Goal: Task Accomplishment & Management: Complete application form

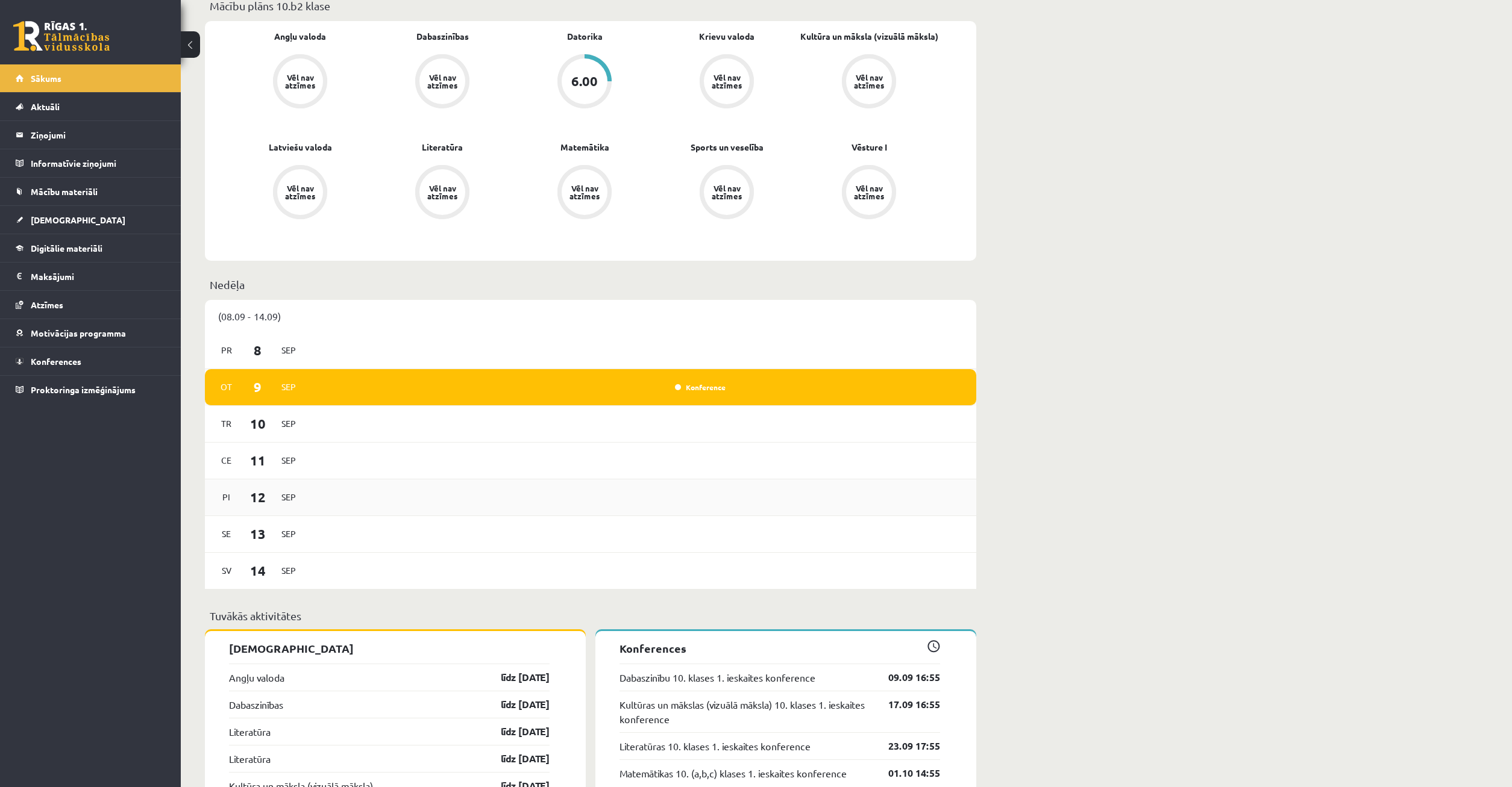
scroll to position [430, 0]
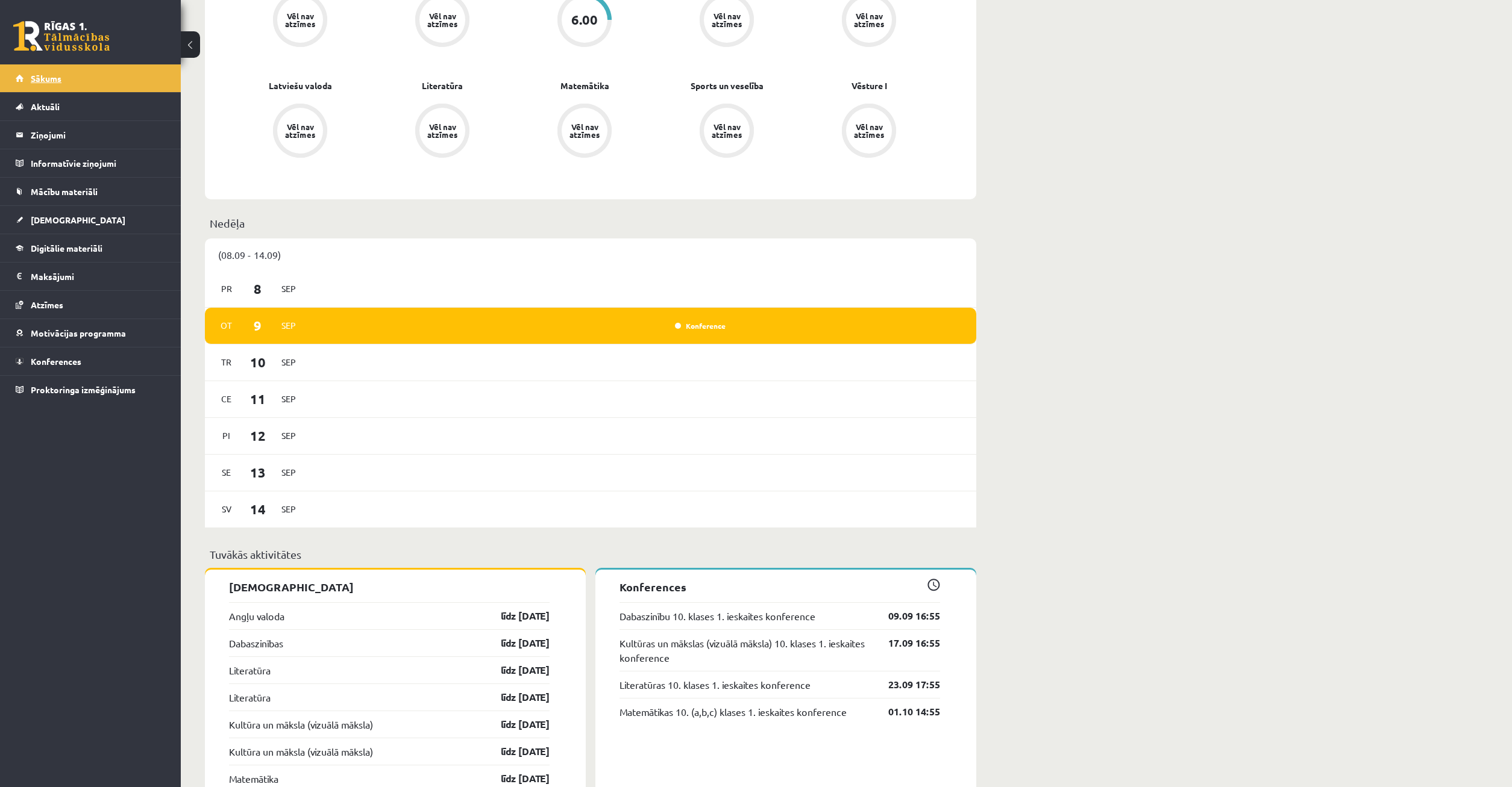
click at [103, 79] on link "Sākums" at bounding box center [90, 78] width 150 height 28
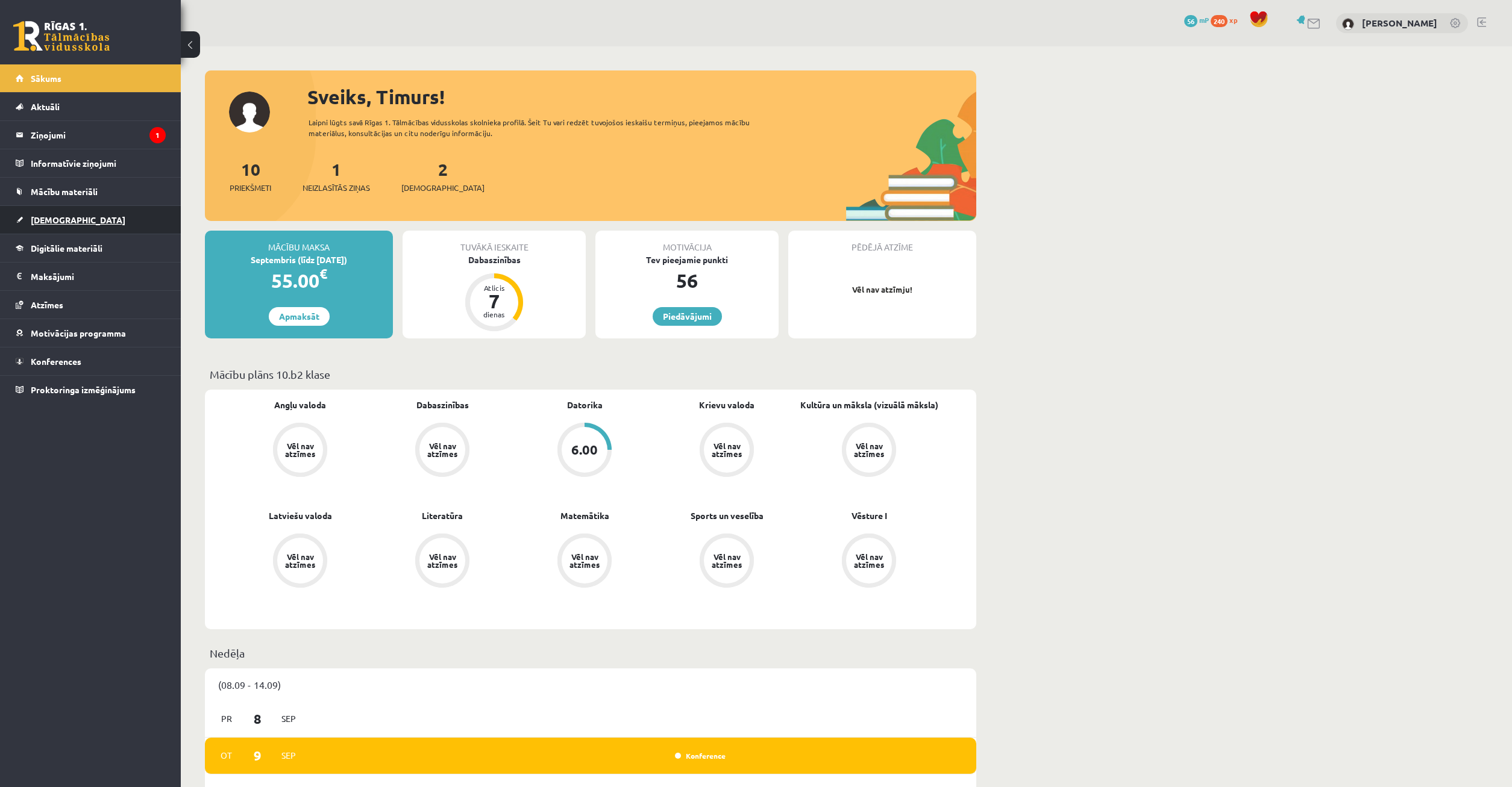
click at [67, 223] on span "[DEMOGRAPHIC_DATA]" at bounding box center [78, 220] width 95 height 11
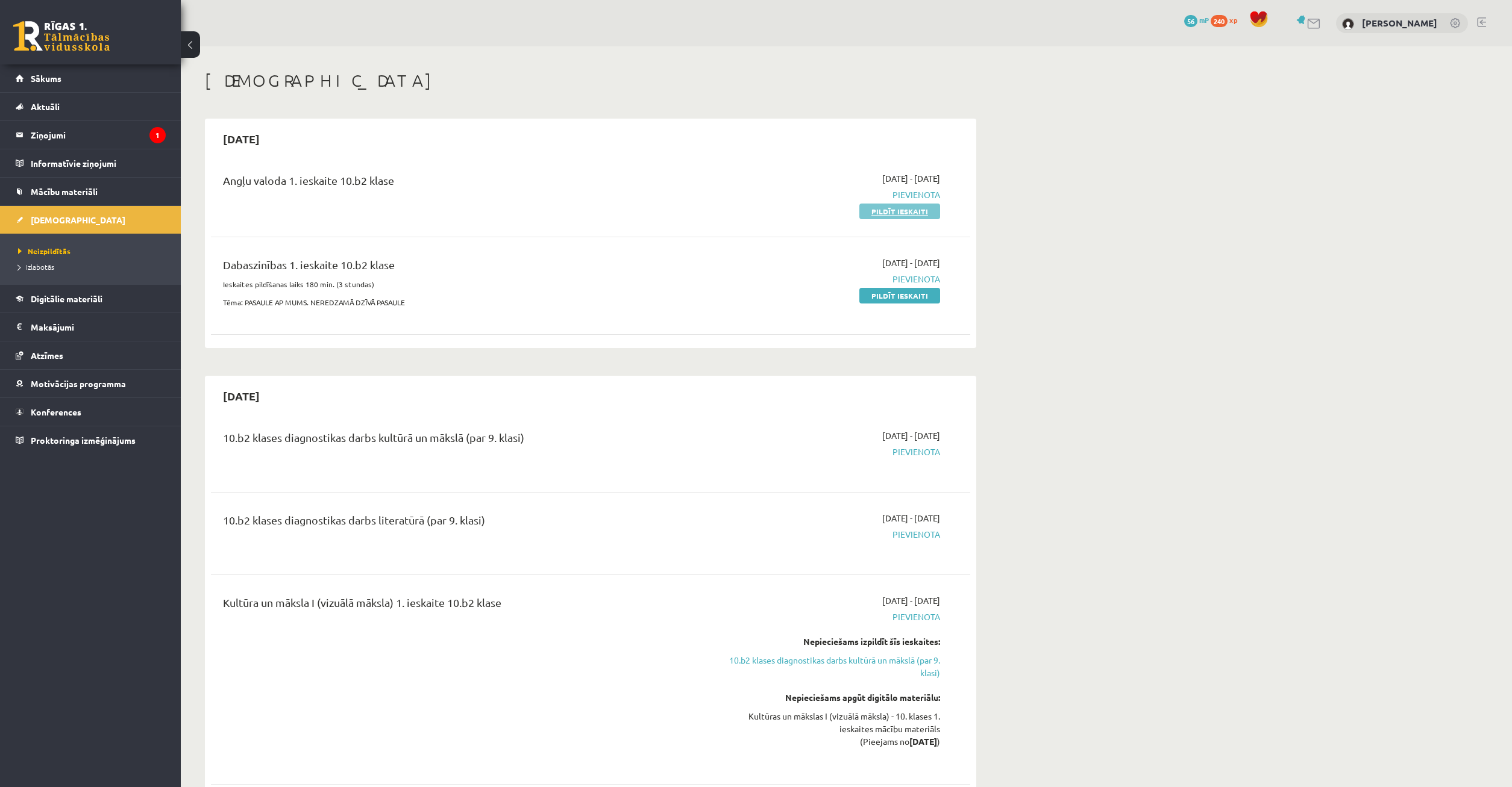
click at [889, 210] on link "Pildīt ieskaiti" at bounding box center [900, 211] width 81 height 16
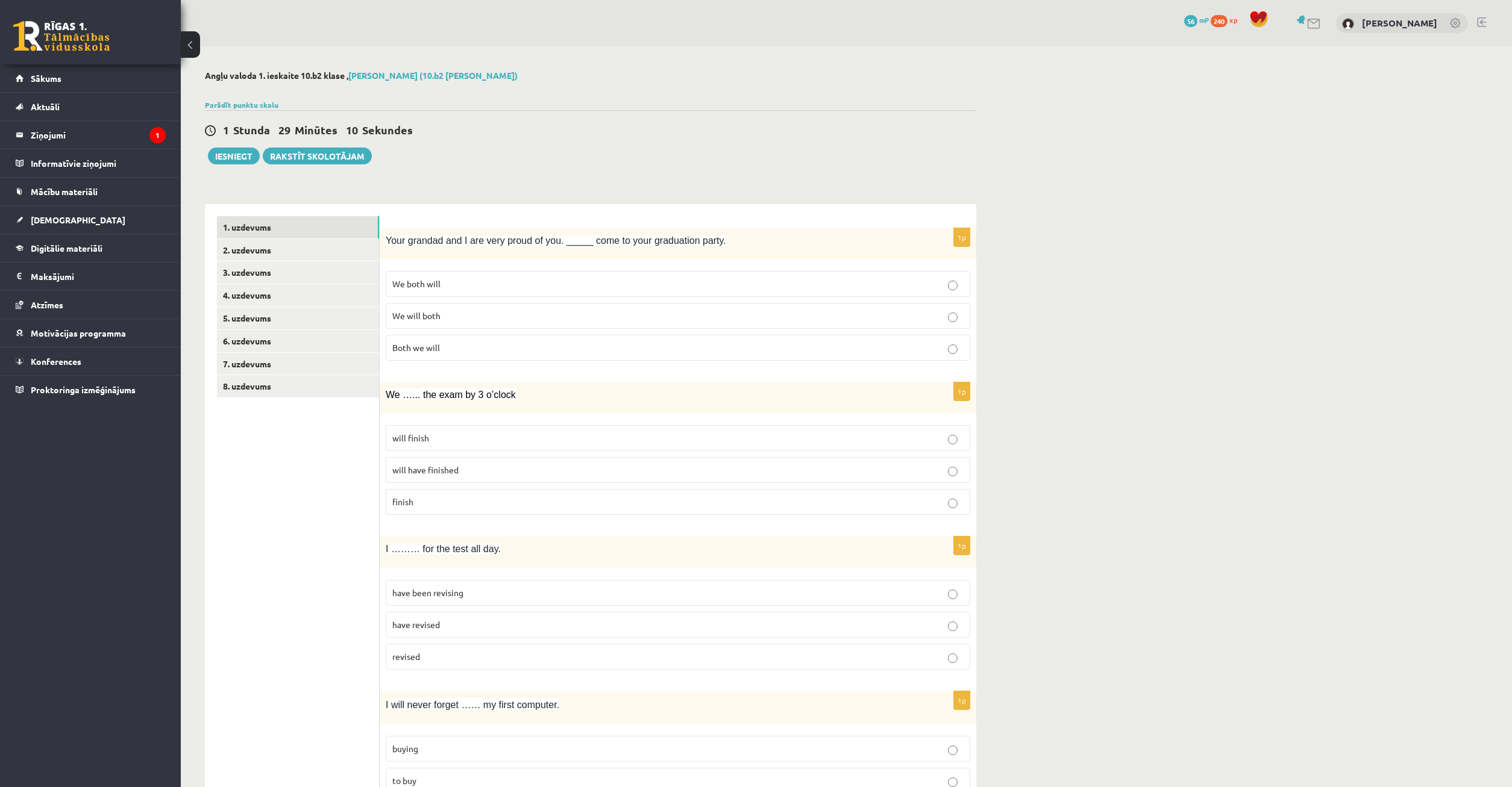
click at [557, 286] on p "We both will" at bounding box center [678, 284] width 571 height 13
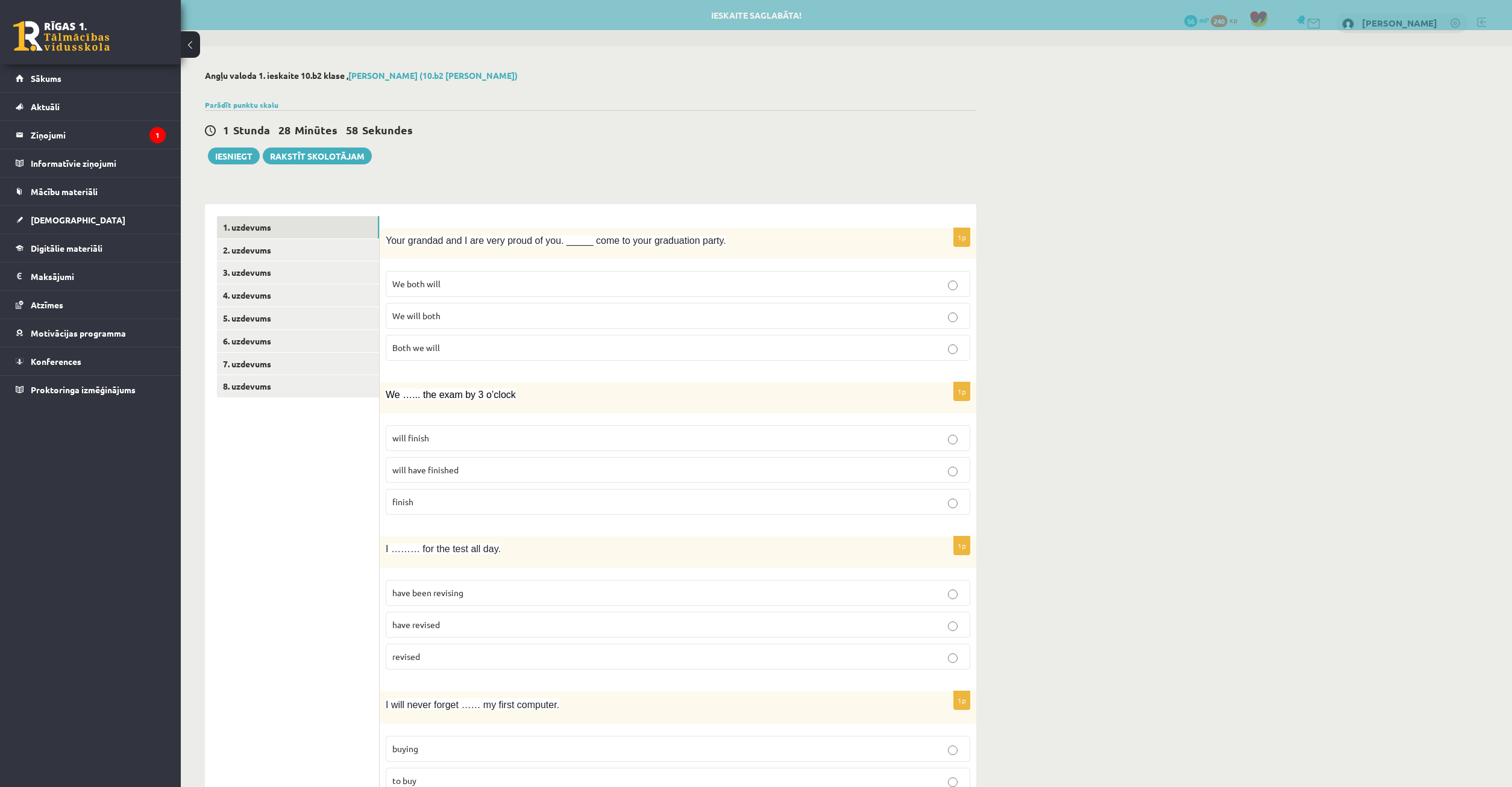
scroll to position [61, 0]
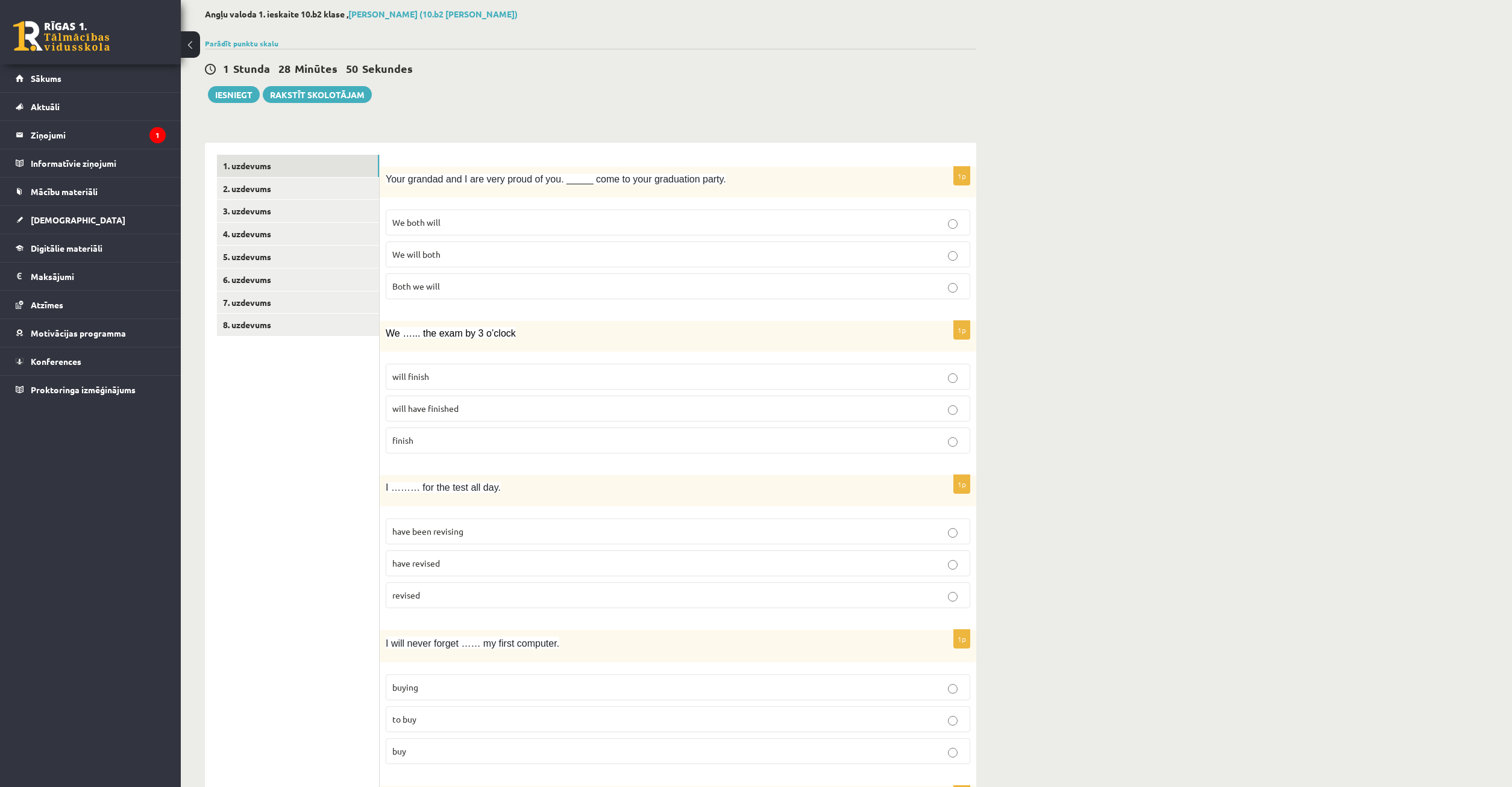
click at [430, 432] on label "finish" at bounding box center [678, 441] width 585 height 26
click at [450, 369] on label "will finish" at bounding box center [678, 377] width 585 height 26
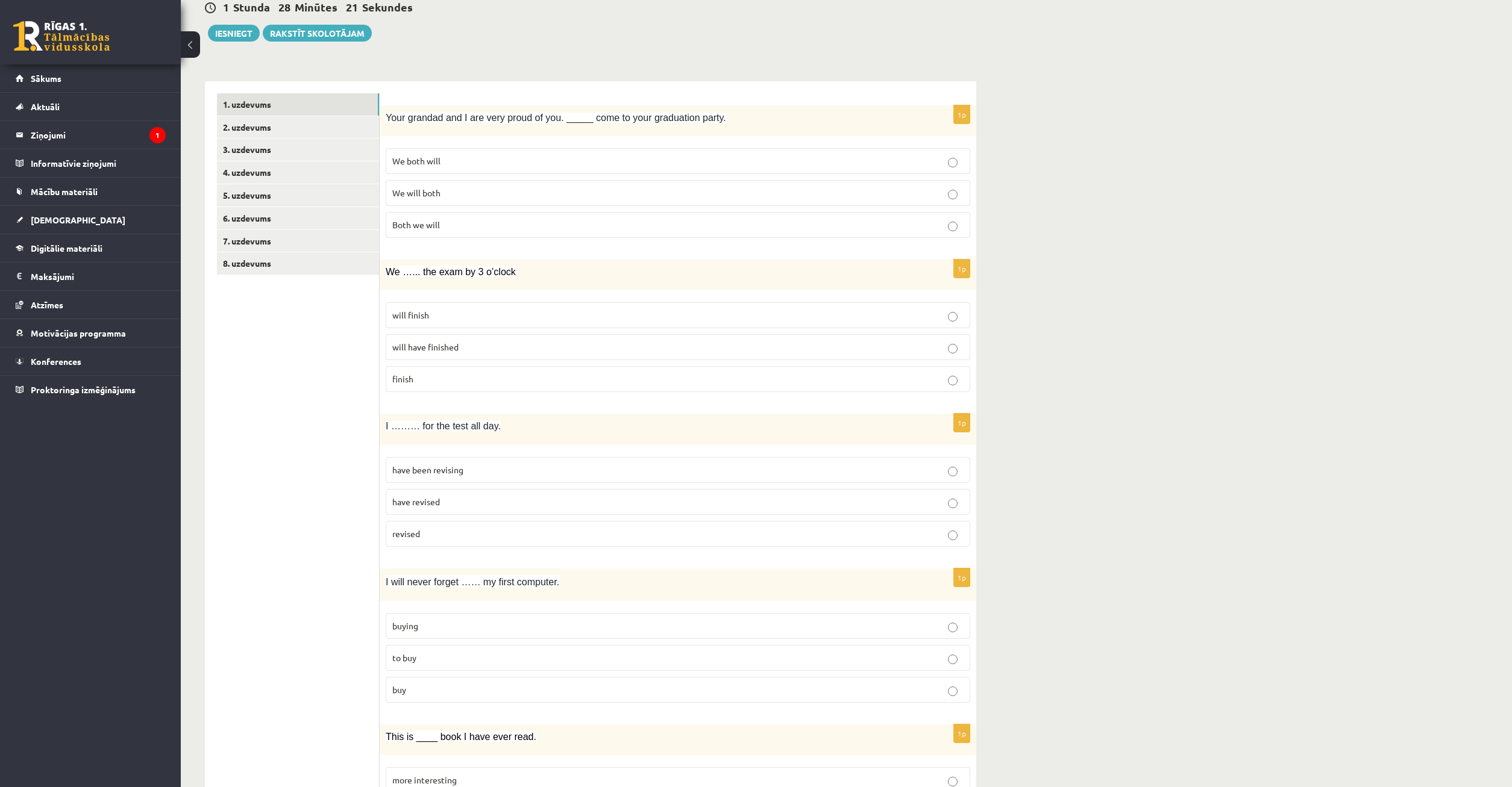
click at [455, 503] on p "have revised" at bounding box center [678, 502] width 571 height 13
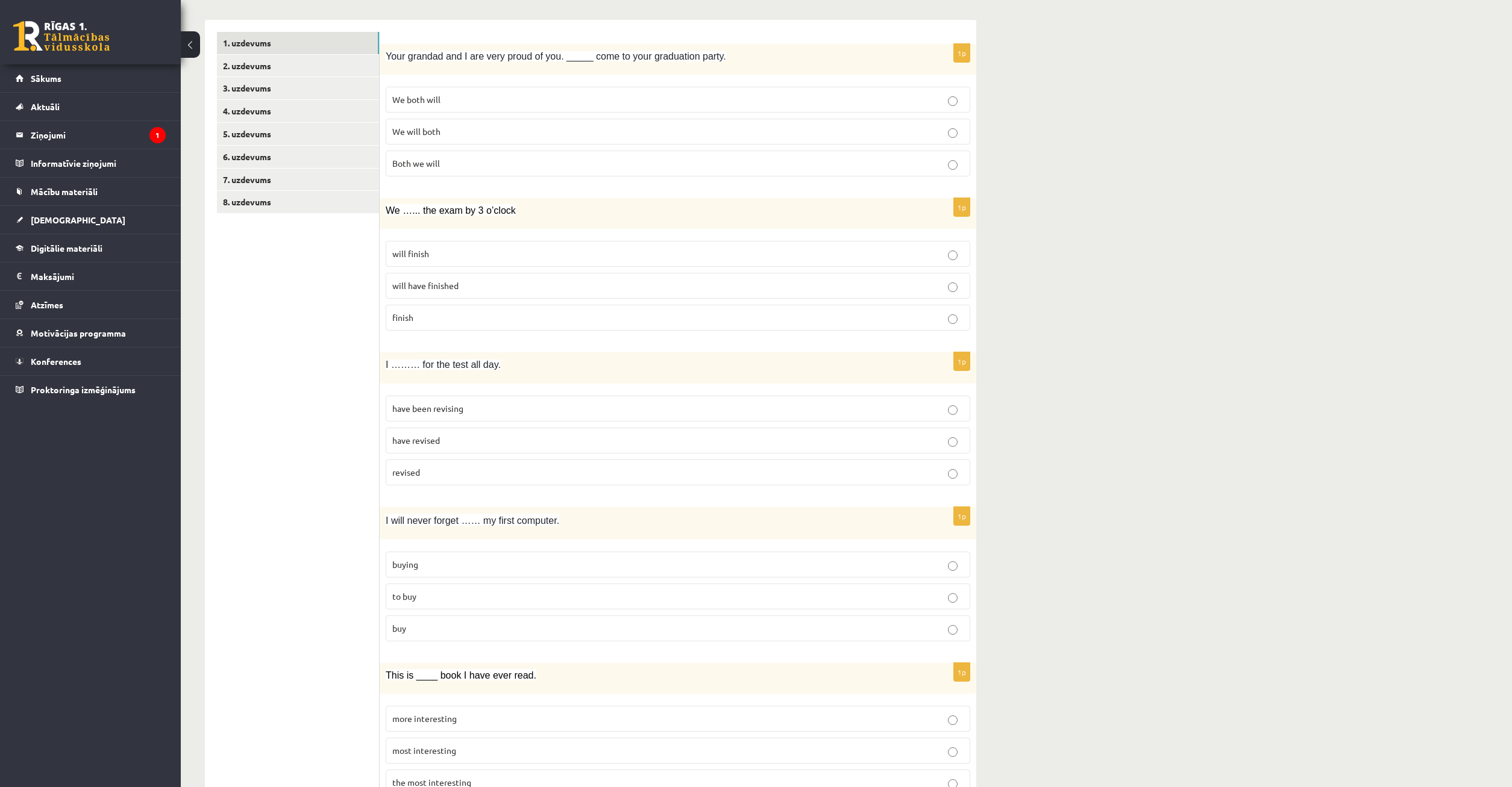
click at [436, 567] on p "buying" at bounding box center [678, 564] width 571 height 13
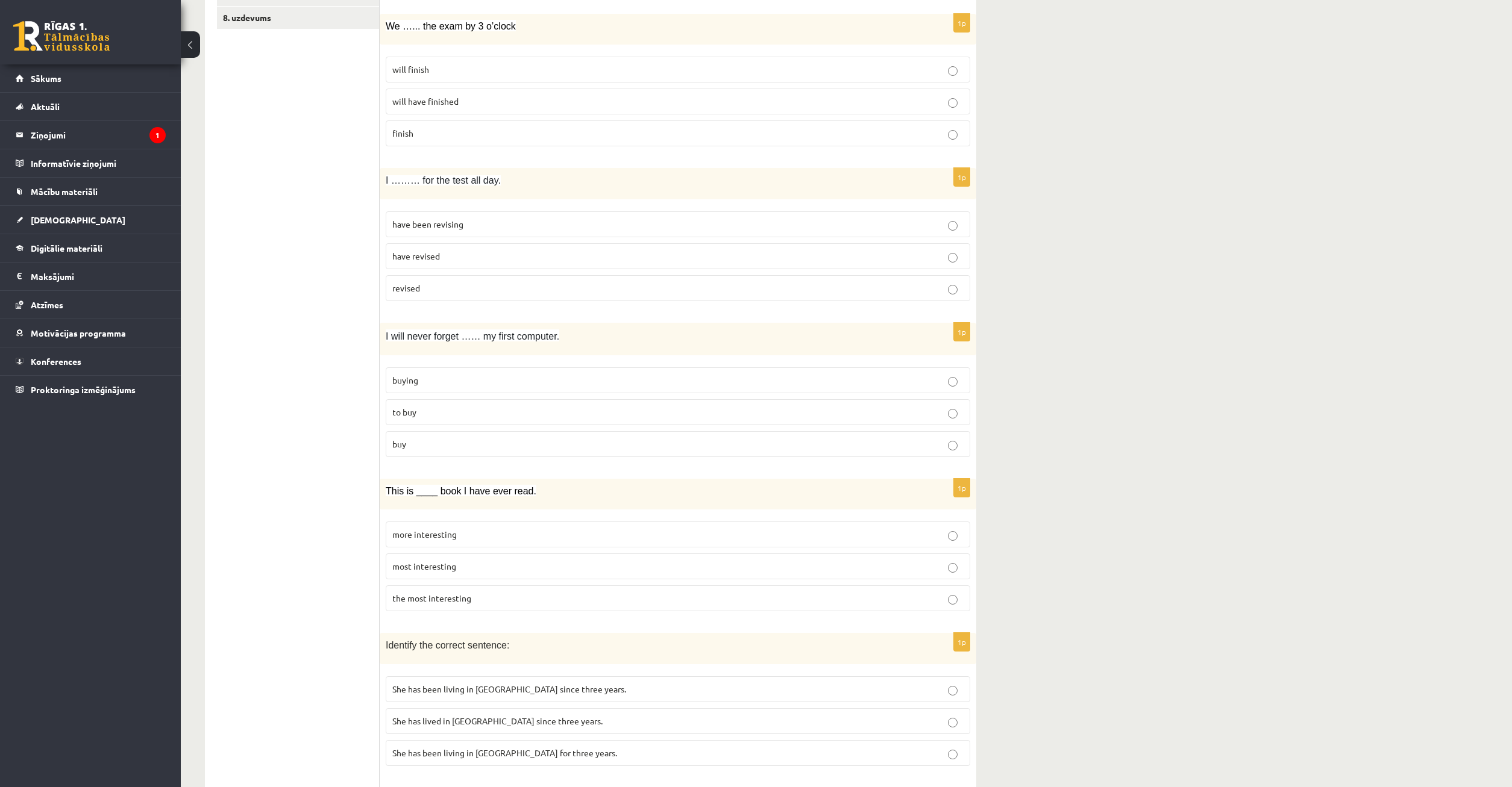
click at [501, 601] on p "the most interesting" at bounding box center [678, 599] width 571 height 13
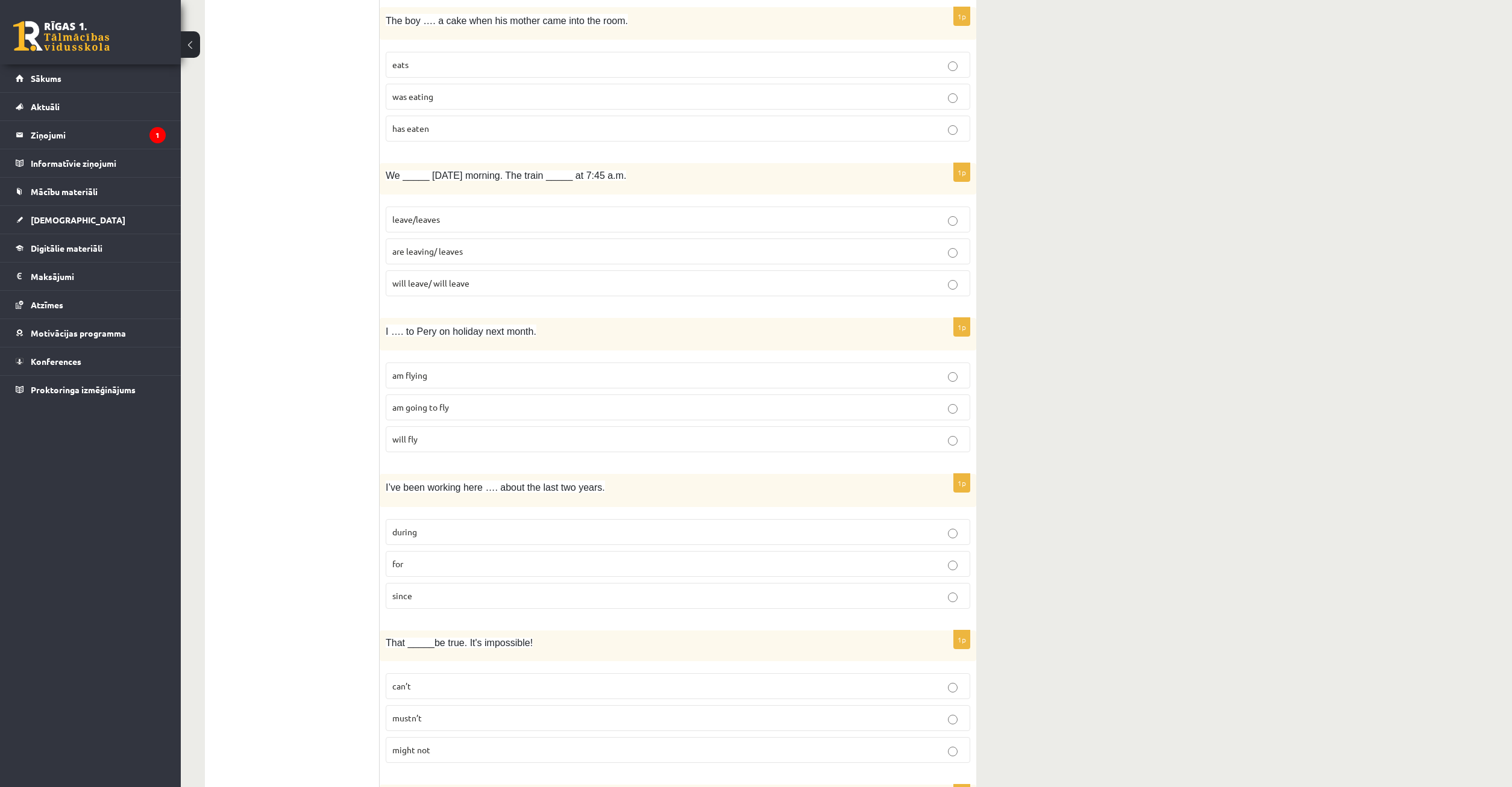
scroll to position [2574, 0]
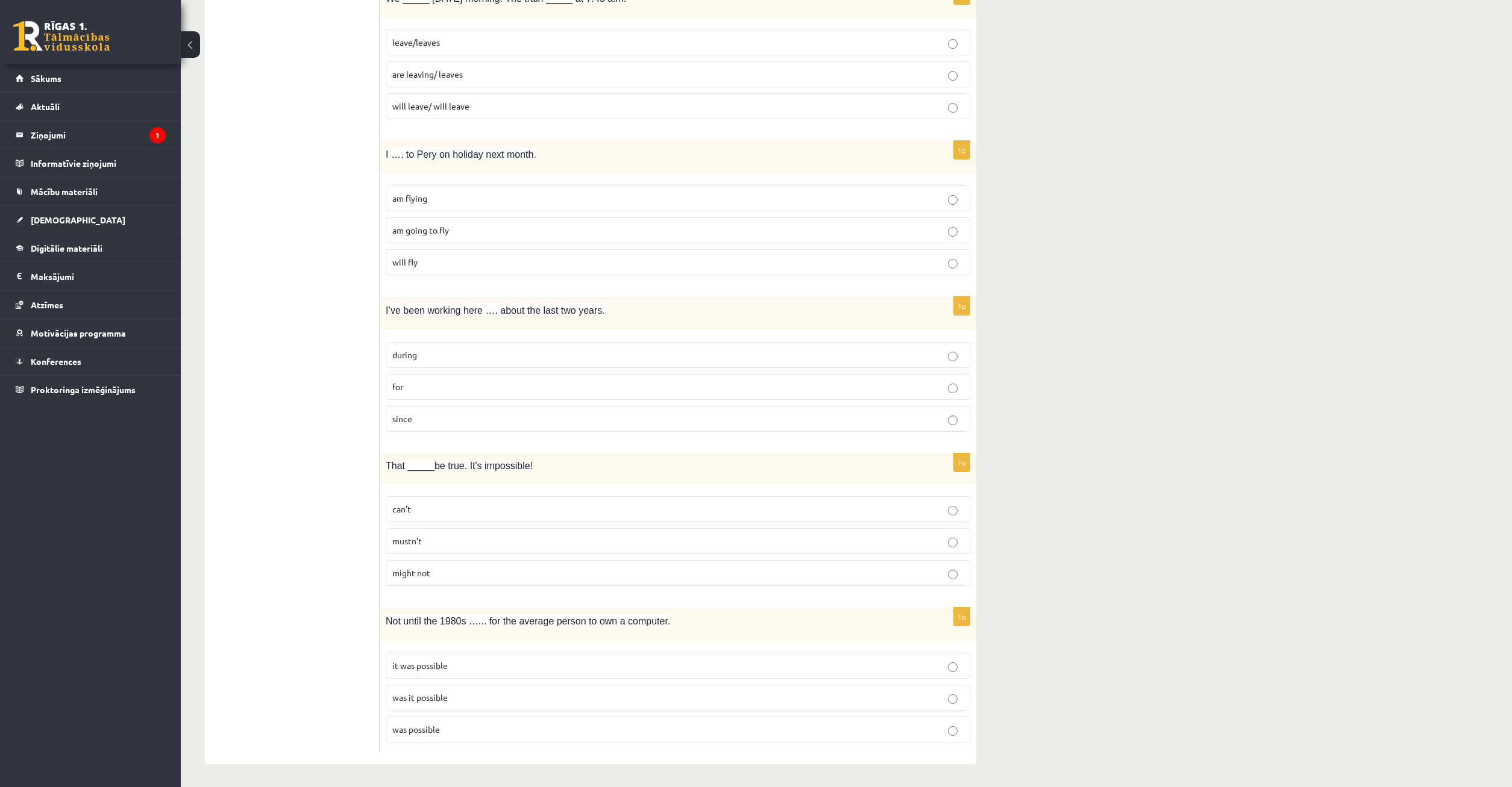
click at [465, 668] on p "it was possible" at bounding box center [678, 666] width 571 height 13
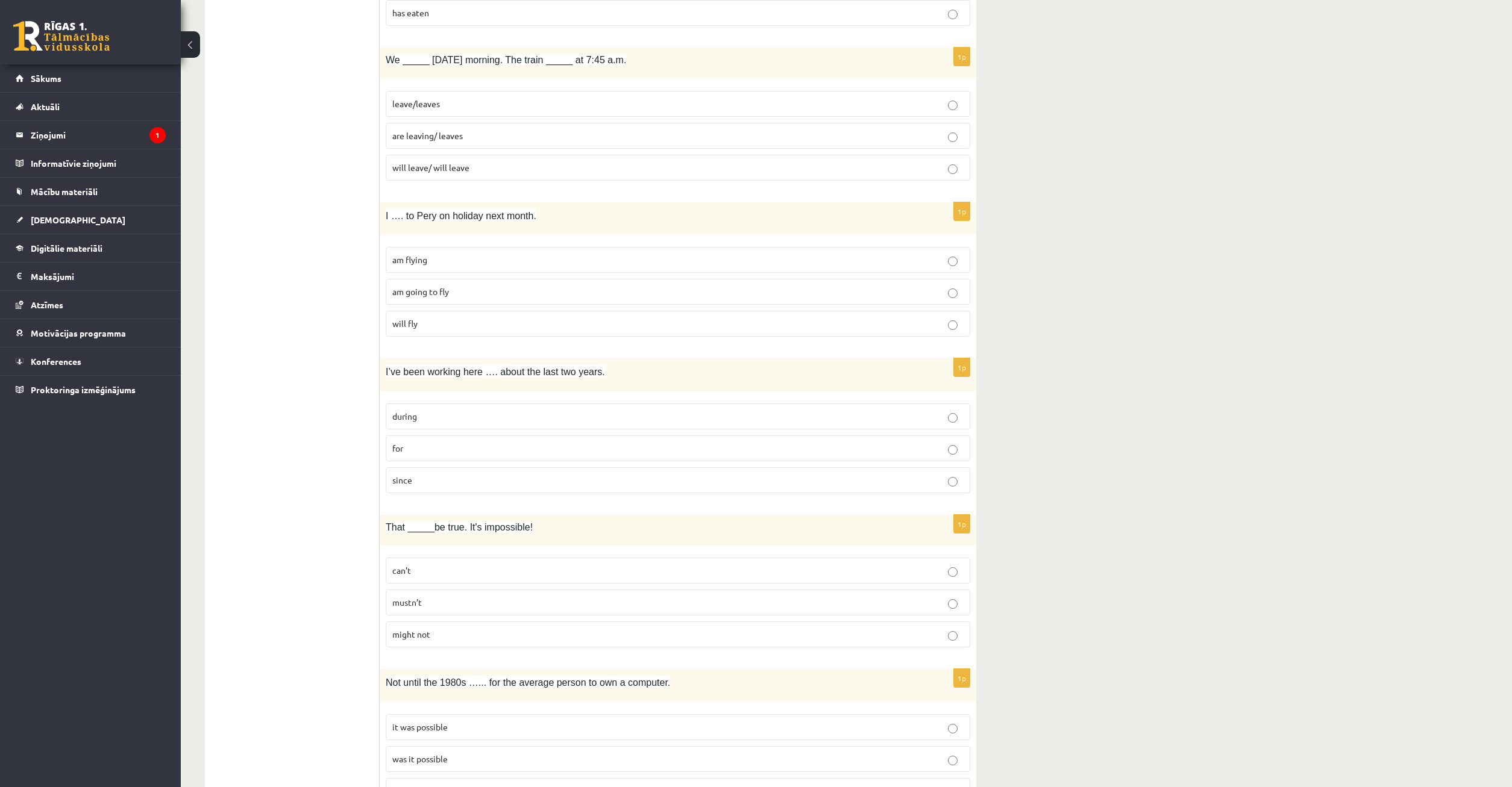
scroll to position [2451, 0]
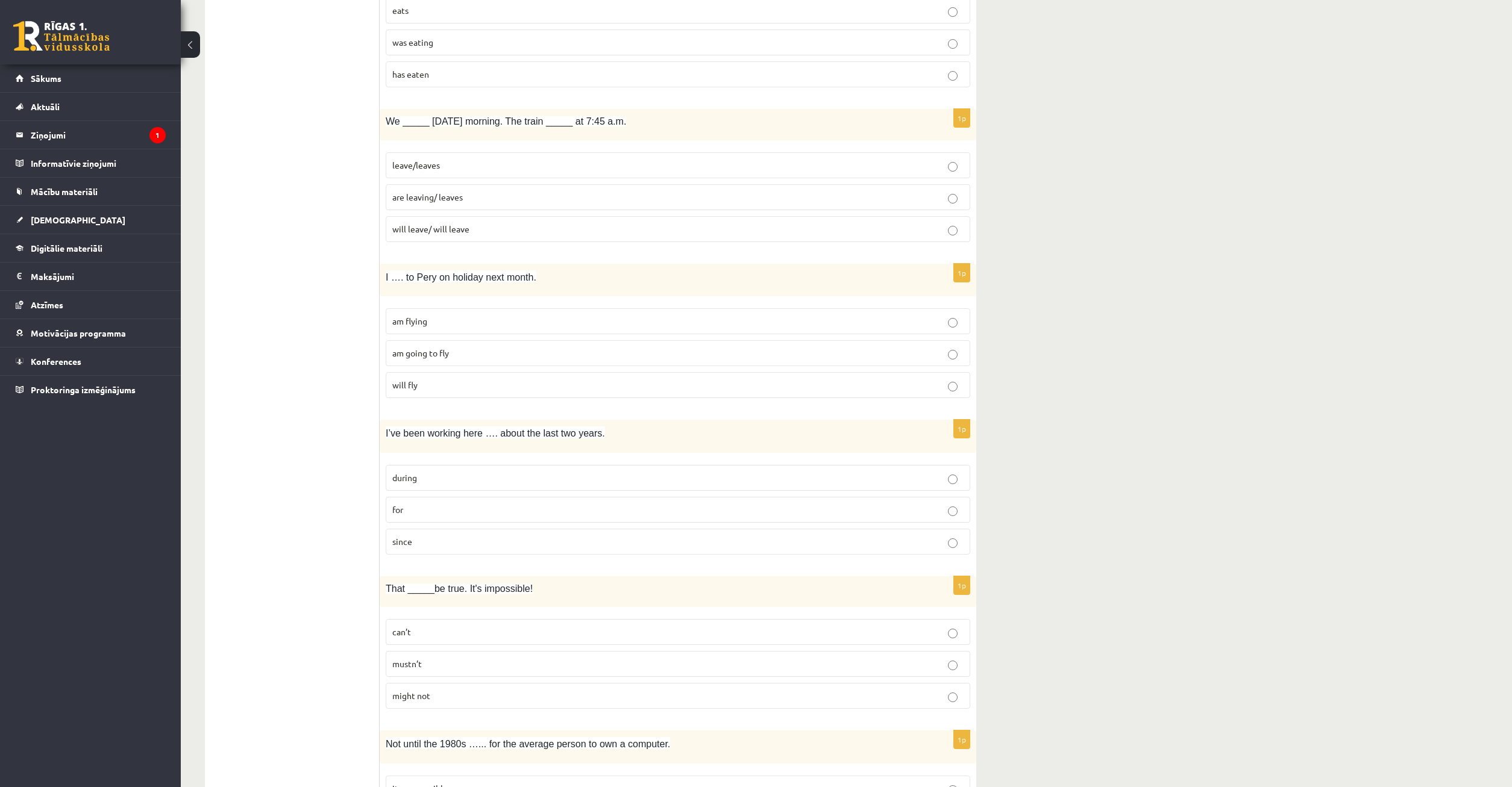
click at [459, 631] on p "can’t" at bounding box center [678, 632] width 571 height 13
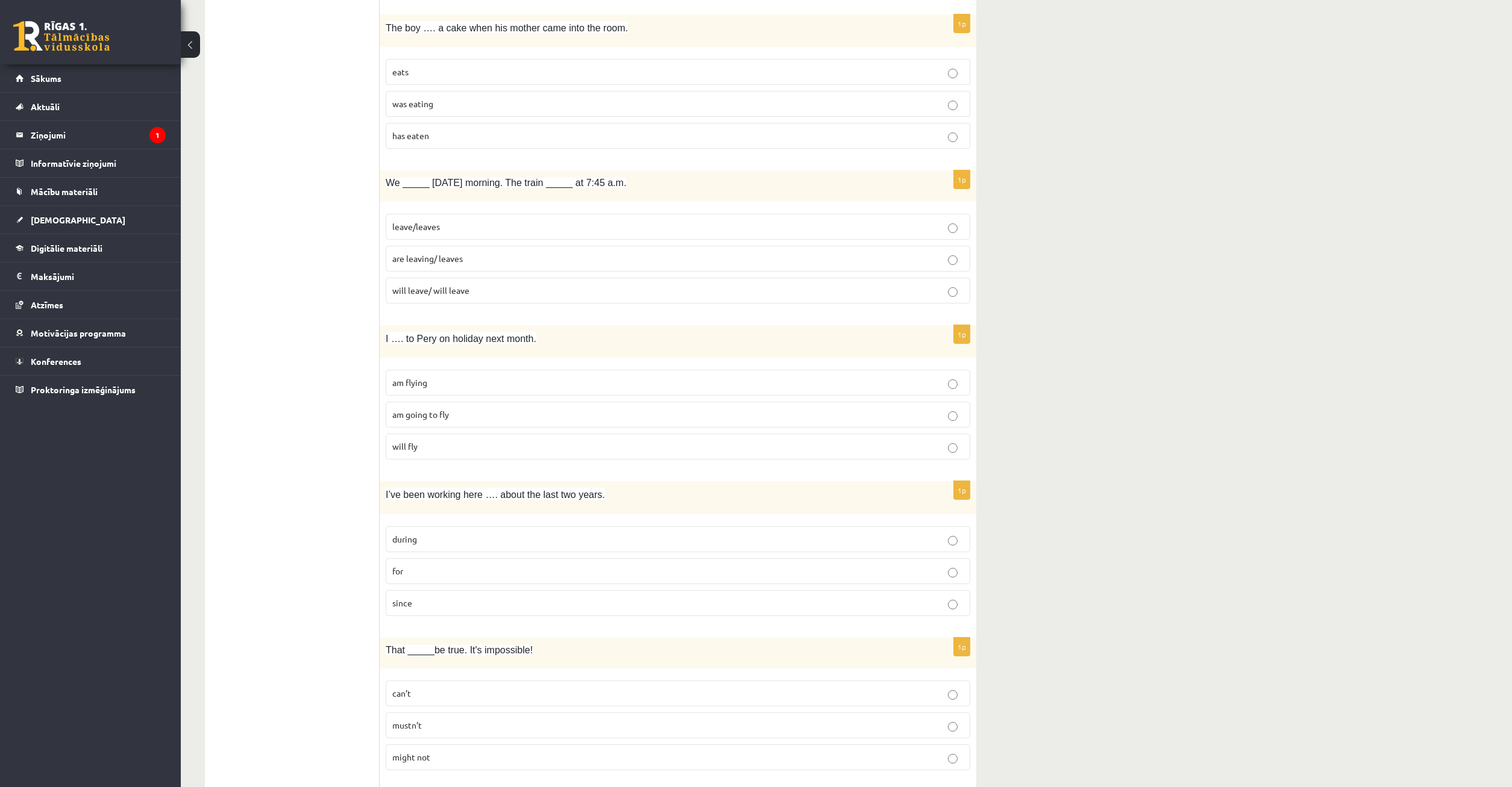
click at [451, 572] on p "for" at bounding box center [678, 572] width 571 height 13
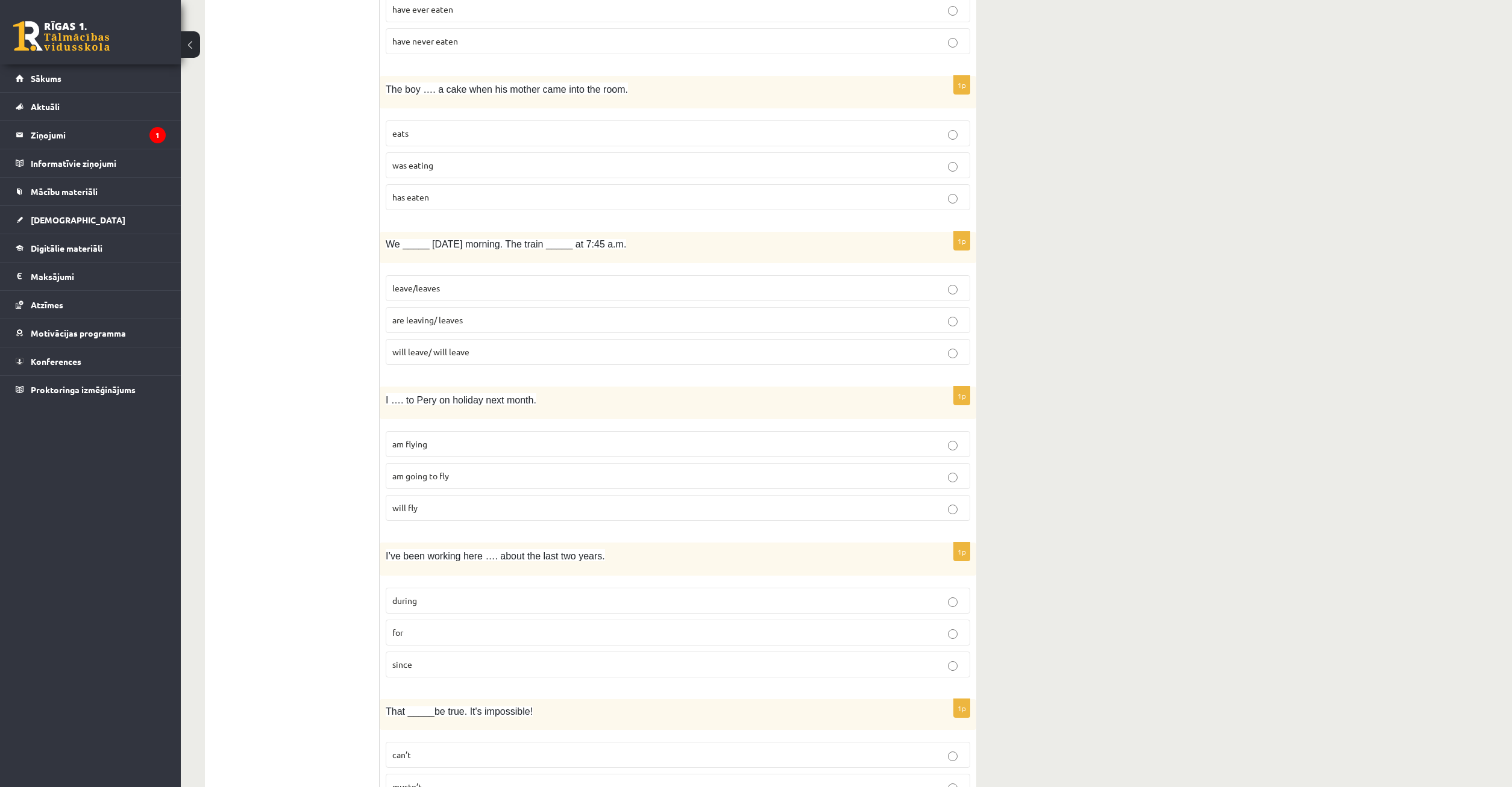
scroll to position [2266, 0]
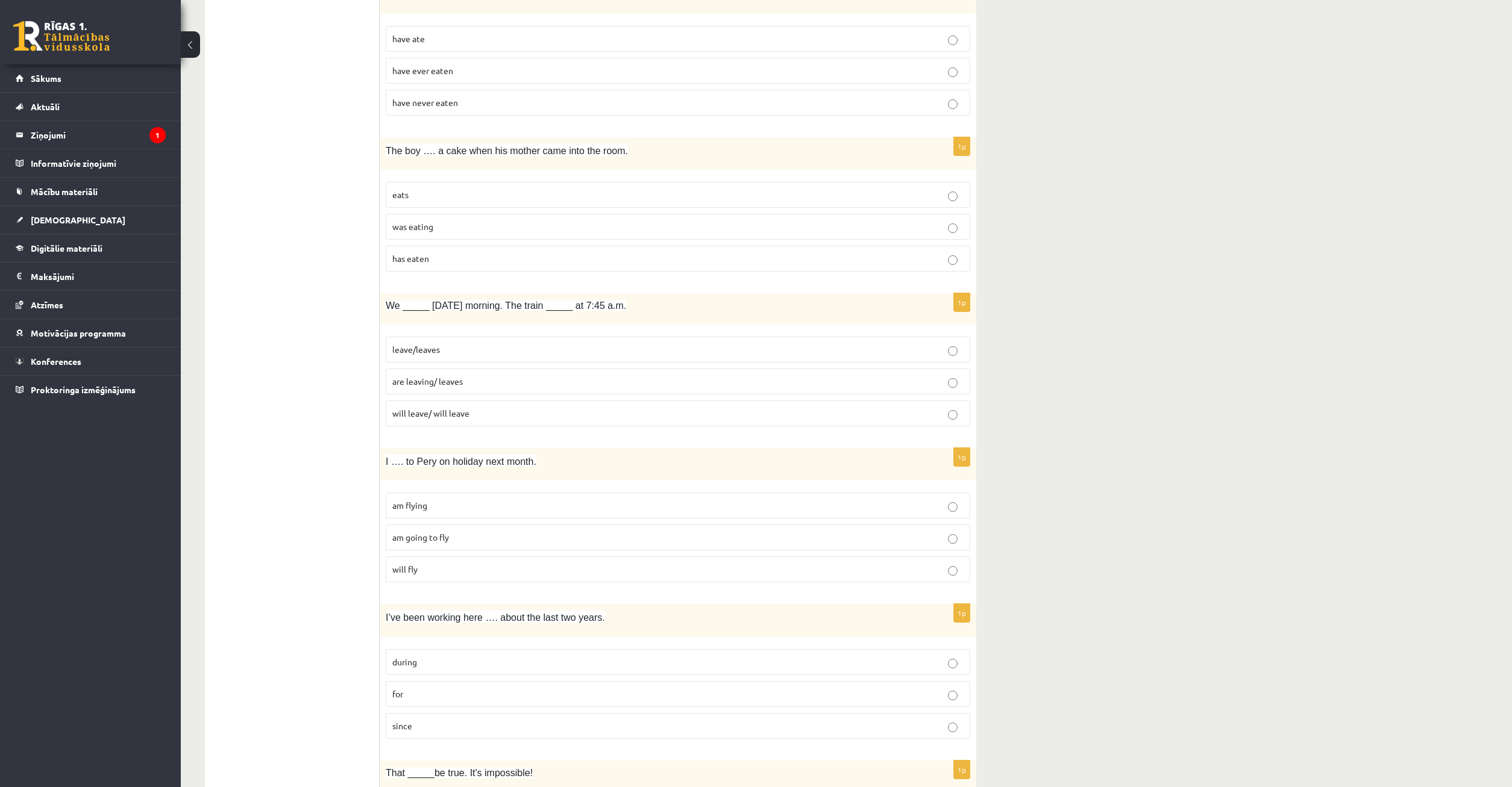
click at [487, 535] on p "am going to fly" at bounding box center [678, 537] width 571 height 13
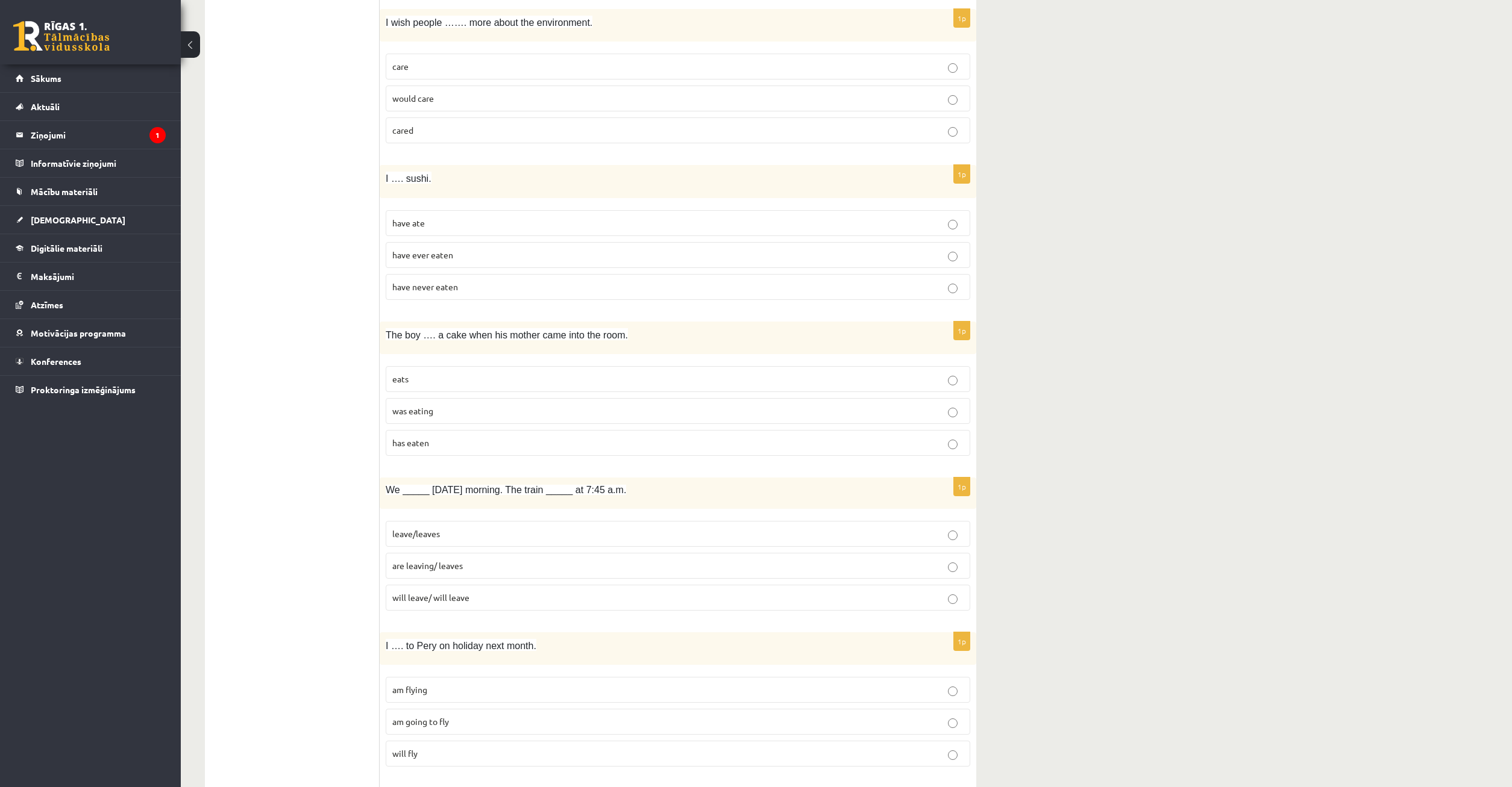
scroll to position [2143, 0]
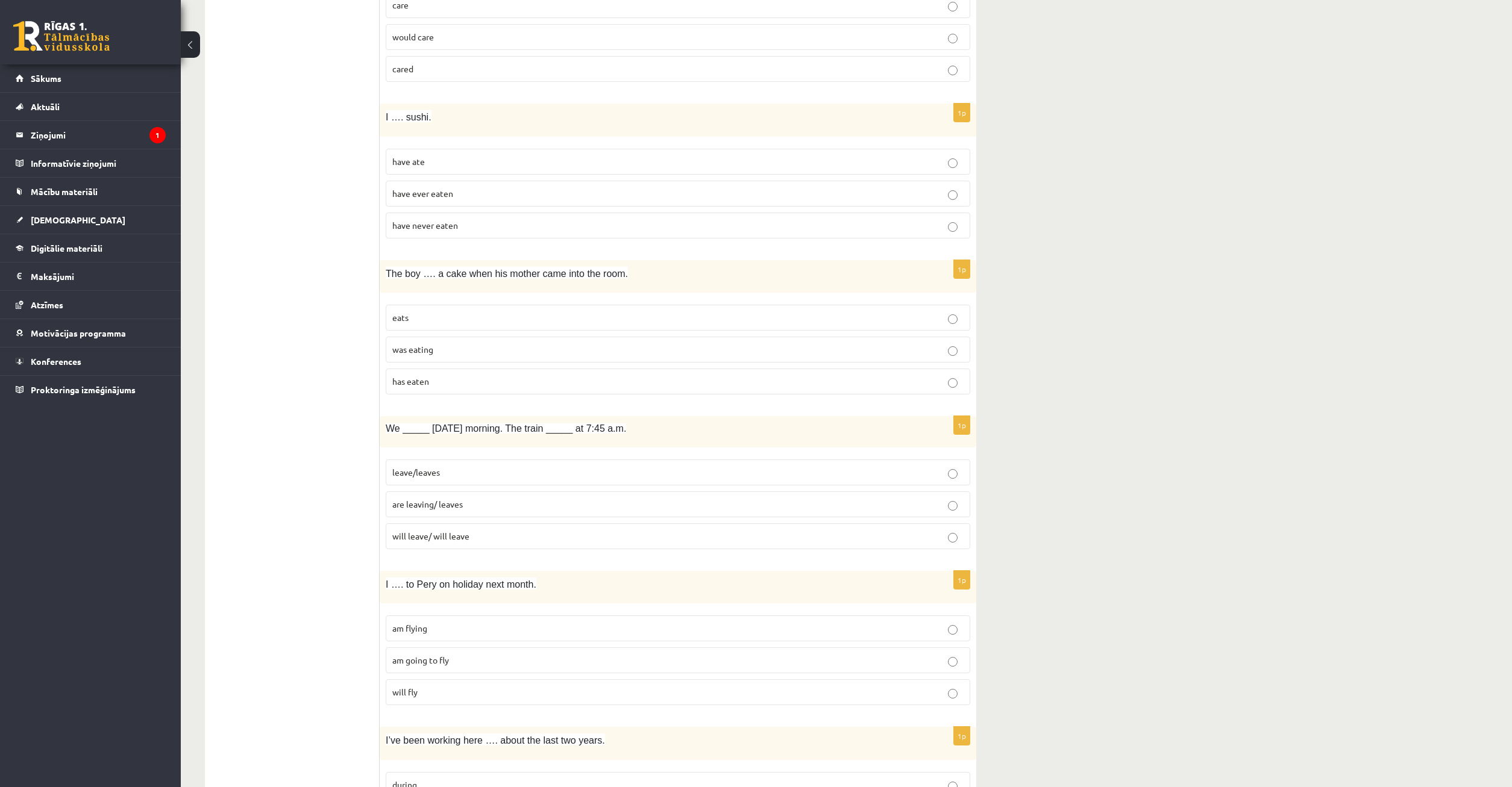
click at [524, 507] on p "are leaving/ leaves" at bounding box center [678, 505] width 571 height 13
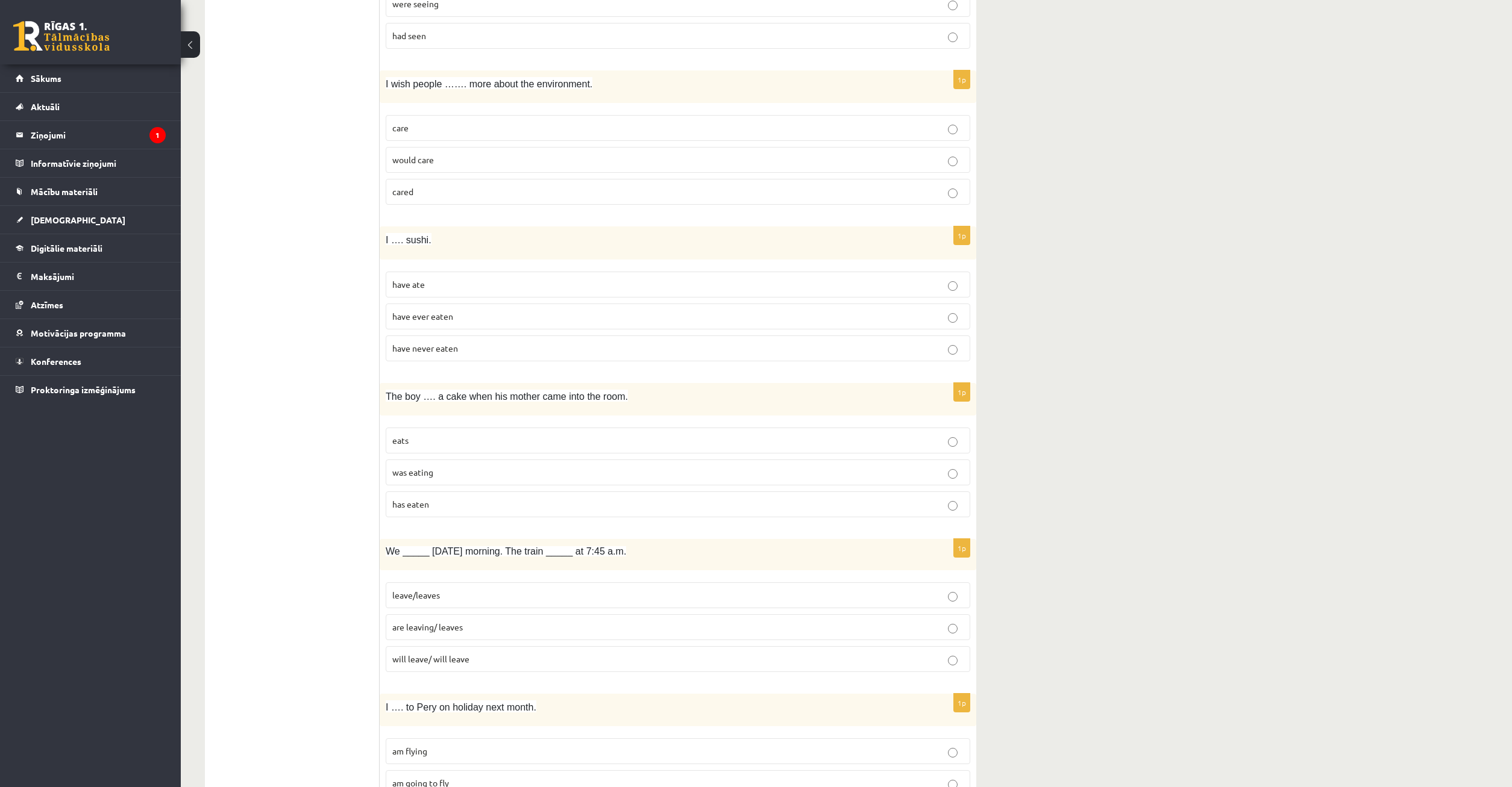
scroll to position [1959, 0]
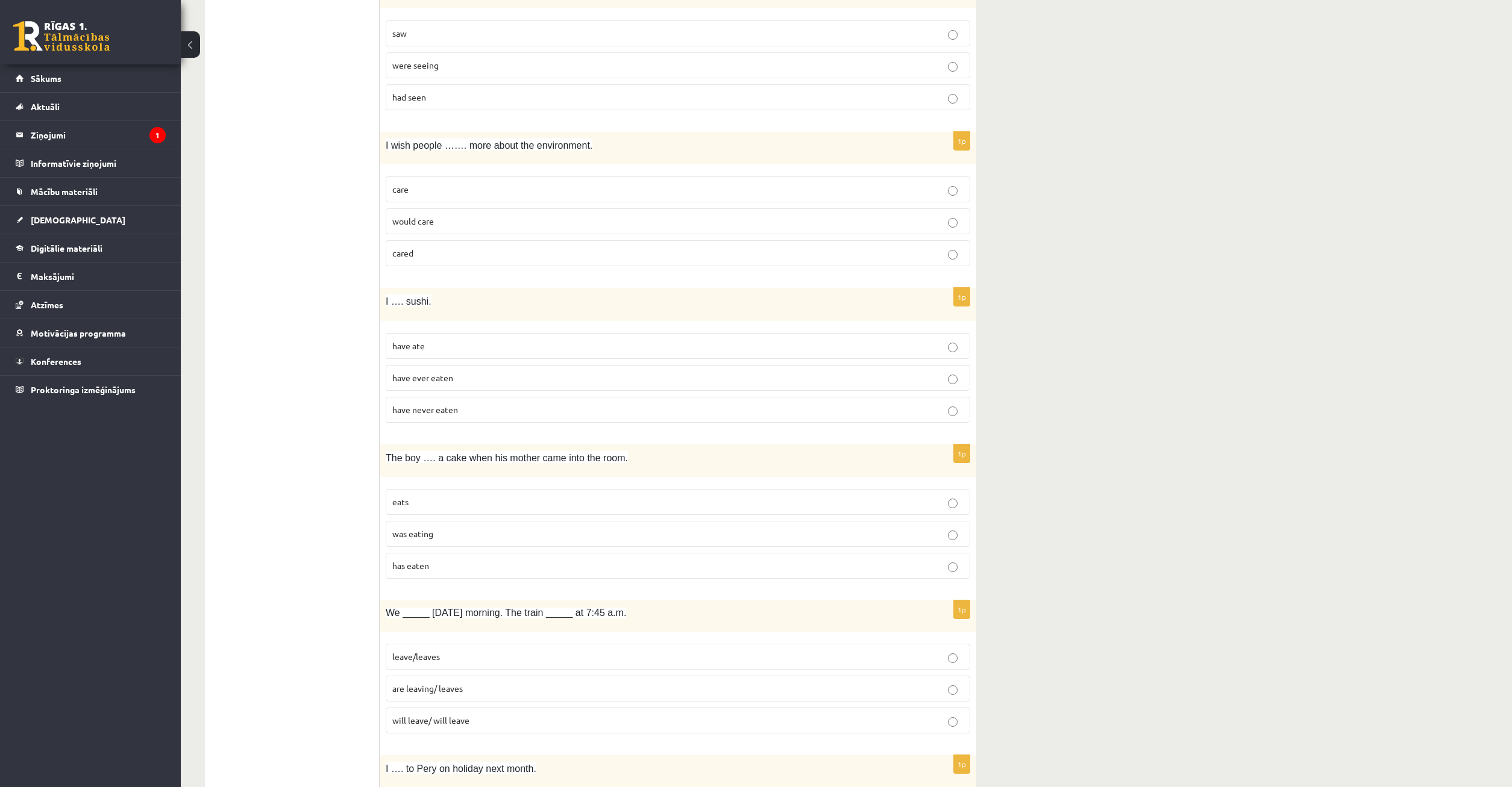
click at [516, 530] on p "was eating" at bounding box center [678, 534] width 571 height 13
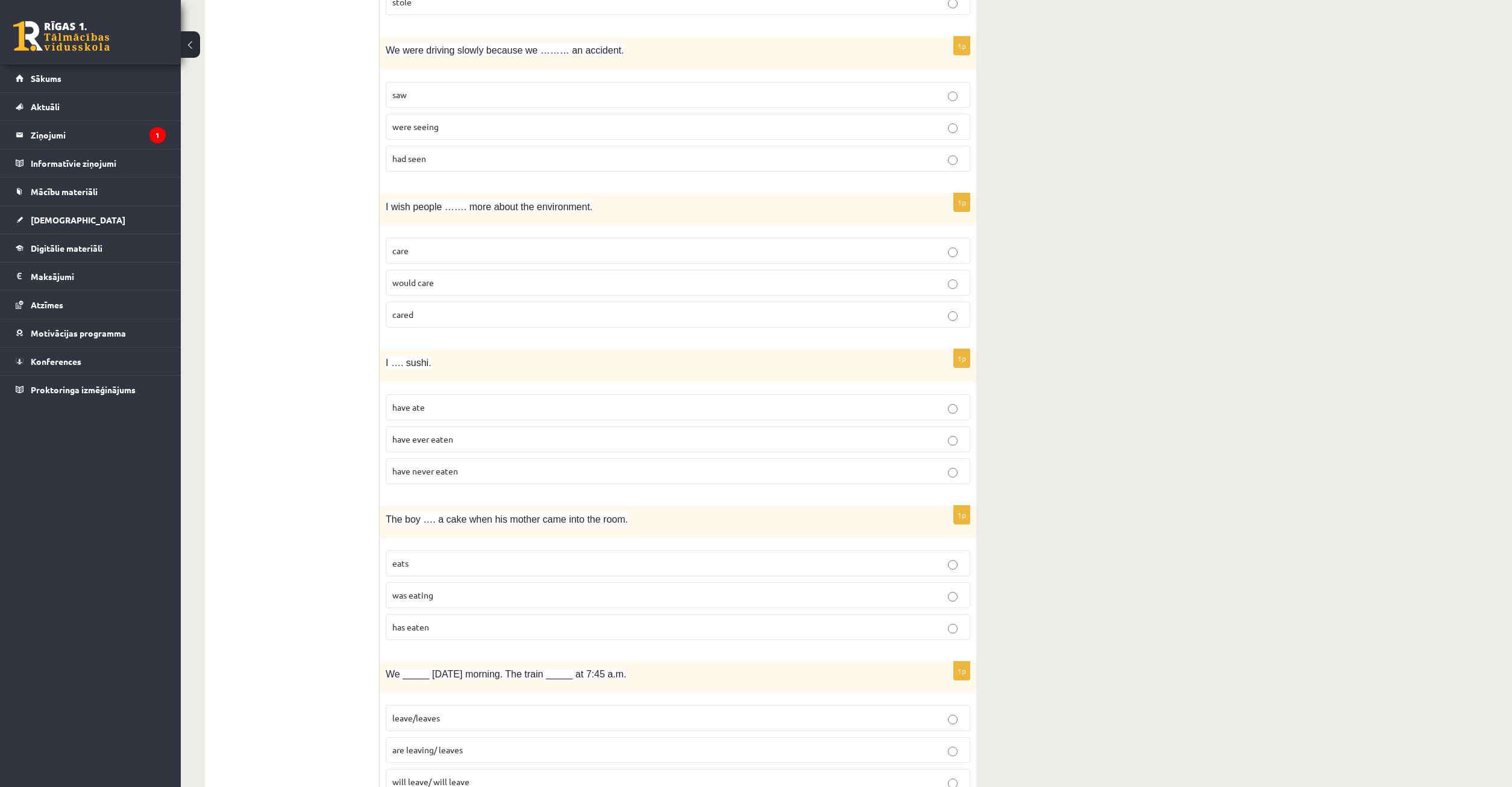
scroll to position [1836, 0]
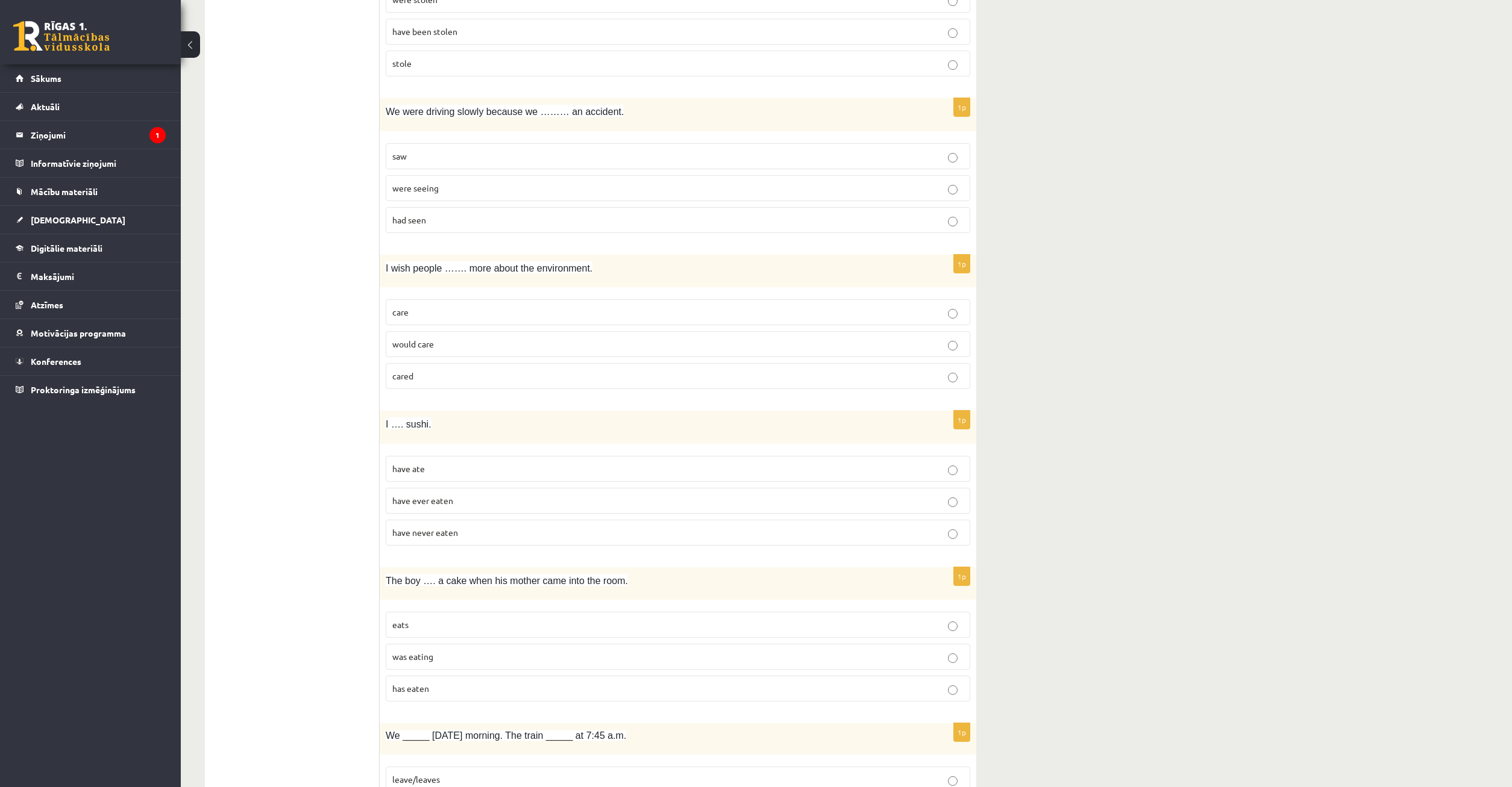
click at [454, 538] on p "have never eaten" at bounding box center [678, 533] width 571 height 13
click at [474, 527] on p "have never eaten" at bounding box center [678, 533] width 571 height 13
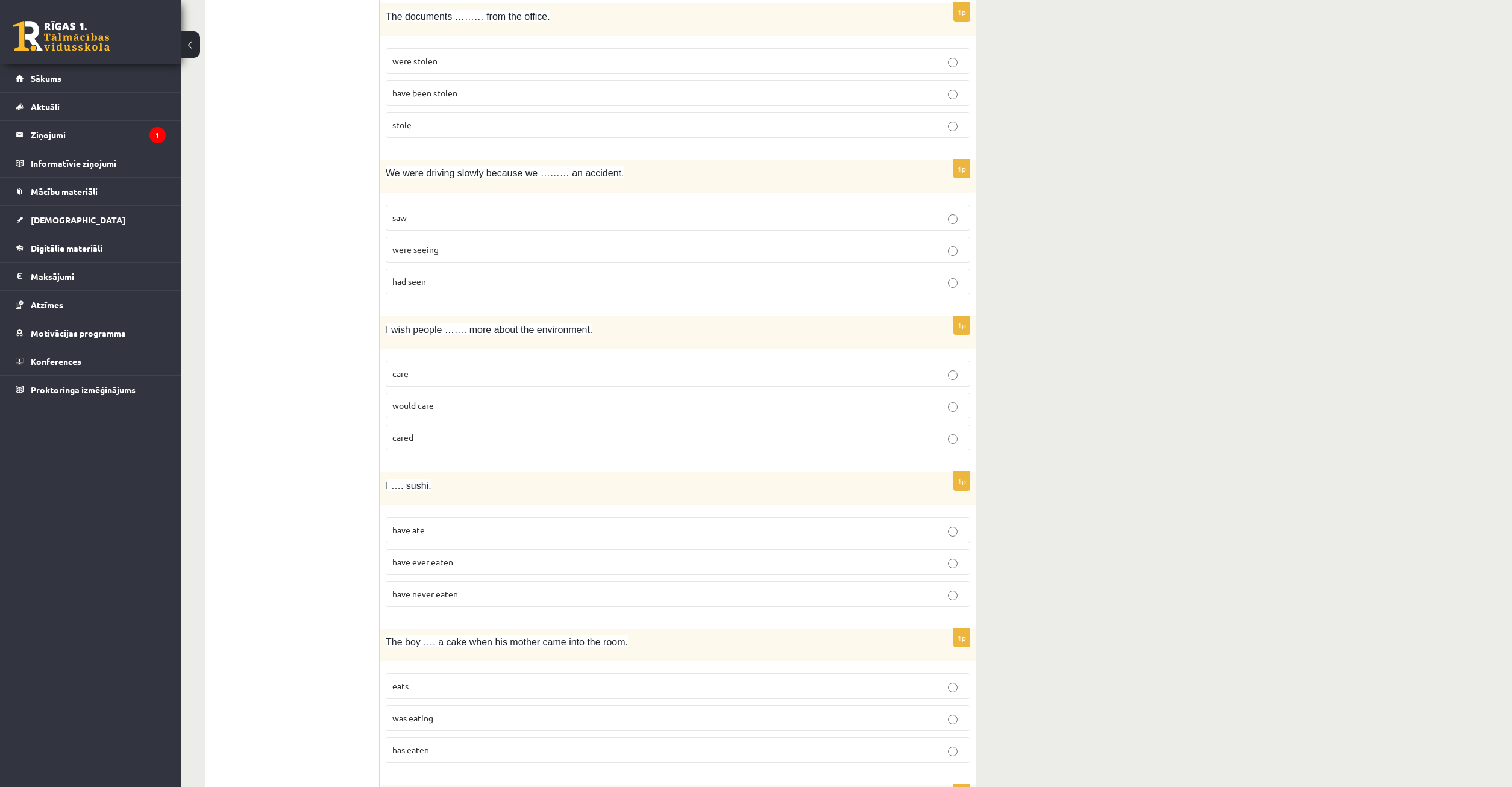
scroll to position [1713, 0]
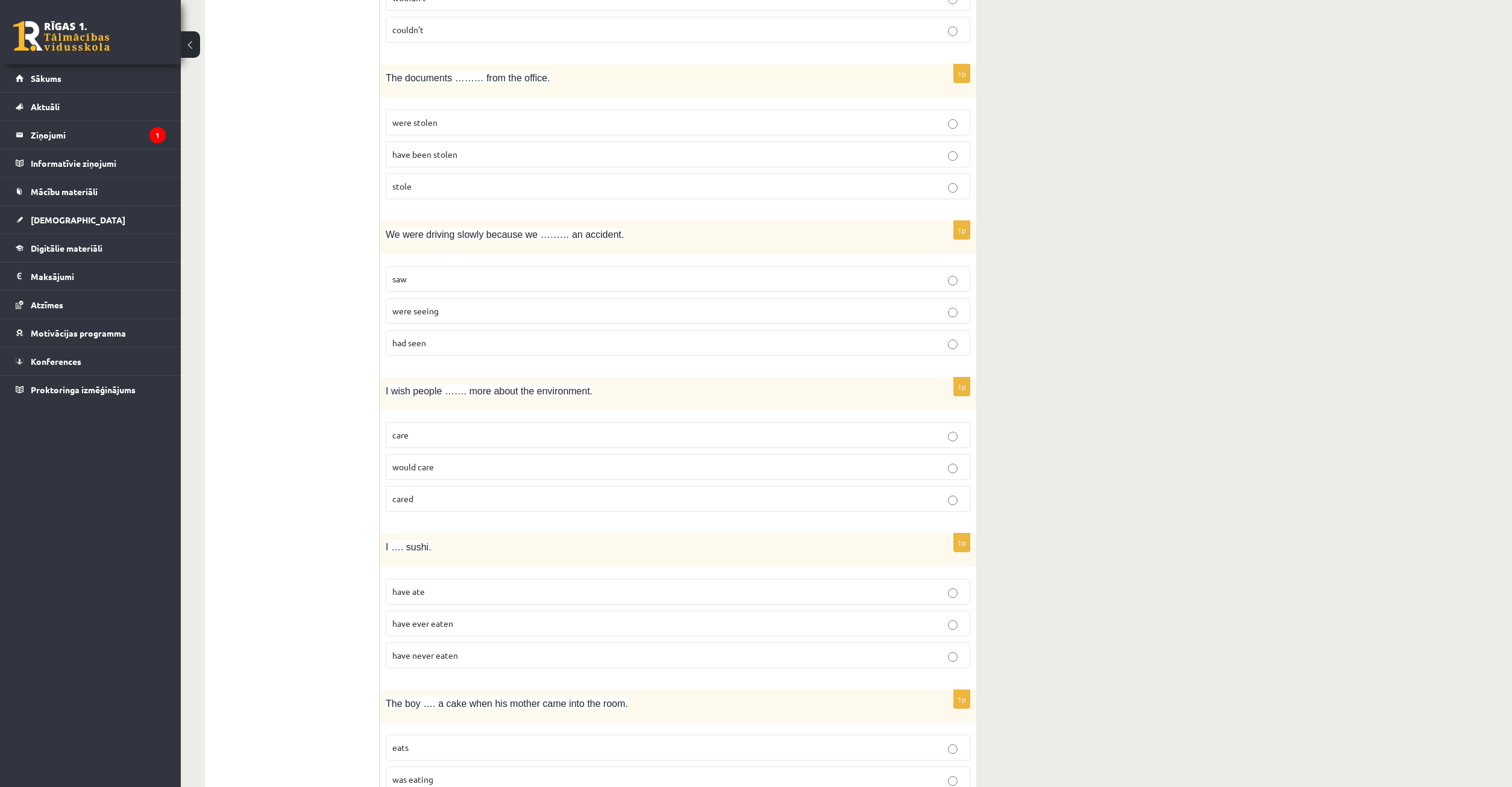
click at [492, 591] on p "have ate" at bounding box center [678, 592] width 571 height 13
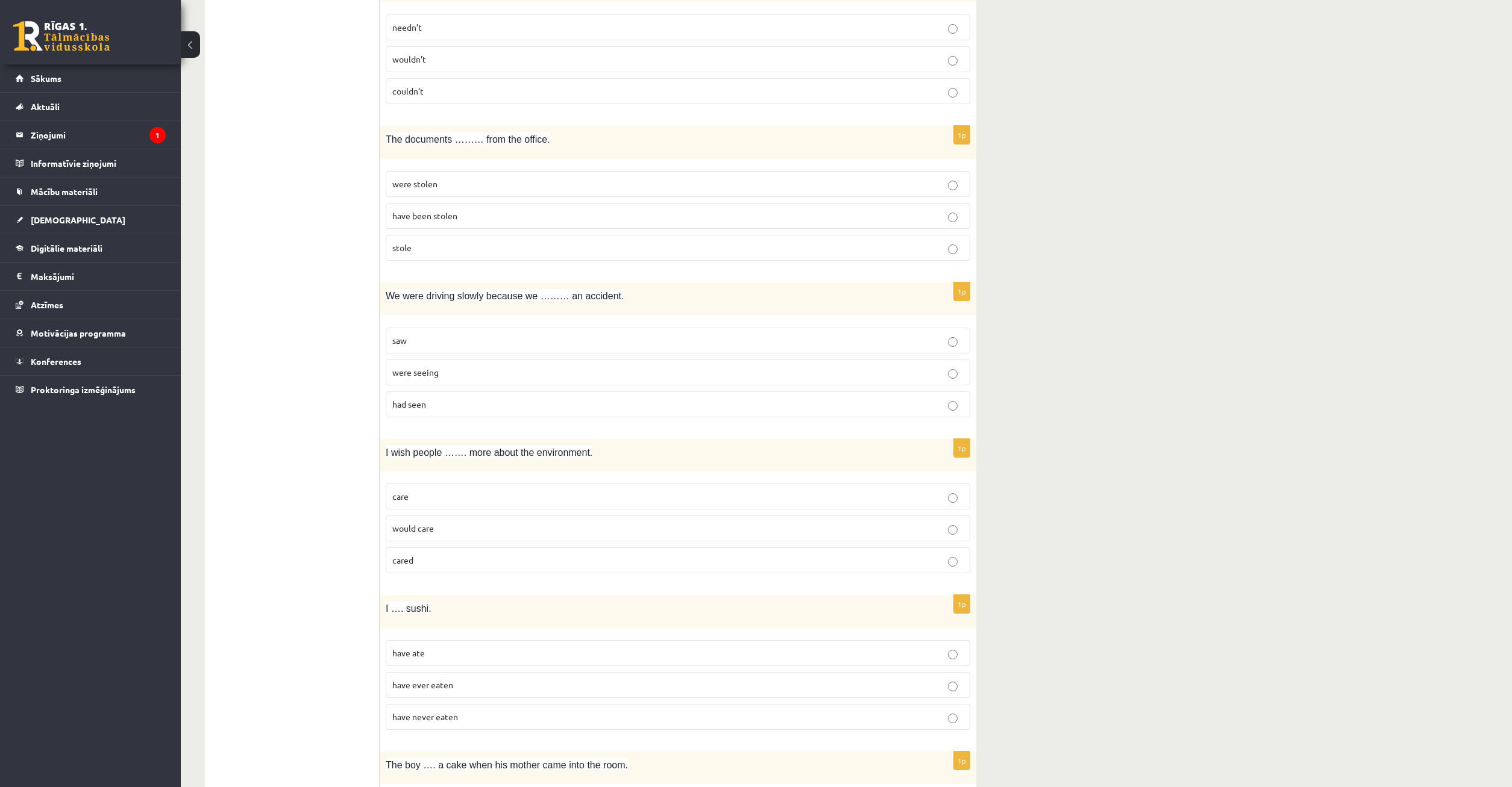
drag, startPoint x: 444, startPoint y: 496, endPoint x: 455, endPoint y: 496, distance: 11.0
click at [422, 503] on label "care" at bounding box center [678, 496] width 585 height 26
click at [452, 498] on p "care" at bounding box center [678, 497] width 571 height 13
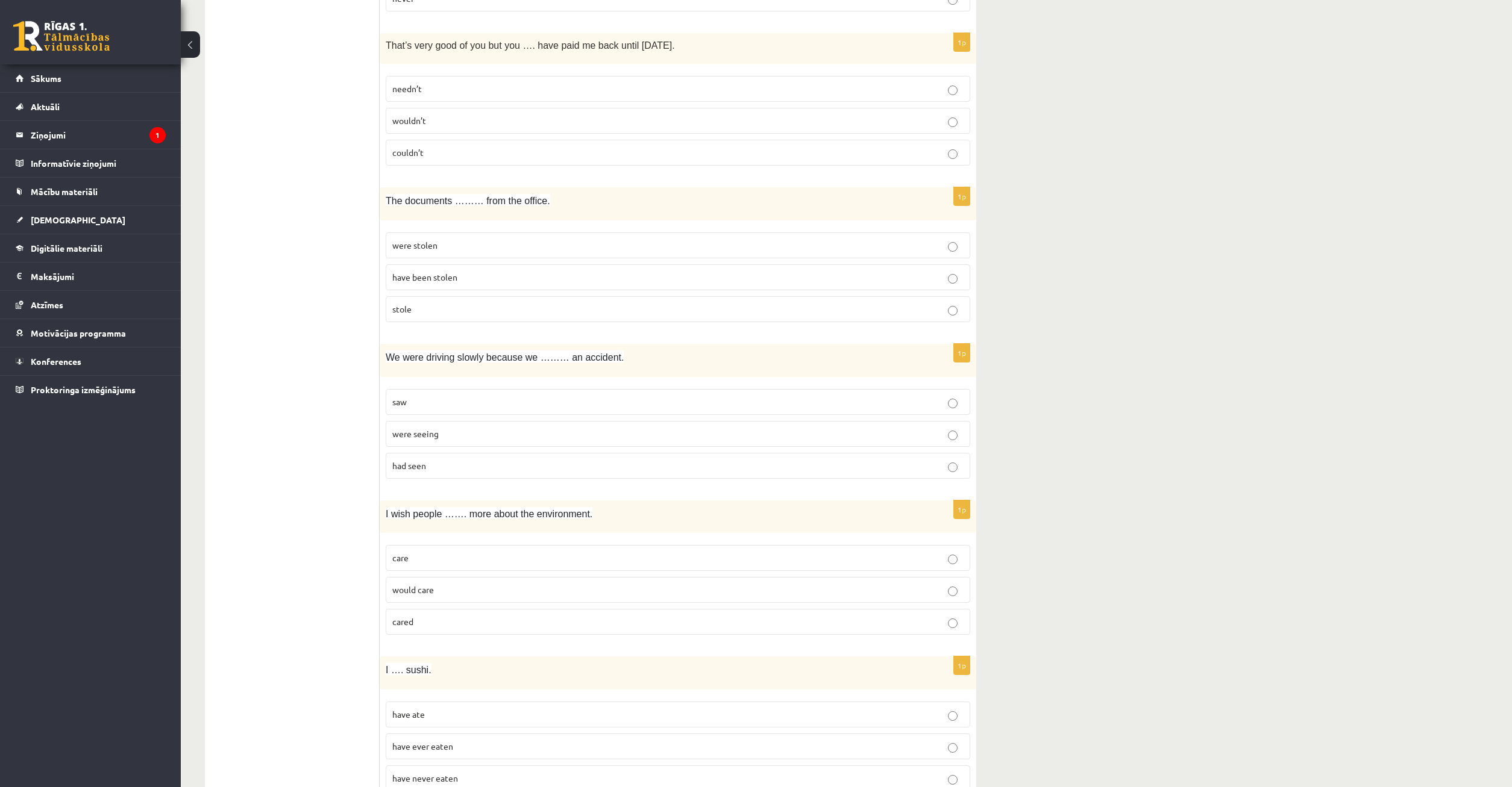
scroll to position [1529, 0]
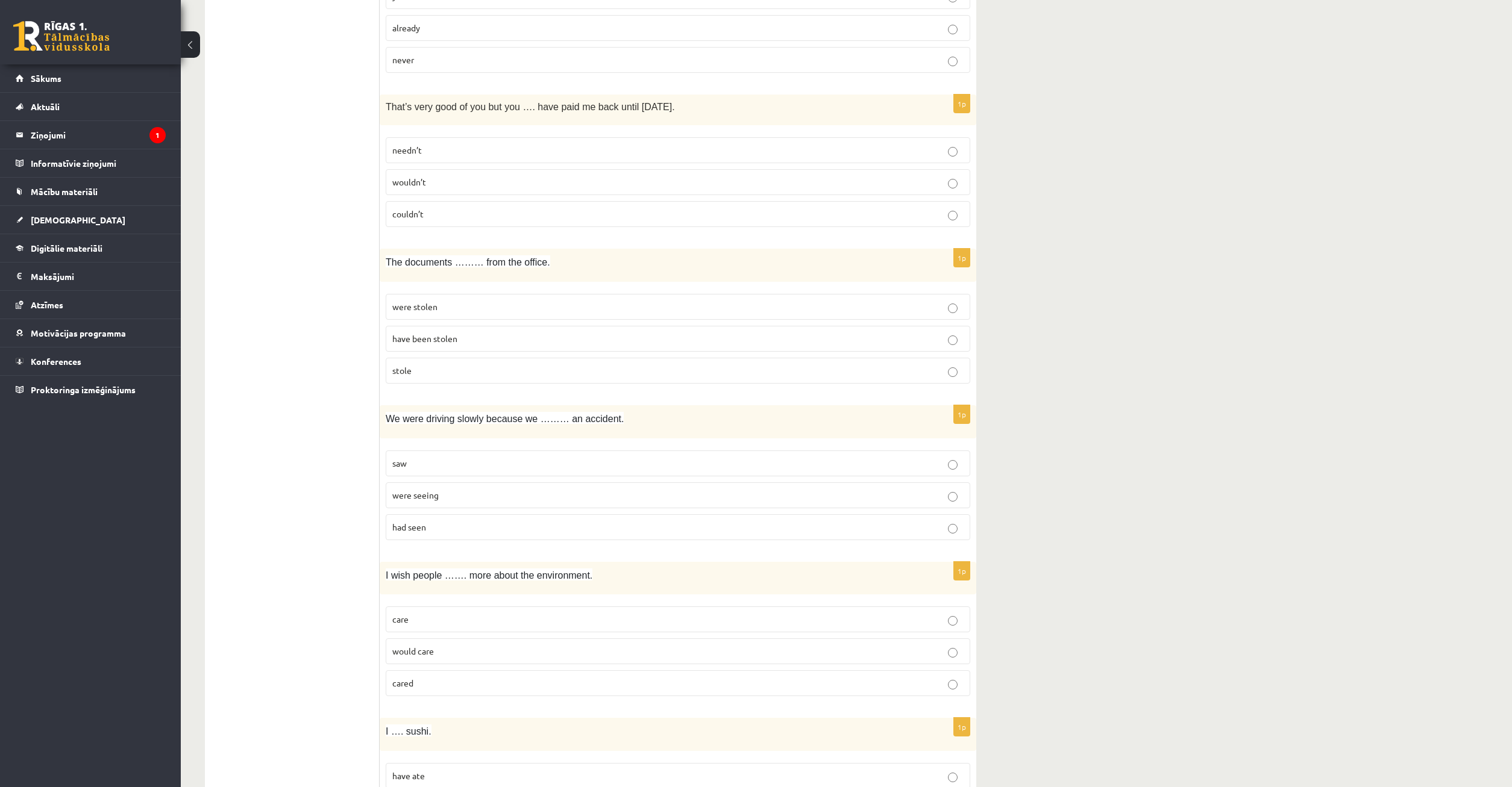
click at [478, 461] on p "saw" at bounding box center [678, 464] width 571 height 13
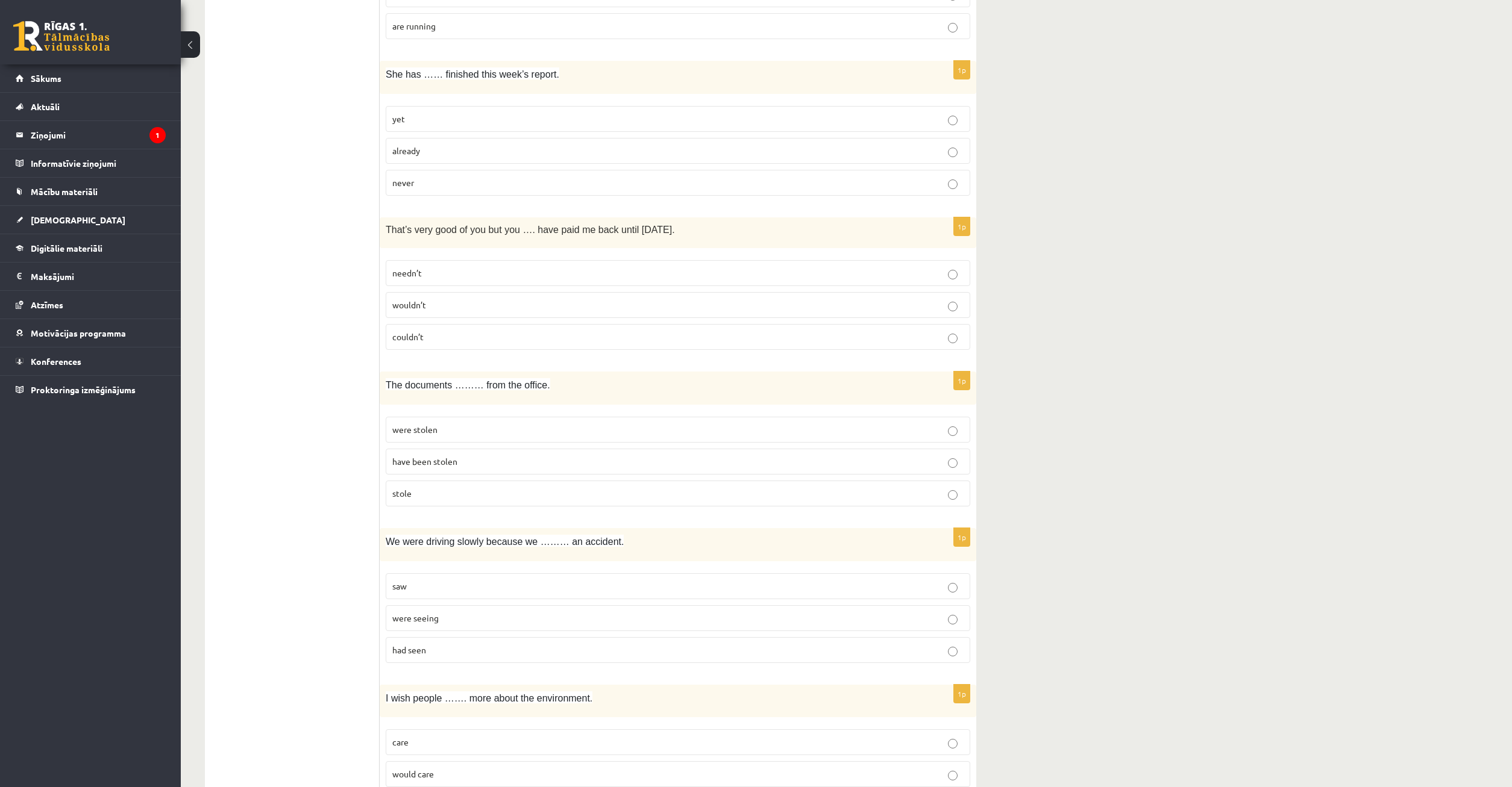
scroll to position [1283, 0]
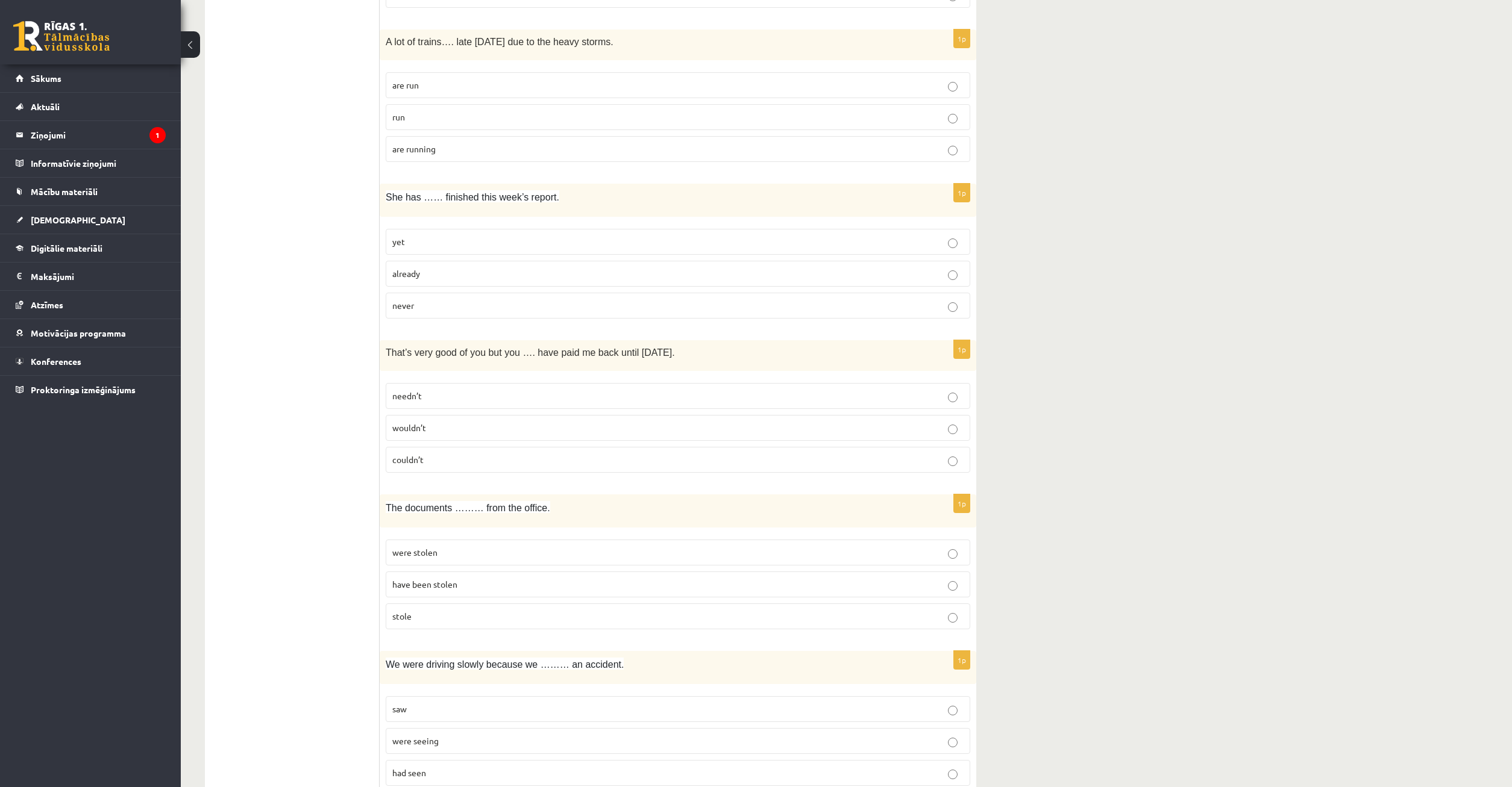
click at [461, 557] on p "were stolen" at bounding box center [678, 553] width 571 height 13
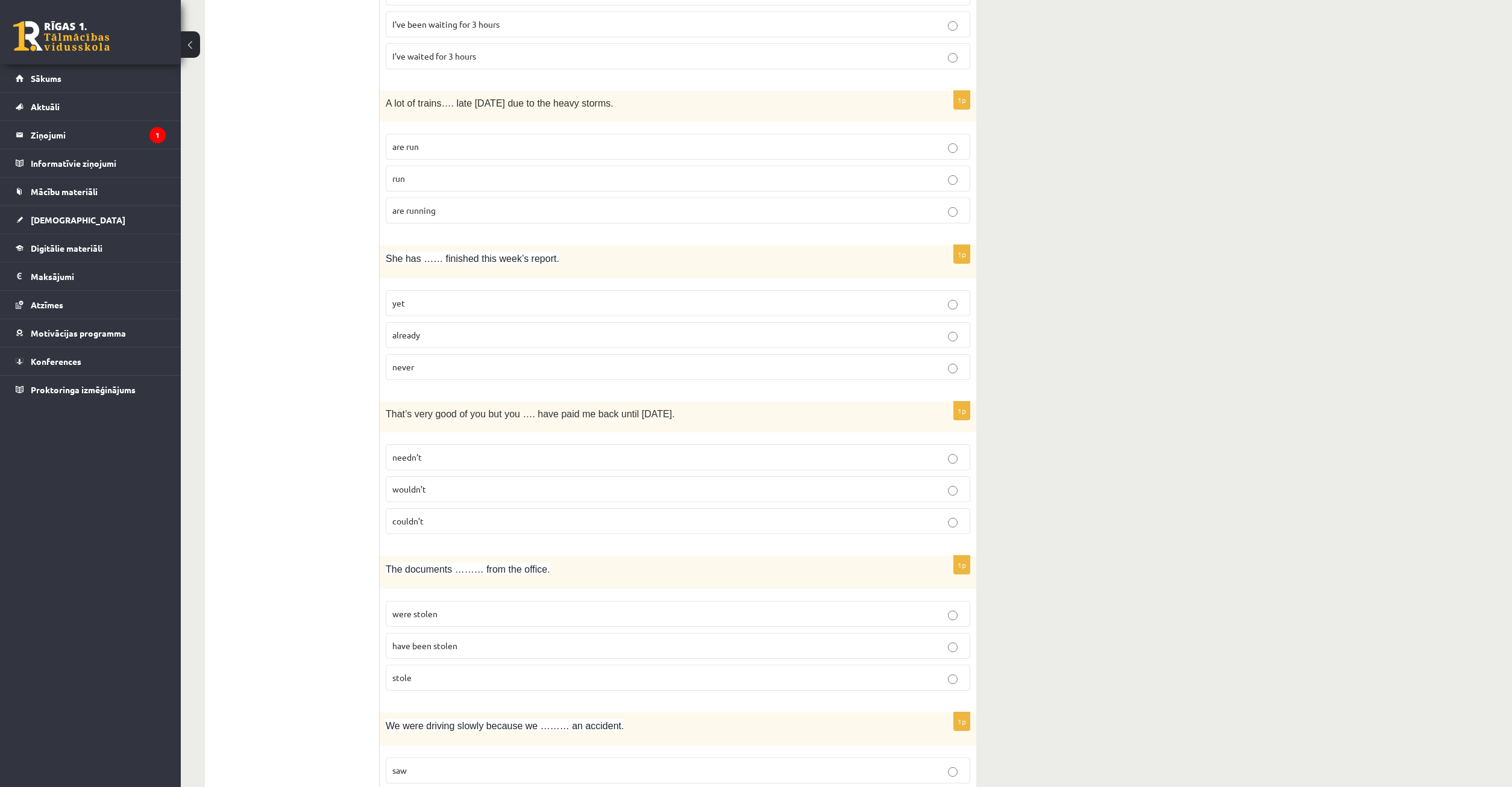
scroll to position [1160, 0]
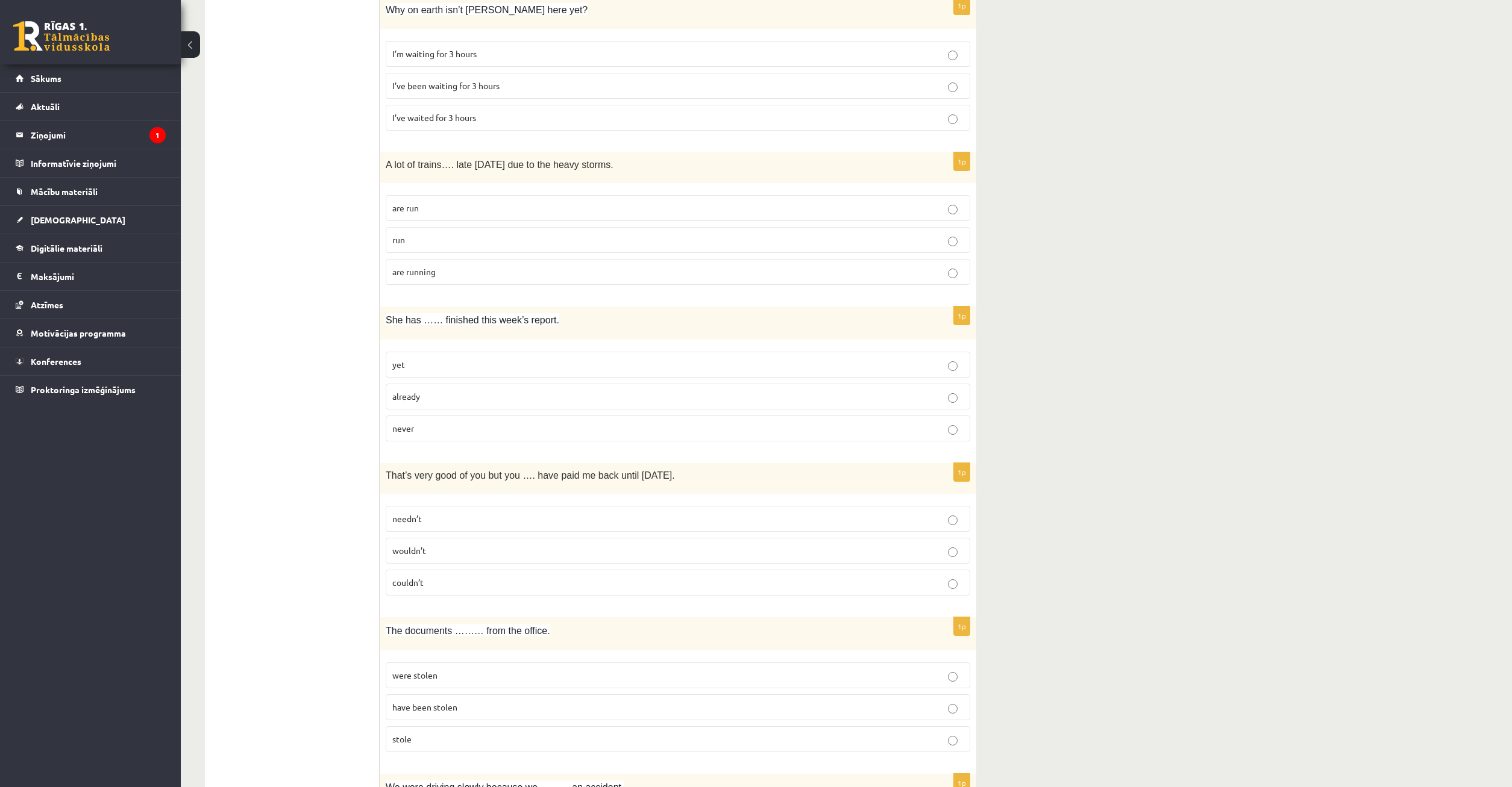
click at [455, 519] on p "needn’t" at bounding box center [678, 519] width 571 height 13
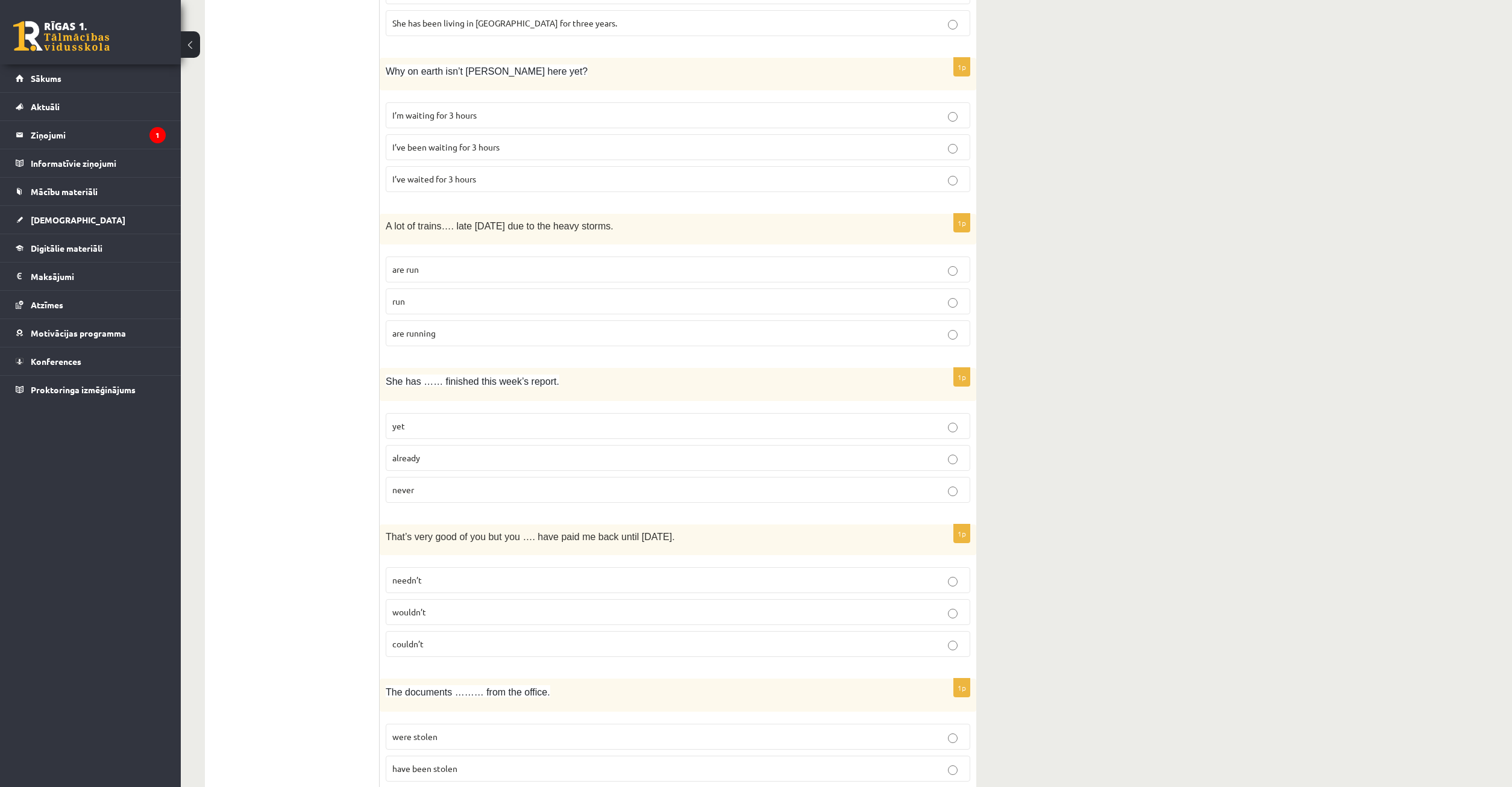
click at [581, 456] on p "already" at bounding box center [678, 459] width 571 height 13
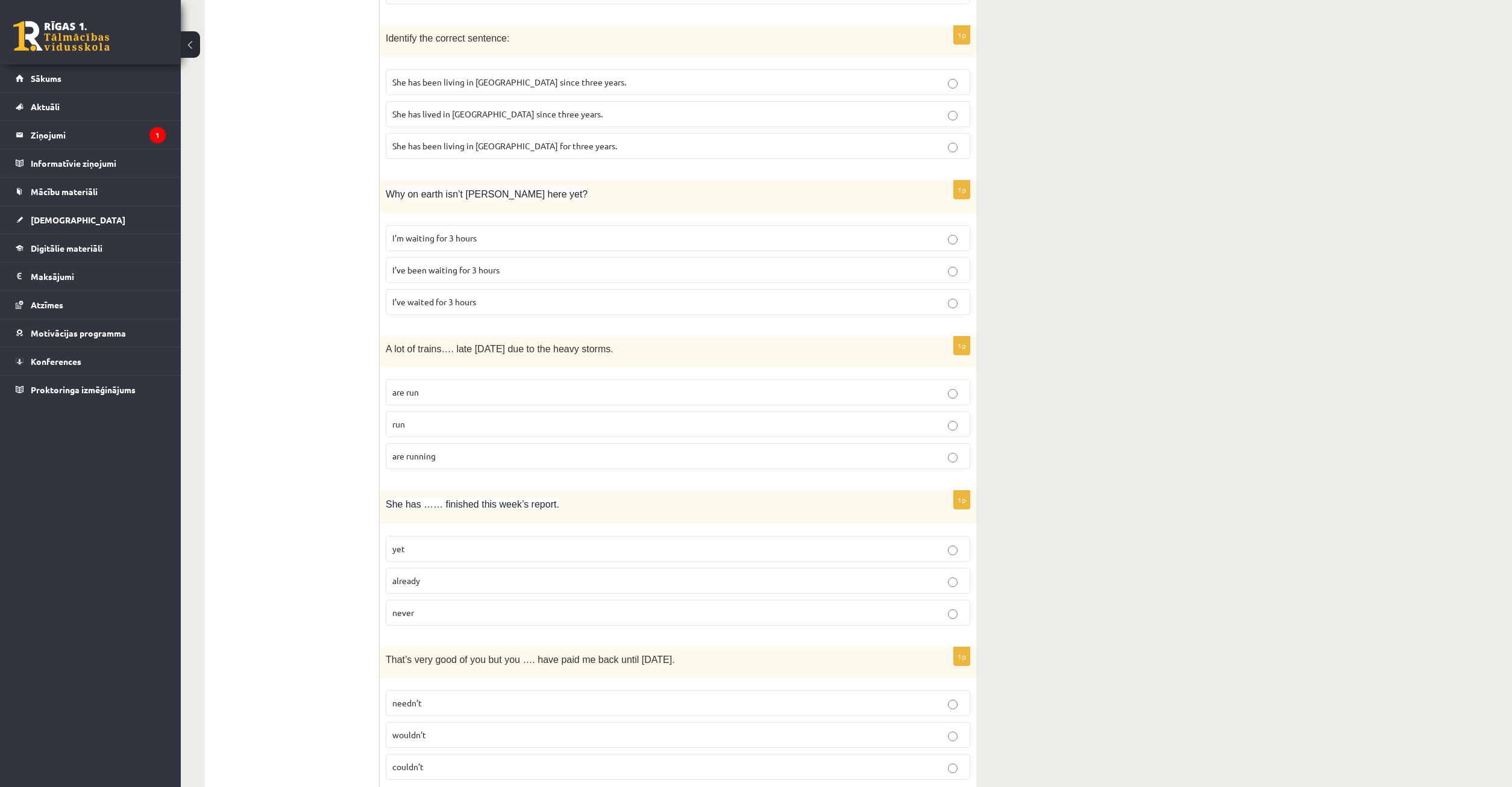
scroll to position [914, 0]
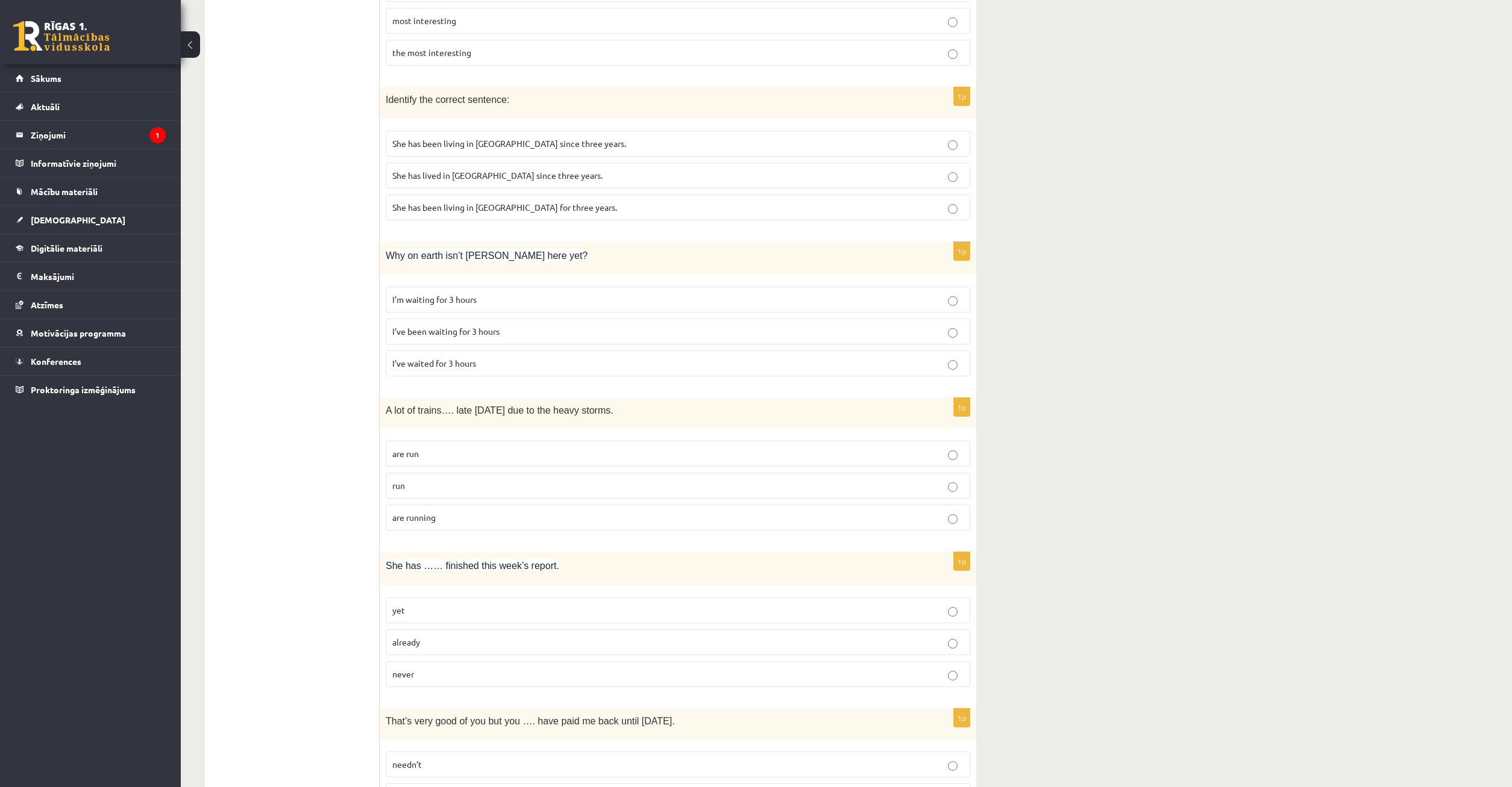
click at [475, 455] on p "are run" at bounding box center [678, 454] width 571 height 13
click at [472, 460] on p "are run" at bounding box center [678, 454] width 571 height 13
click at [475, 524] on label "are running" at bounding box center [678, 518] width 585 height 26
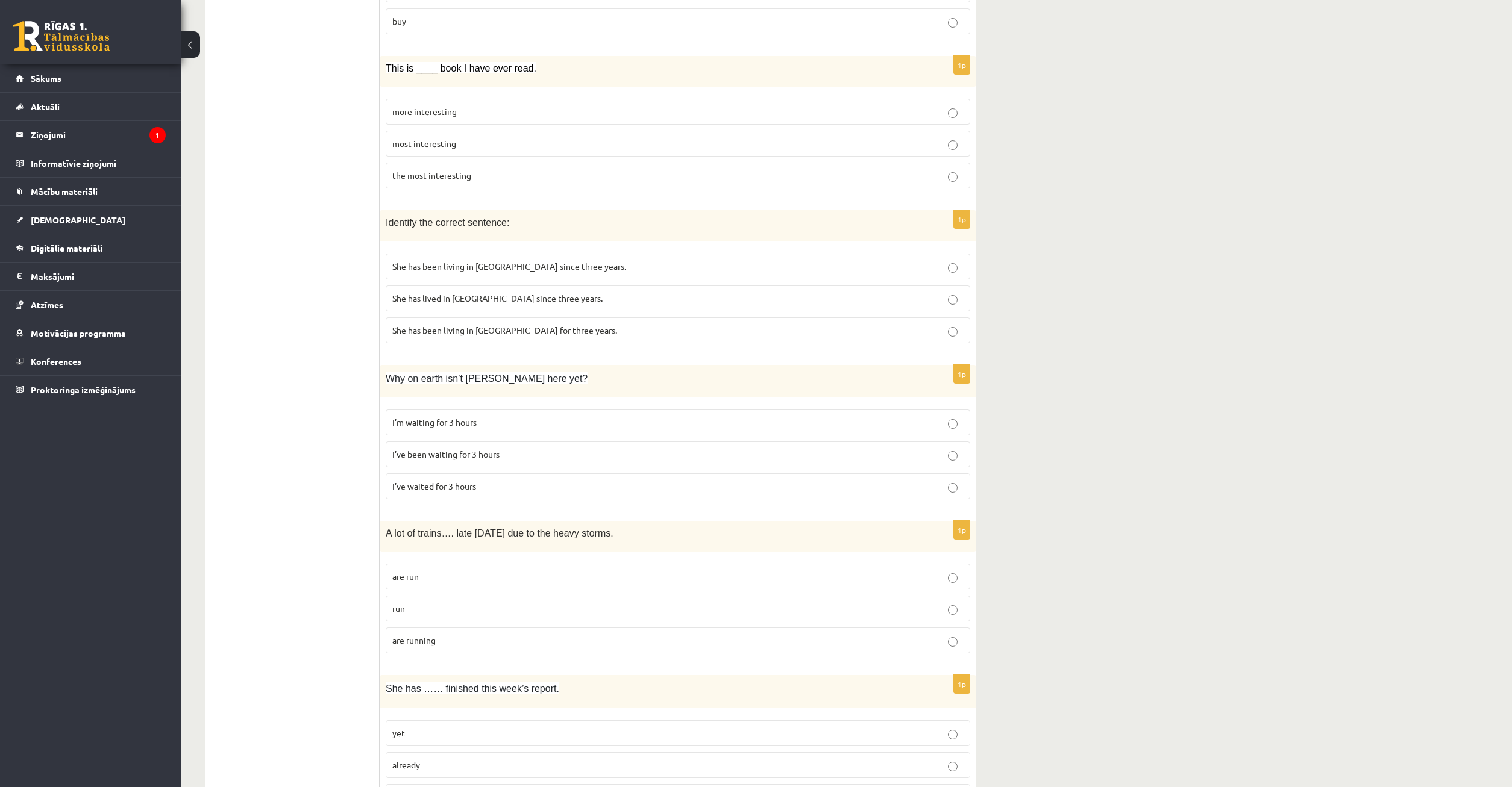
scroll to position [730, 0]
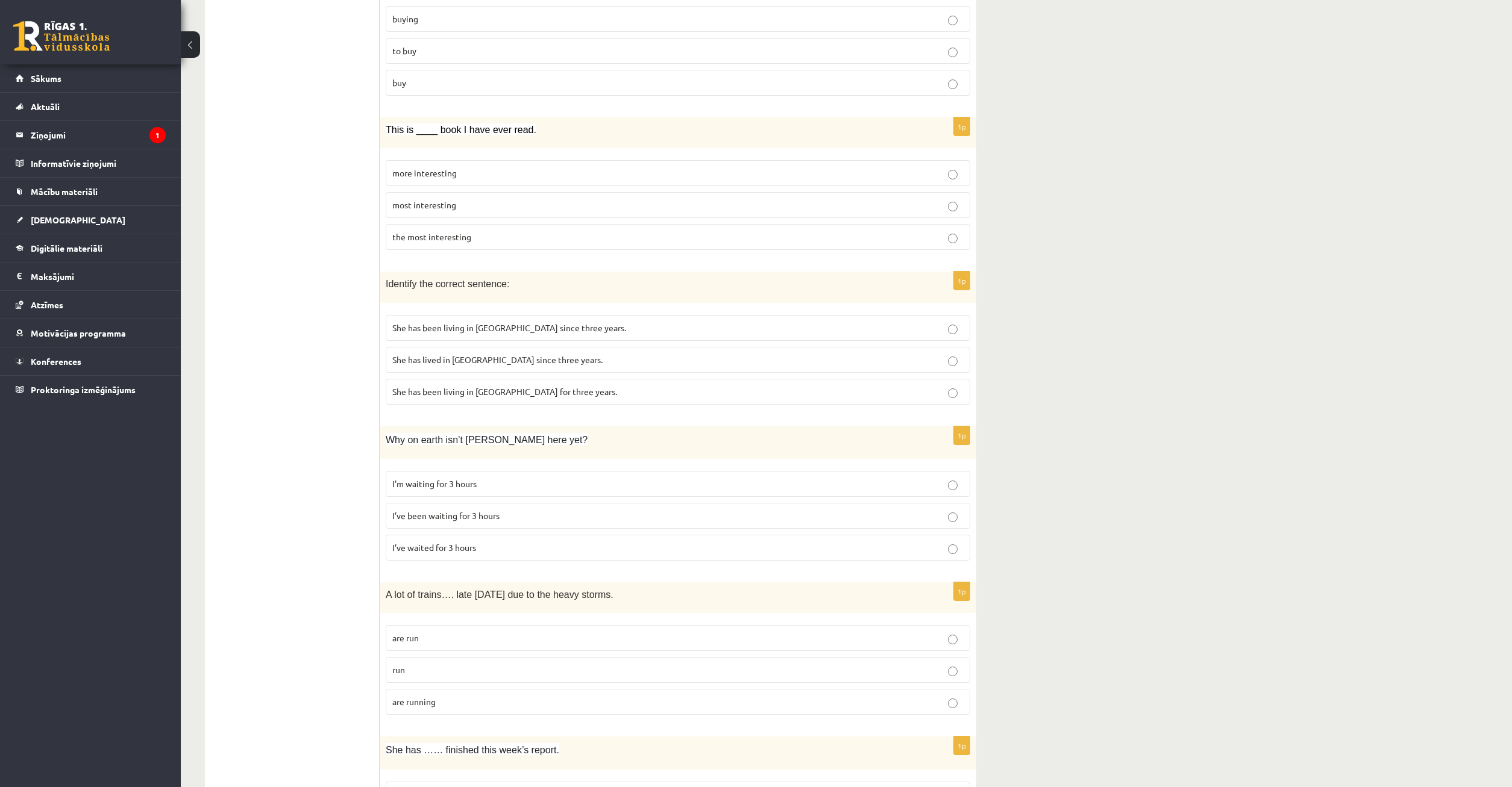
click at [518, 513] on p "I’ve been waiting for 3 hours" at bounding box center [678, 516] width 571 height 13
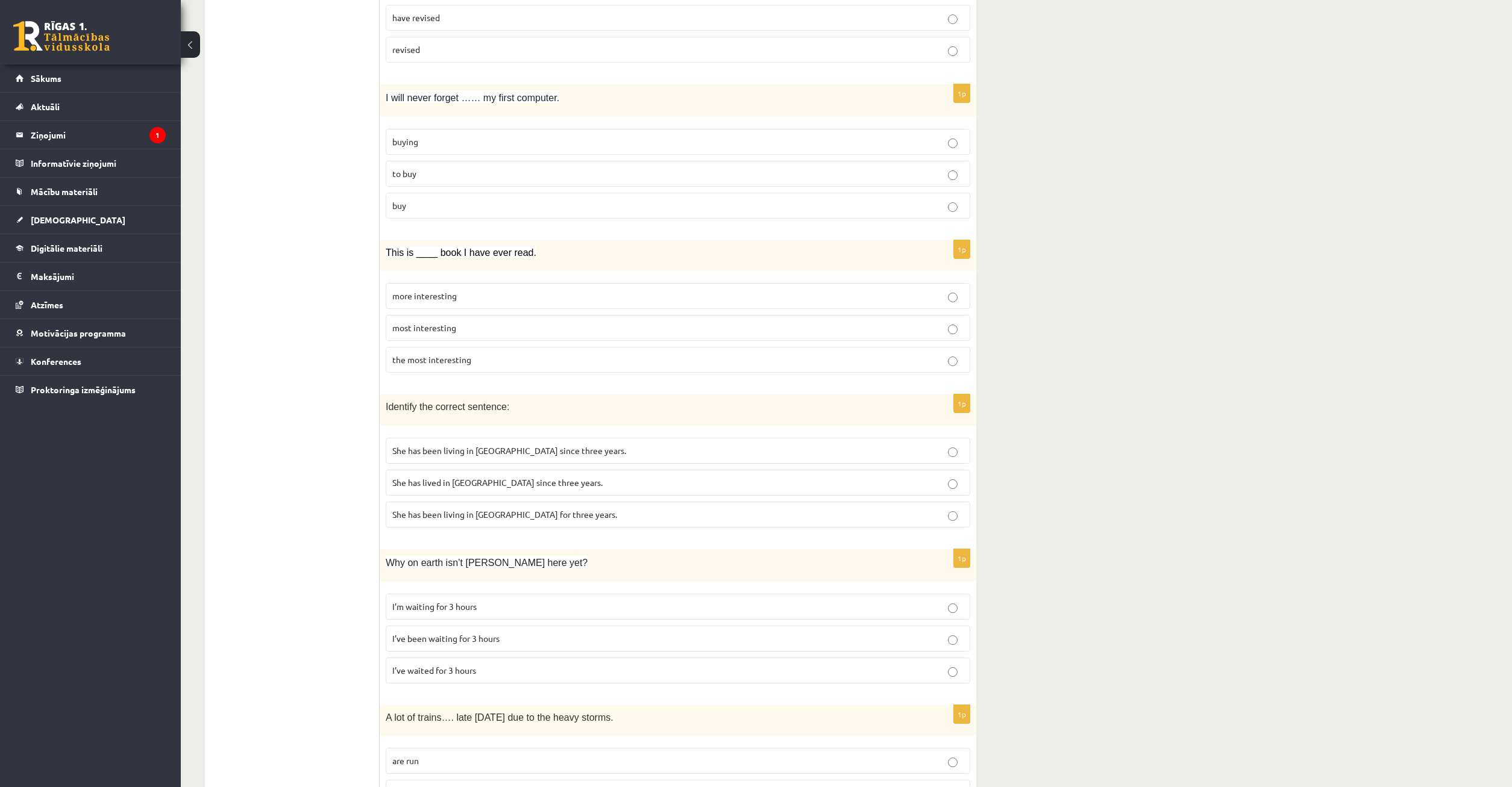
scroll to position [546, 0]
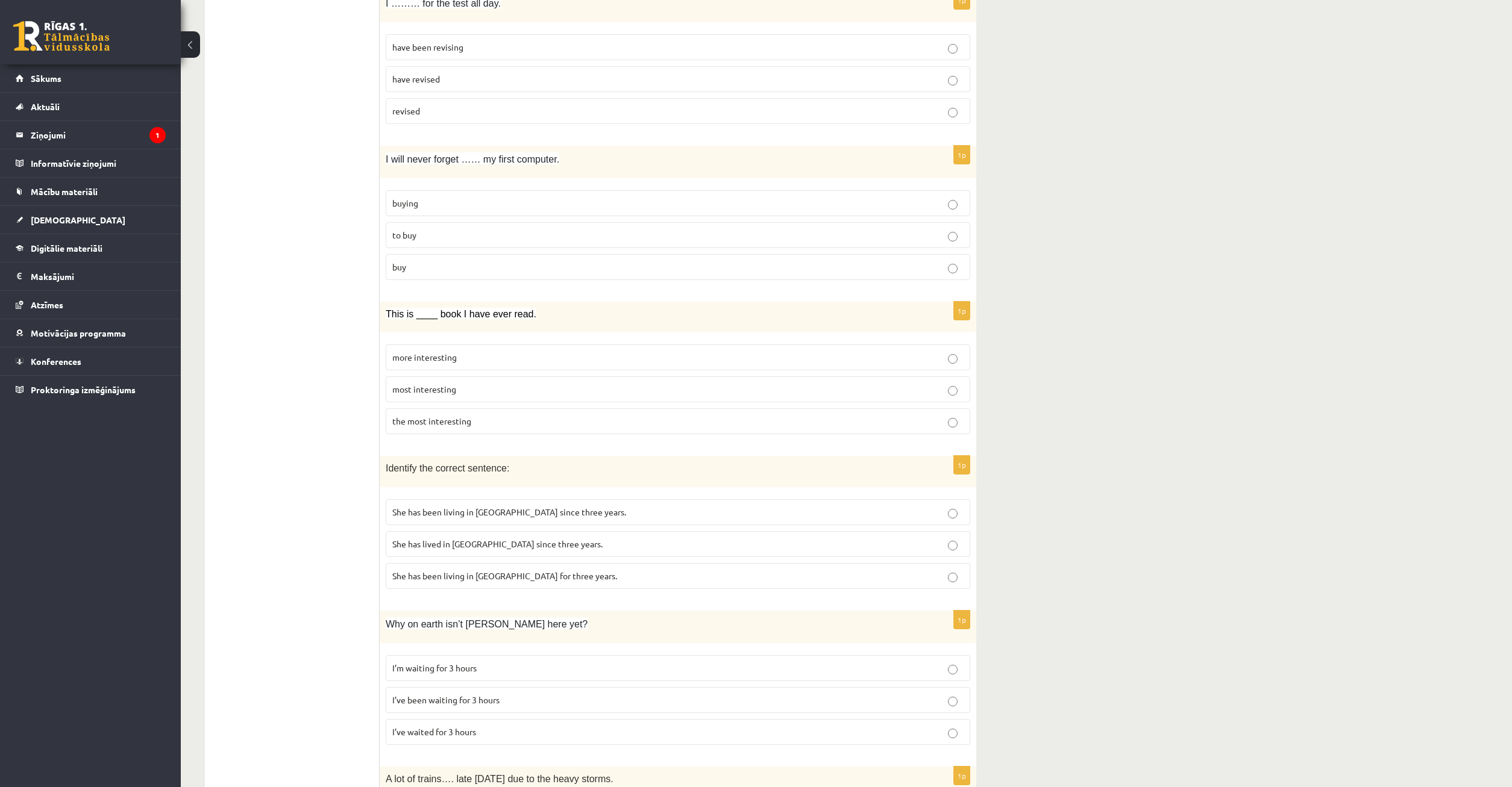
click at [452, 547] on span "She has lived in Paris since three years." at bounding box center [498, 544] width 211 height 11
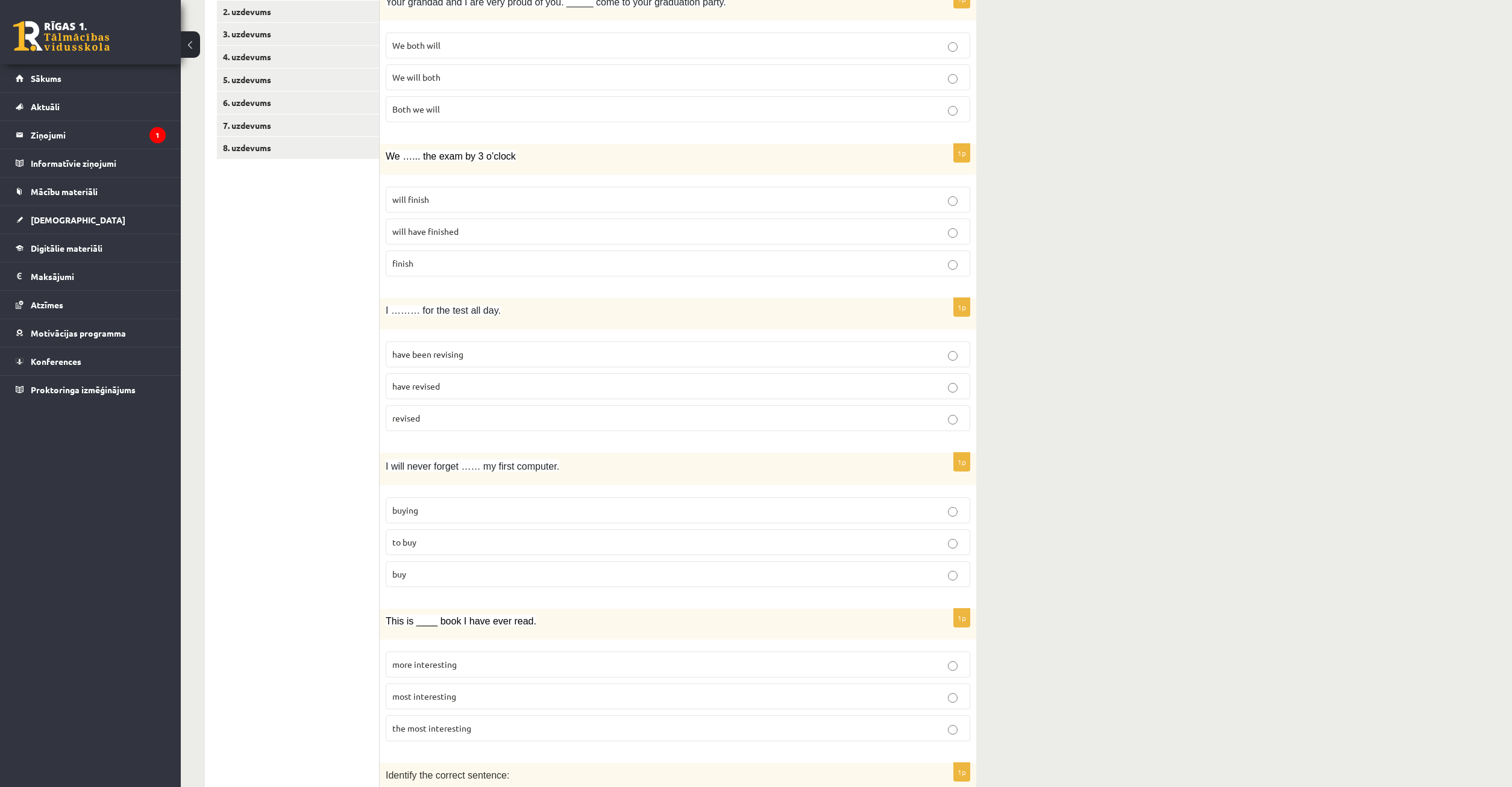
scroll to position [0, 0]
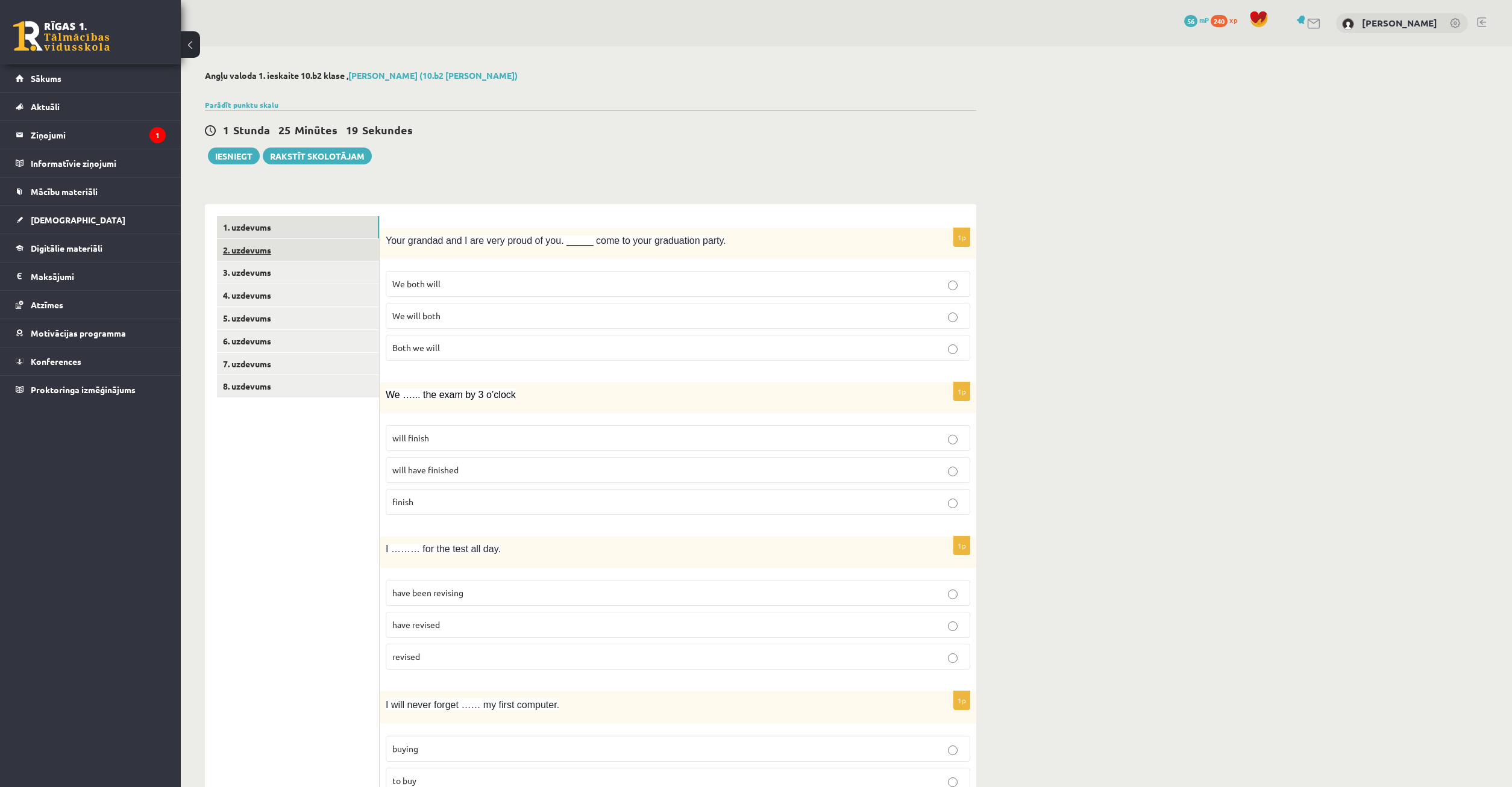
click at [283, 250] on link "2. uzdevums" at bounding box center [298, 250] width 162 height 22
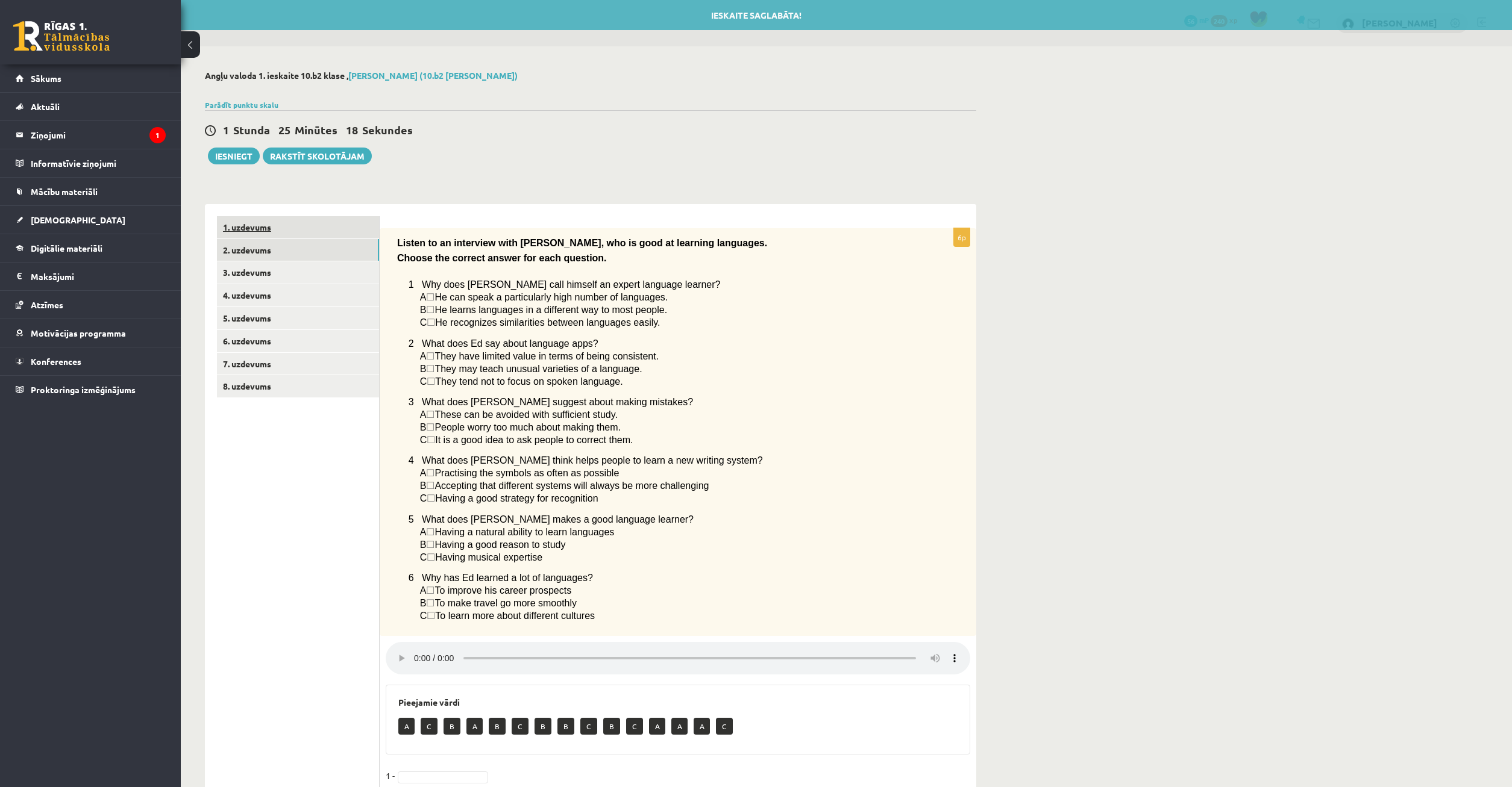
click at [299, 233] on link "1. uzdevums" at bounding box center [298, 227] width 162 height 22
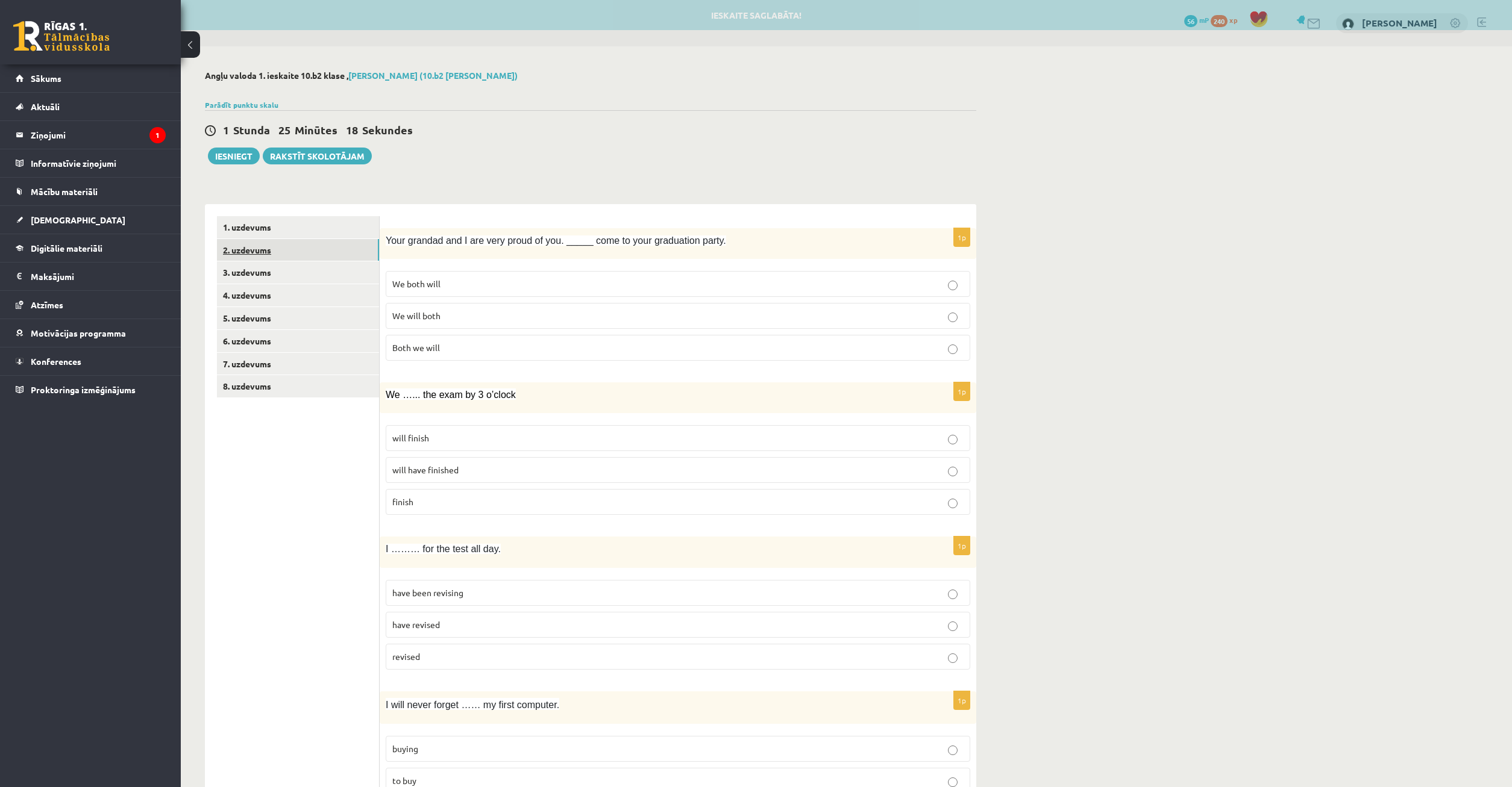
click at [282, 255] on link "2. uzdevums" at bounding box center [298, 250] width 162 height 22
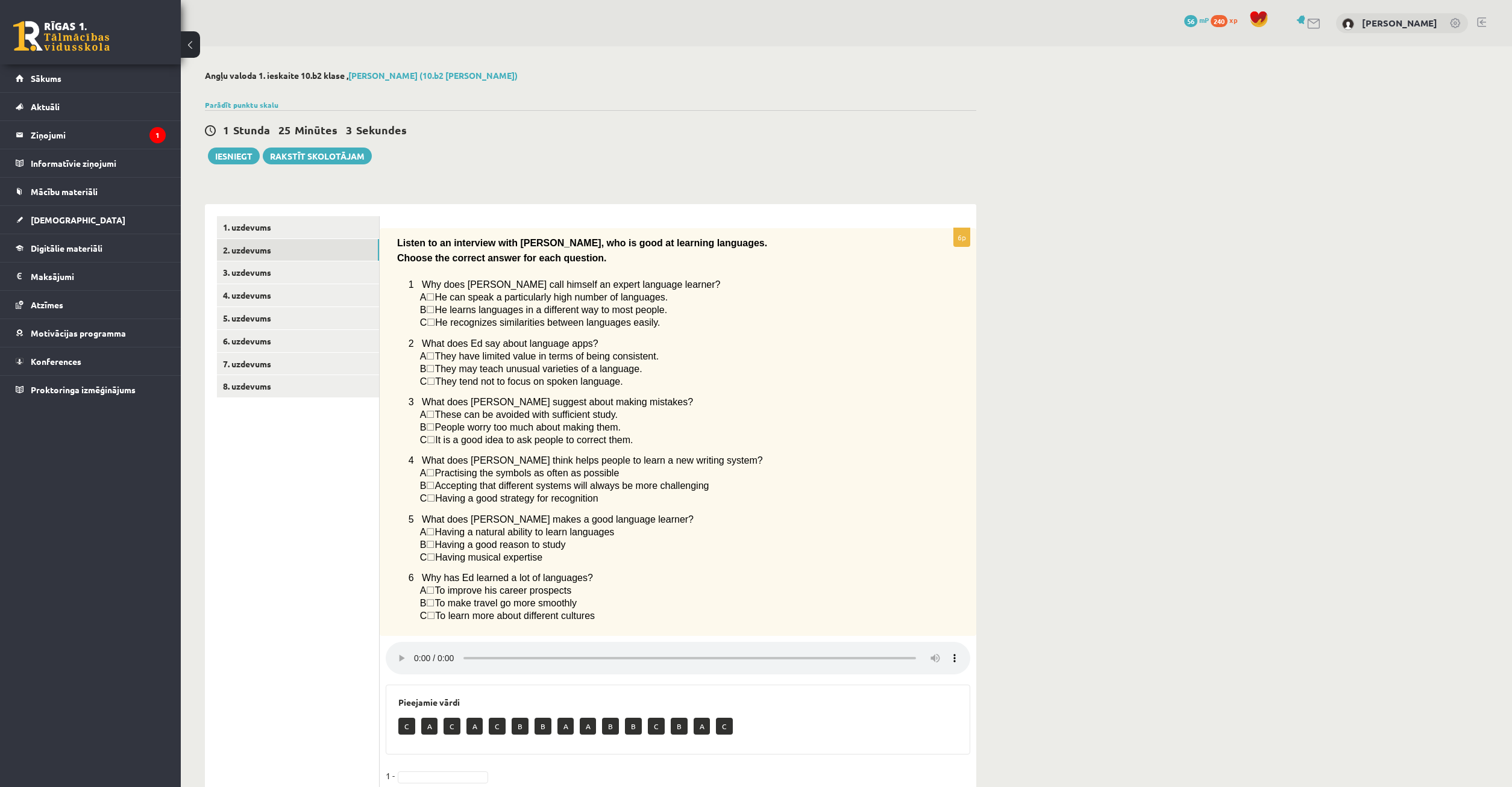
scroll to position [170, 0]
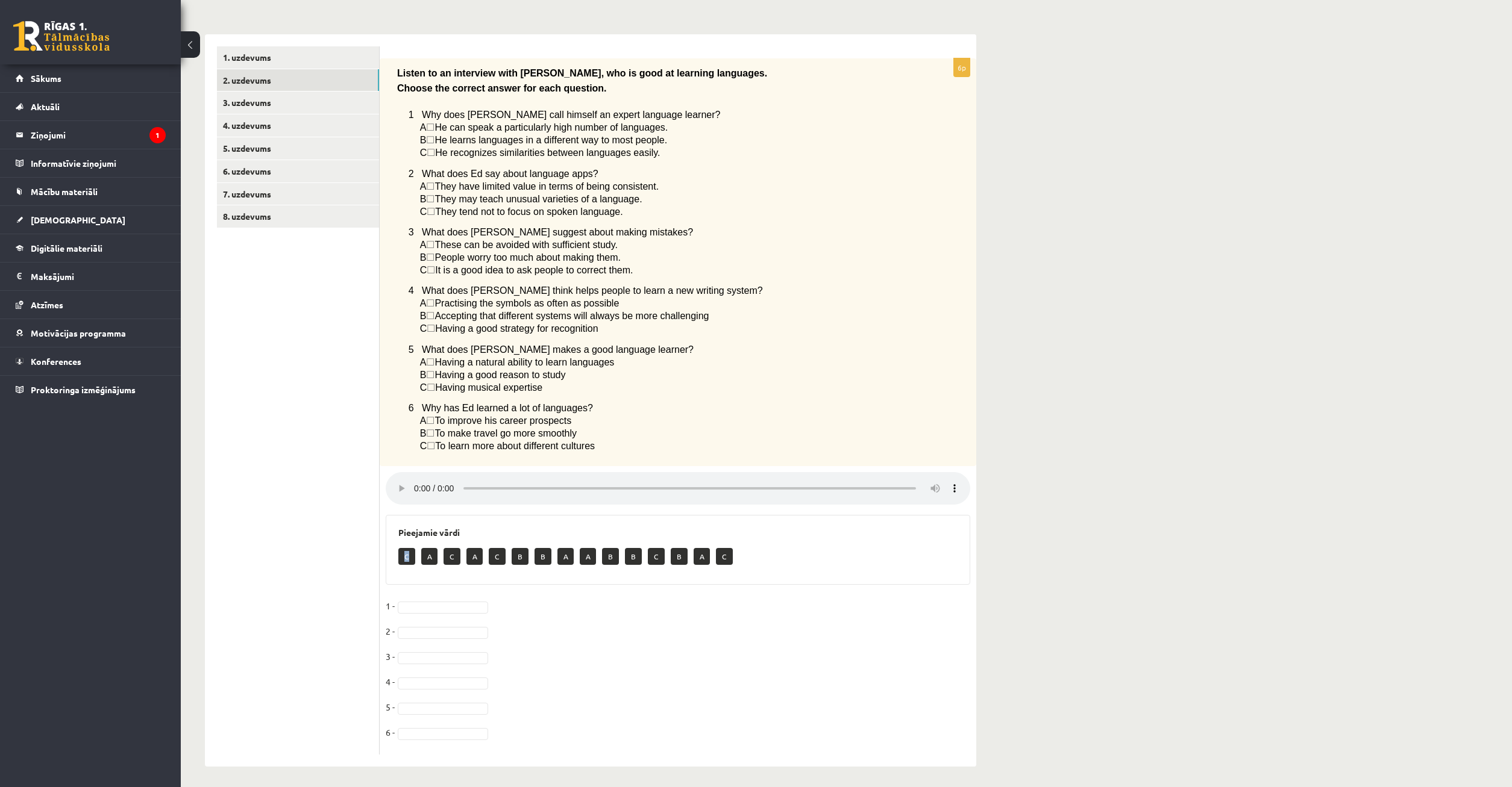
drag, startPoint x: 403, startPoint y: 554, endPoint x: 412, endPoint y: 580, distance: 27.5
click at [412, 580] on div "Pieejamie vārdi C A C A C B B A A B B C B A C" at bounding box center [678, 550] width 585 height 70
click at [420, 580] on div "Pieejamie vārdi C A C A C B B A A B B C B A C" at bounding box center [678, 550] width 585 height 70
click at [418, 601] on body "0 Dāvanas 56 mP 240 xp Timurs Lozovskis Sākums Aktuāli Kā mācīties eSKOLĀ Konta…" at bounding box center [756, 223] width 1512 height 787
click at [430, 618] on body "0 Dāvanas 56 mP 240 xp Timurs Lozovskis Sākums Aktuāli Kā mācīties eSKOLĀ Konta…" at bounding box center [756, 223] width 1512 height 787
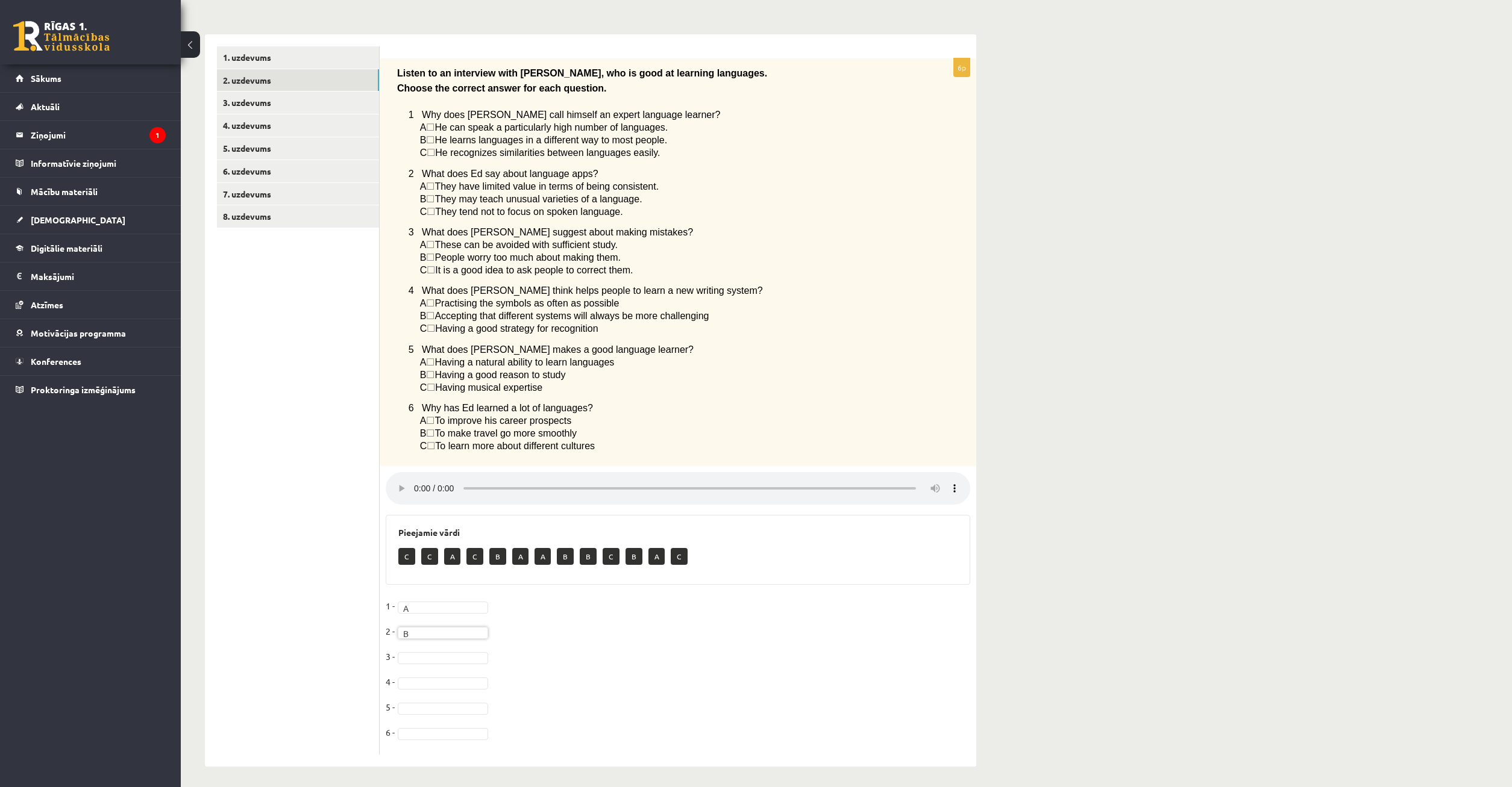
click at [422, 618] on body "0 Dāvanas 56 mP 240 xp Timurs Lozovskis Sākums Aktuāli Kā mācīties eSKOLĀ Konta…" at bounding box center [756, 223] width 1512 height 787
click at [612, 618] on body "0 Dāvanas 56 mP 240 xp Timurs Lozovskis Sākums Aktuāli Kā mācīties eSKOLĀ Konta…" at bounding box center [756, 223] width 1512 height 787
click at [425, 618] on body "0 Dāvanas 56 mP 240 xp Timurs Lozovskis Sākums Aktuāli Kā mācīties eSKOLĀ Konta…" at bounding box center [756, 223] width 1512 height 787
click at [435, 618] on body "0 Dāvanas 56 mP 240 xp Timurs Lozovskis Sākums Aktuāli Kā mācīties eSKOLĀ Konta…" at bounding box center [756, 223] width 1512 height 787
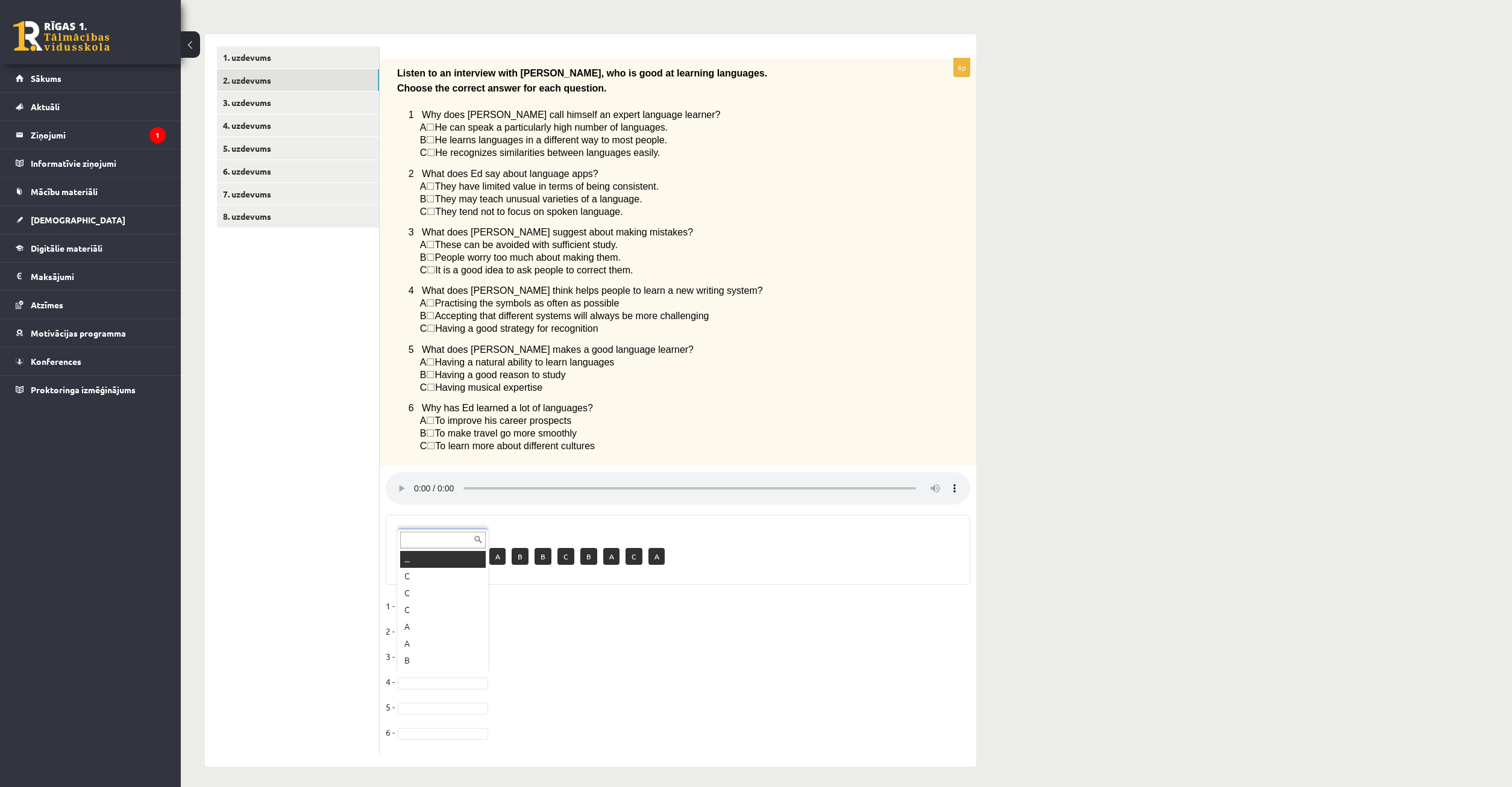
click at [424, 618] on body "0 Dāvanas 56 mP 240 xp Timurs Lozovskis Sākums Aktuāli Kā mācīties eSKOLĀ Konta…" at bounding box center [756, 223] width 1512 height 787
click at [397, 494] on body "0 Dāvanas 56 mP 240 xp Timurs Lozovskis Sākums Aktuāli Kā mācīties eSKOLĀ Konta…" at bounding box center [756, 223] width 1512 height 787
click at [452, 618] on body "0 Dāvanas 56 mP 240 xp Timurs Lozovskis Sākums Aktuāli Kā mācīties eSKOLĀ Konta…" at bounding box center [756, 223] width 1512 height 787
click at [435, 618] on body "0 Dāvanas 56 mP 240 xp Timurs Lozovskis Sākums Aktuāli Kā mācīties eSKOLĀ Konta…" at bounding box center [756, 223] width 1512 height 787
click at [397, 488] on body "0 Dāvanas 56 mP 240 xp Timurs Lozovskis Sākums Aktuāli Kā mācīties eSKOLĀ Konta…" at bounding box center [756, 223] width 1512 height 787
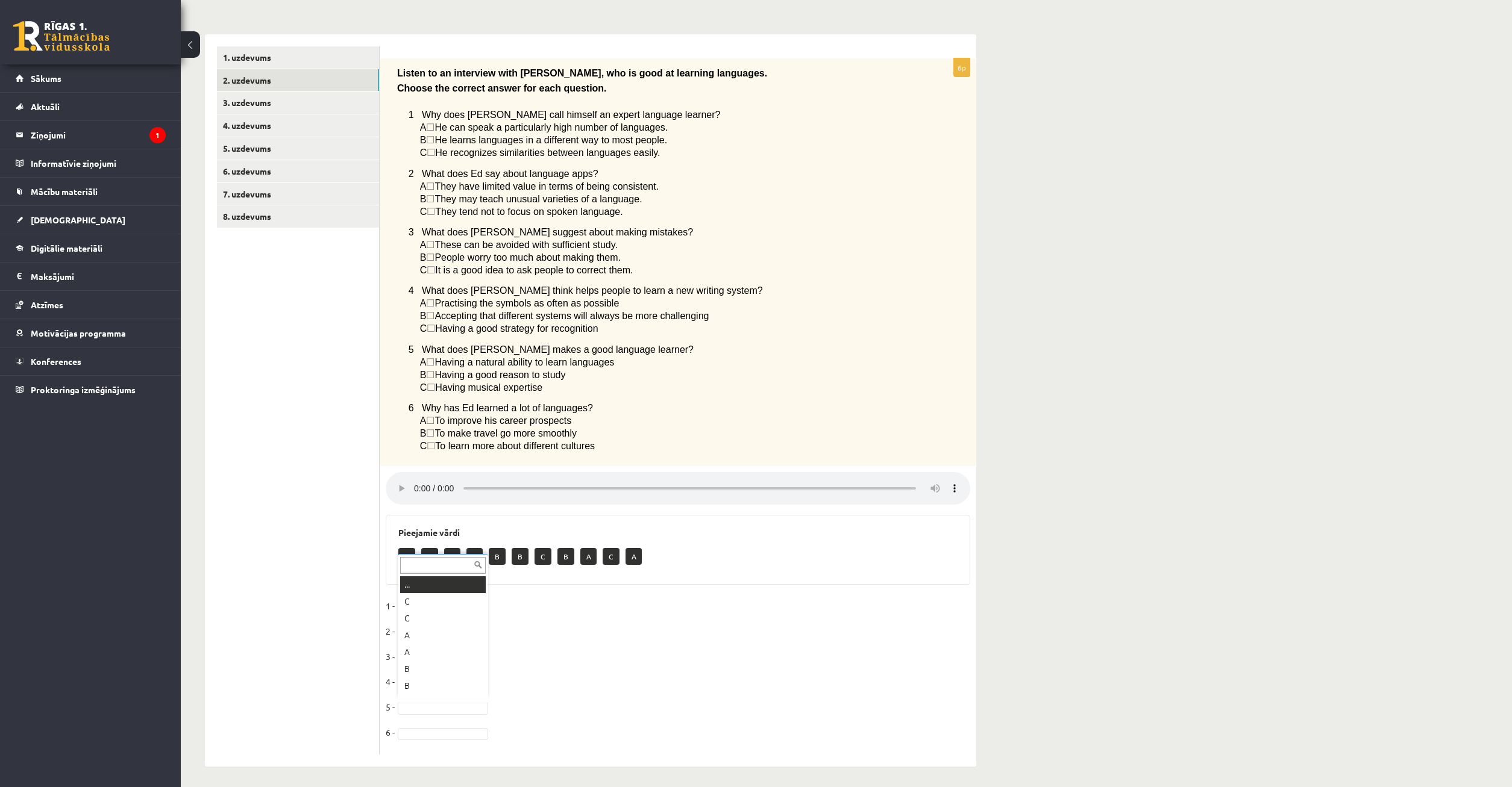
click at [410, 618] on body "0 Dāvanas 56 mP 240 xp Timurs Lozovskis Sākums Aktuāli Kā mācīties eSKOLĀ Konta…" at bounding box center [756, 223] width 1512 height 787
click at [467, 740] on fieldset "1 - A * 2 - B * 3 - B * 4 - C * 5 - B * 6 -" at bounding box center [678, 673] width 585 height 152
click at [448, 618] on body "0 Dāvanas 56 mP 240 xp Timurs Lozovskis Sākums Aktuāli Kā mācīties eSKOLĀ Konta…" at bounding box center [756, 223] width 1512 height 787
click at [292, 100] on link "3. uzdevums" at bounding box center [298, 102] width 162 height 22
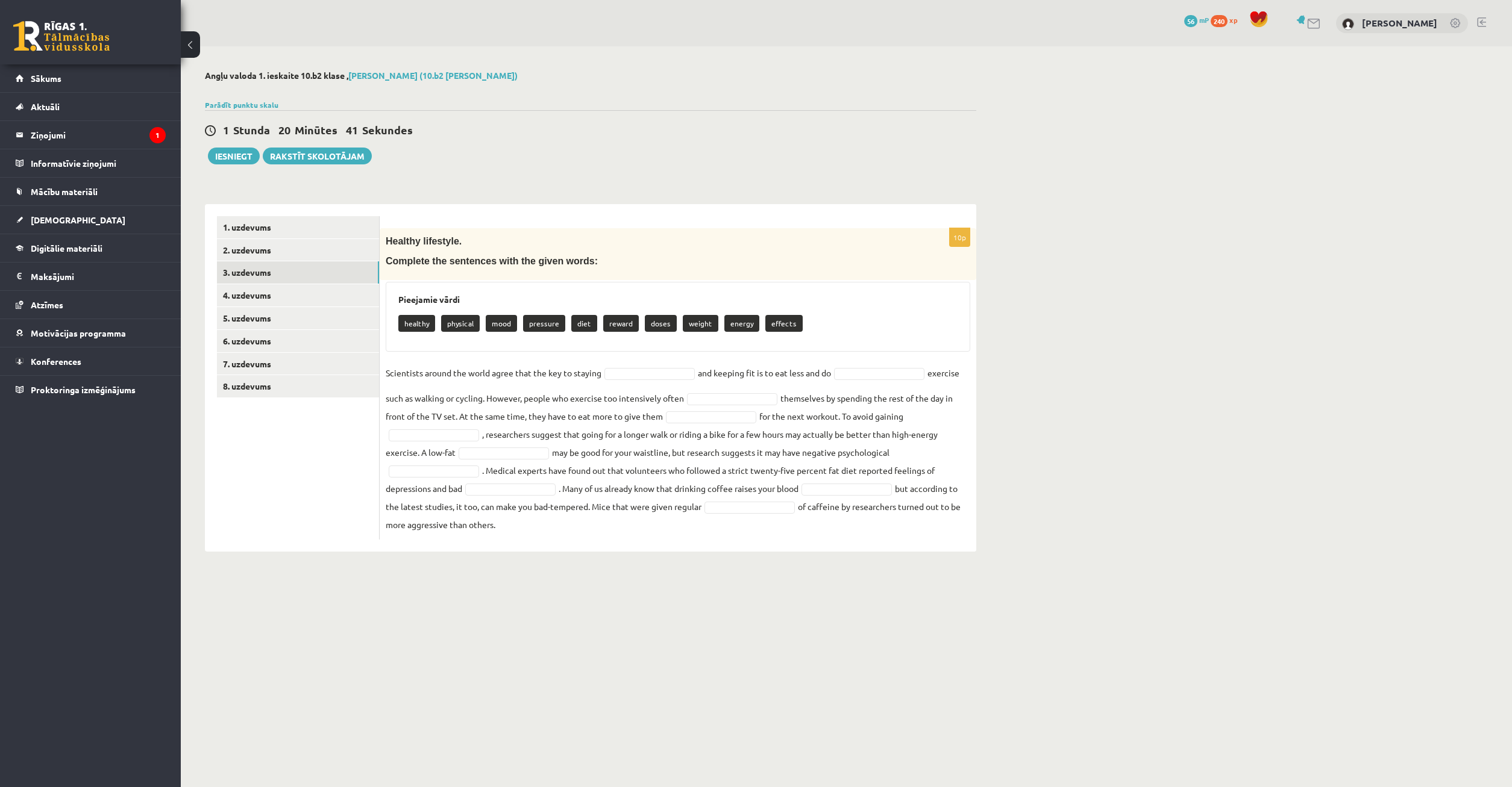
click at [654, 375] on body "0 Dāvanas 56 mP 240 xp Timurs Lozovskis Sākums Aktuāli Kā mācīties eSKOLĀ Konta…" at bounding box center [756, 393] width 1512 height 787
click at [649, 381] on div at bounding box center [650, 389] width 90 height 19
click at [624, 356] on body "0 Dāvanas 56 mP 240 xp Timurs Lozovskis Sākums Aktuāli Kā mācīties eSKOLĀ Konta…" at bounding box center [756, 393] width 1512 height 787
click at [654, 372] on body "0 Dāvanas 56 mP 240 xp Timurs Lozovskis Sākums Aktuāli Kā mācīties eSKOLĀ Konta…" at bounding box center [756, 393] width 1512 height 787
click at [880, 373] on body "0 Dāvanas 56 mP 240 xp Timurs Lozovskis Sākums Aktuāli Kā mācīties eSKOLĀ Konta…" at bounding box center [756, 393] width 1512 height 787
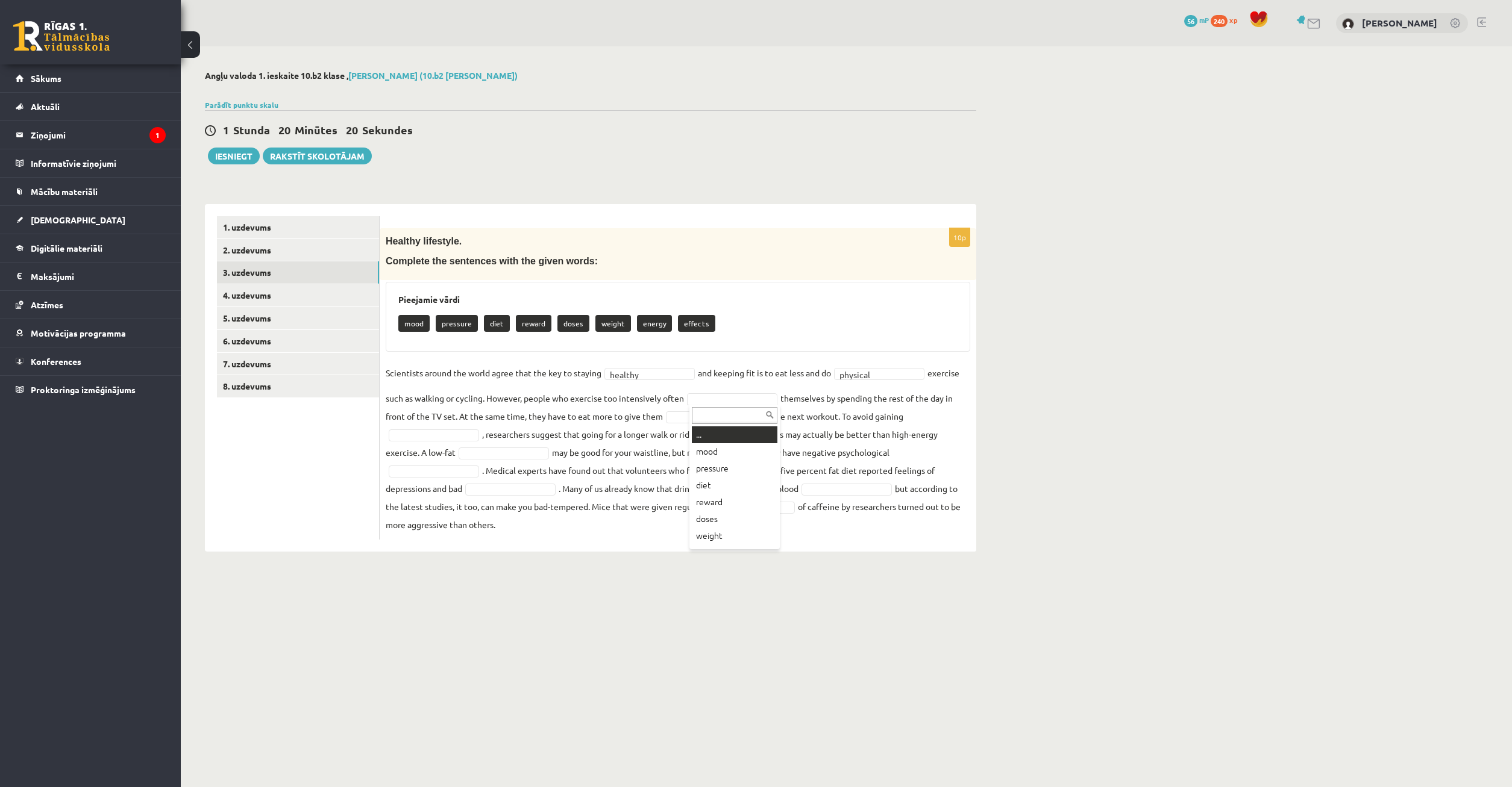
click at [757, 396] on body "0 Dāvanas 56 mP 240 xp Timurs Lozovskis Sākums Aktuāli Kā mācīties eSKOLĀ Konta…" at bounding box center [756, 393] width 1512 height 787
click at [878, 420] on body "0 Dāvanas 56 mP 240 xp Timurs Lozovskis Sākums Aktuāli Kā mācīties eSKOLĀ Konta…" at bounding box center [756, 393] width 1512 height 787
click at [740, 392] on fieldset "Scientists around the world agree that the key to staying healthy ******* and k…" at bounding box center [678, 449] width 585 height 170
click at [736, 404] on body "0 Dāvanas 56 mP 240 xp Timurs Lozovskis Sākums Aktuāli Kā mācīties eSKOLĀ Konta…" at bounding box center [756, 393] width 1512 height 787
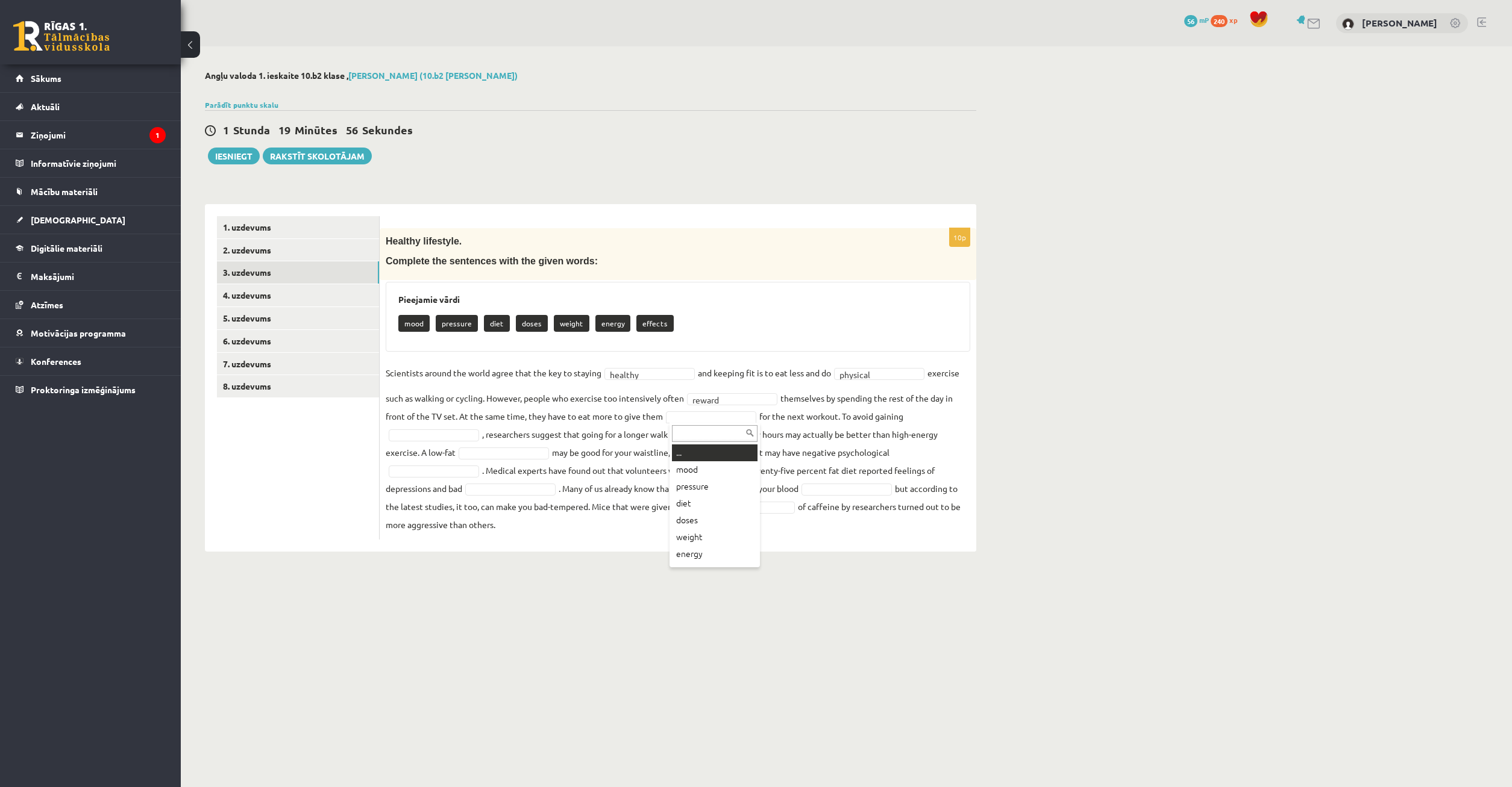
click at [720, 419] on body "0 Dāvanas 56 mP 240 xp Timurs Lozovskis Sākums Aktuāli Kā mācīties eSKOLĀ Konta…" at bounding box center [756, 393] width 1512 height 787
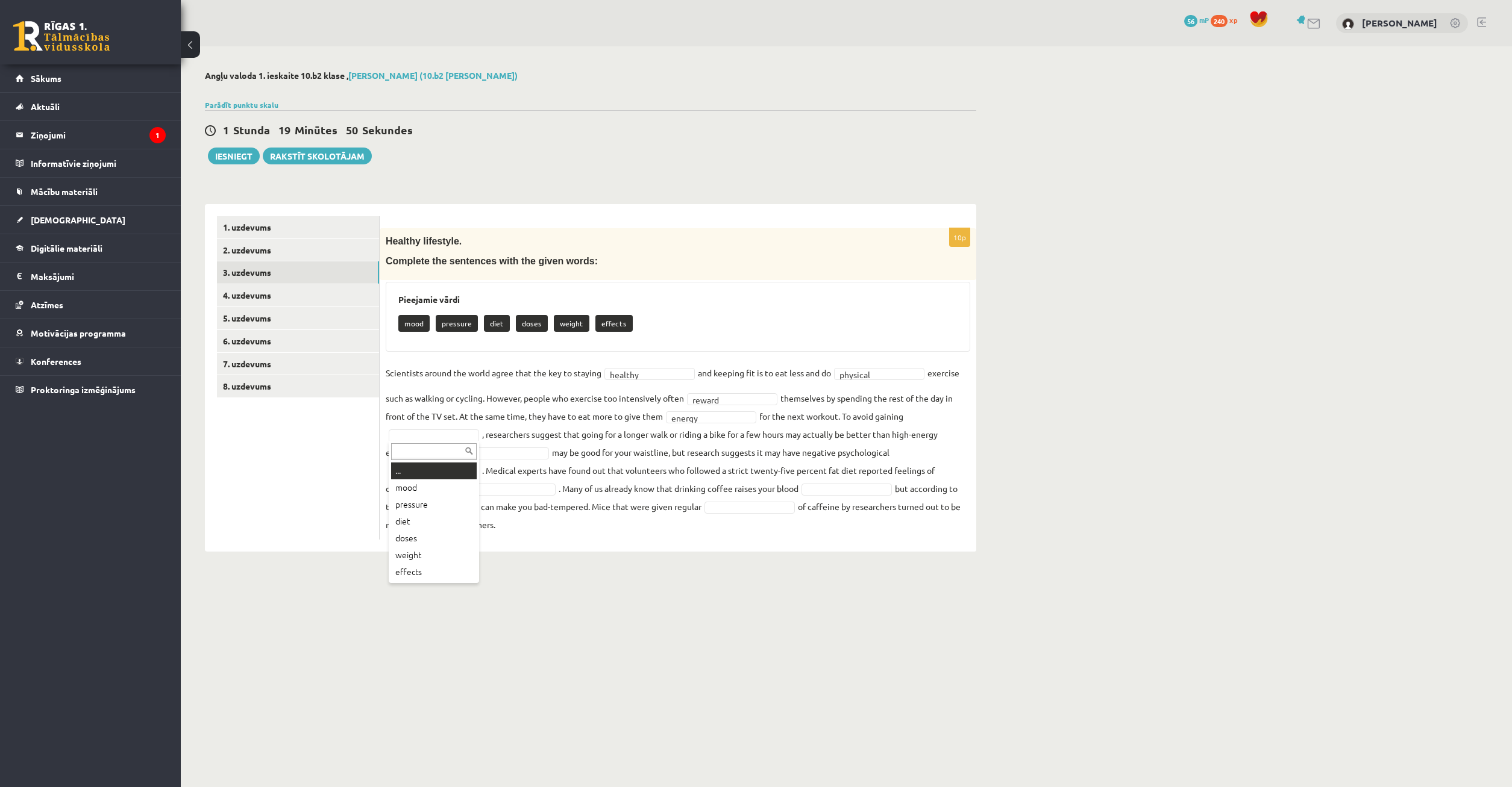
click at [436, 437] on body "0 Dāvanas 56 mP 240 xp Timurs Lozovskis Sākums Aktuāli Kā mācīties eSKOLĀ Konta…" at bounding box center [756, 393] width 1512 height 787
click at [479, 557] on body "0 Dāvanas 56 mP 240 xp Timurs Lozovskis Sākums Aktuāli Kā mācīties eSKOLĀ Konta…" at bounding box center [756, 393] width 1512 height 787
click at [445, 437] on body "0 Dāvanas 56 mP 240 xp Timurs Lozovskis Sākums Aktuāli Kā mācīties eSKOLĀ Konta…" at bounding box center [756, 393] width 1512 height 787
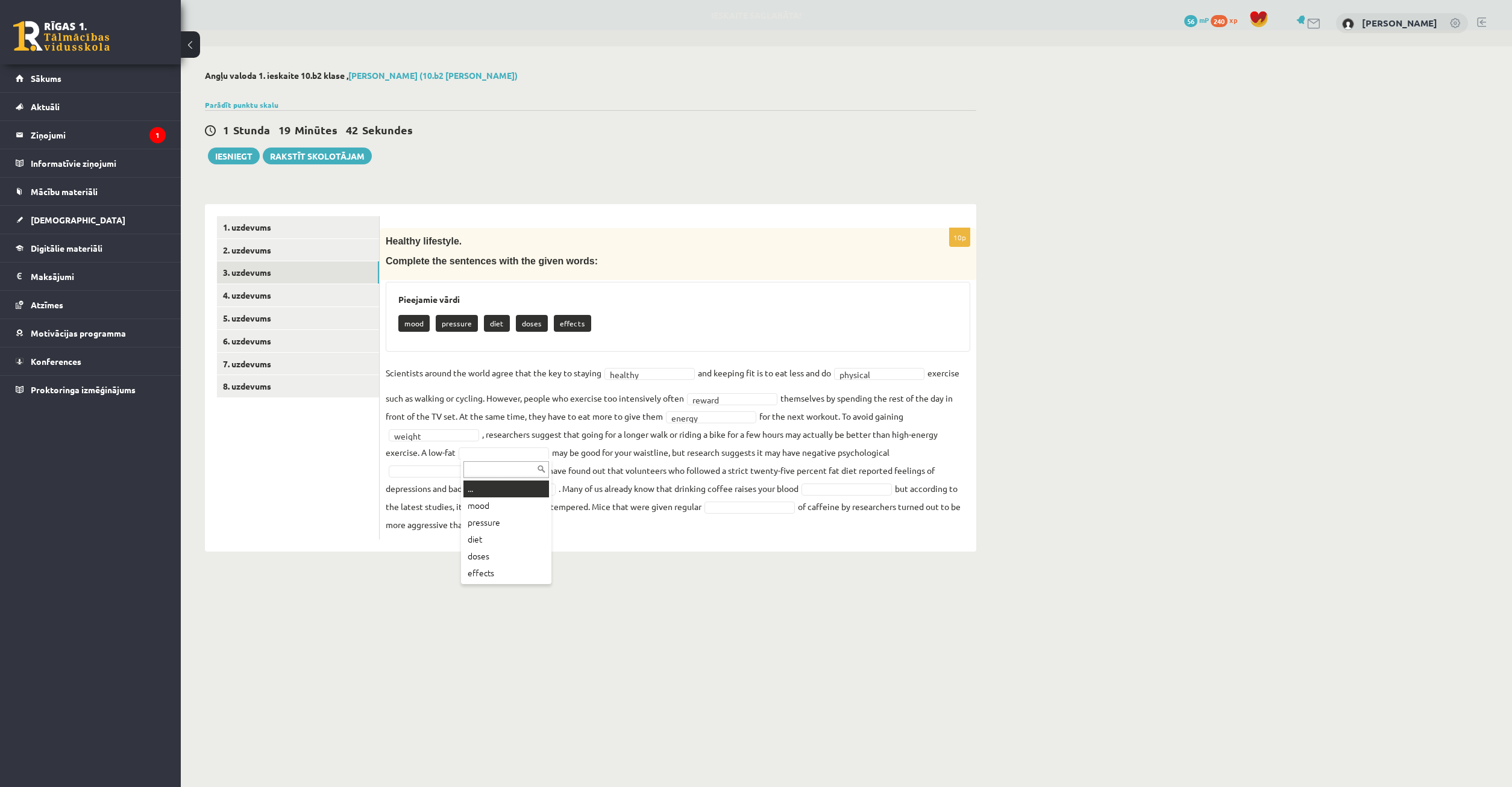
click at [494, 448] on body "0 Dāvanas 56 mP 240 xp Timurs Lozovskis Sākums Aktuāli Kā mācīties eSKOLĀ Konta…" at bounding box center [756, 393] width 1512 height 787
click at [447, 478] on fieldset "Scientists around the world agree that the key to staying healthy ******* and k…" at bounding box center [678, 449] width 585 height 170
click at [449, 476] on body "0 Dāvanas 56 mP 240 xp Timurs Lozovskis Sākums Aktuāli Kā mācīties eSKOLĀ Konta…" at bounding box center [756, 393] width 1512 height 787
click at [499, 488] on body "0 Dāvanas 56 mP 240 xp Timurs Lozovskis Sākums Aktuāli Kā mācīties eSKOLĀ Konta…" at bounding box center [756, 393] width 1512 height 787
click at [839, 496] on fieldset "Scientists around the world agree that the key to staying healthy ******* and k…" at bounding box center [678, 449] width 585 height 170
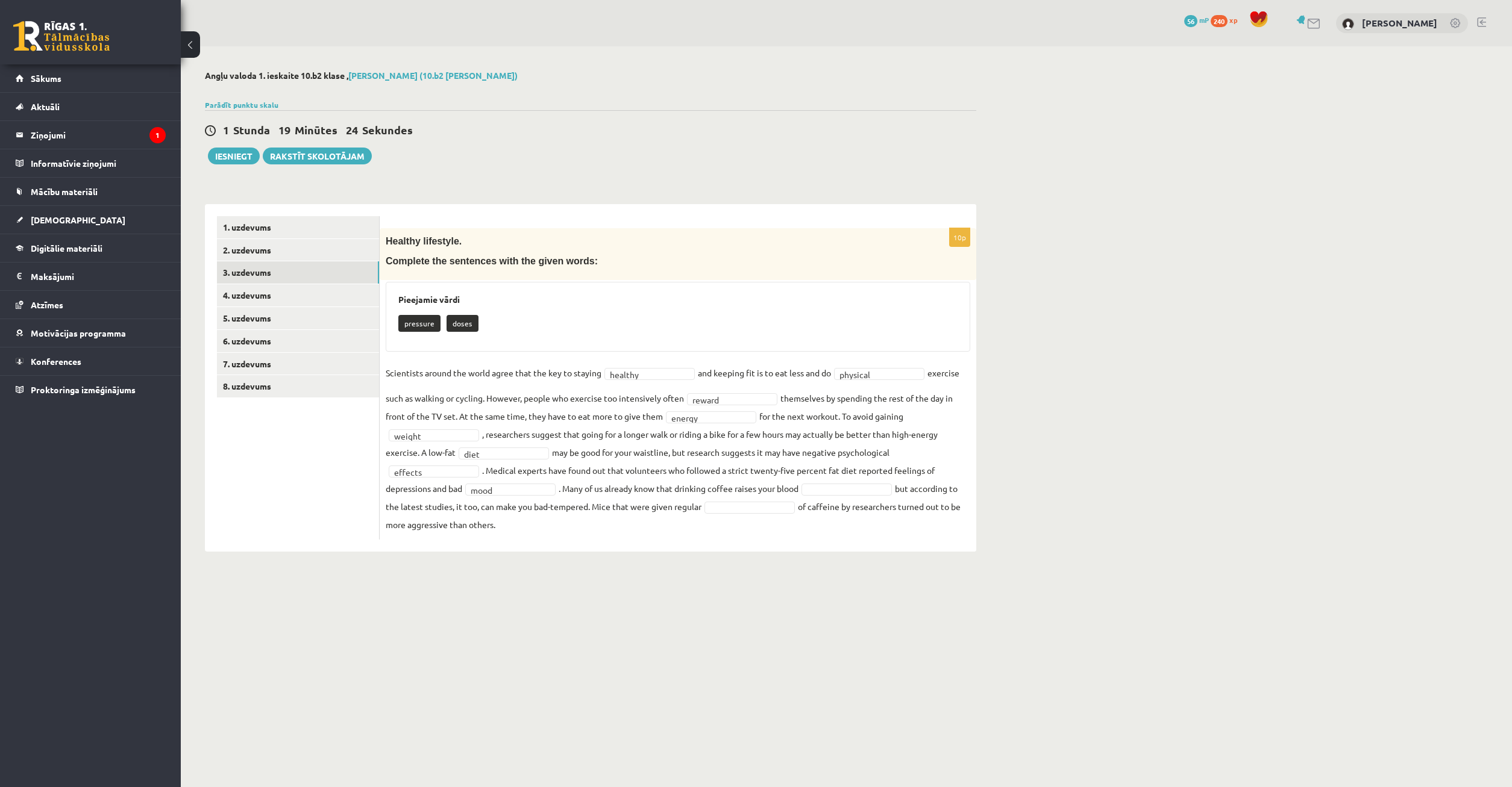
click at [842, 492] on body "0 Dāvanas 56 mP 240 xp Timurs Lozovskis Sākums Aktuāli Kā mācīties eSKOLĀ Konta…" at bounding box center [756, 393] width 1512 height 787
click at [748, 507] on body "0 Dāvanas 56 mP 240 xp Timurs Lozovskis Sākums Aktuāli Kā mācīties eSKOLĀ Konta…" at bounding box center [756, 393] width 1512 height 787
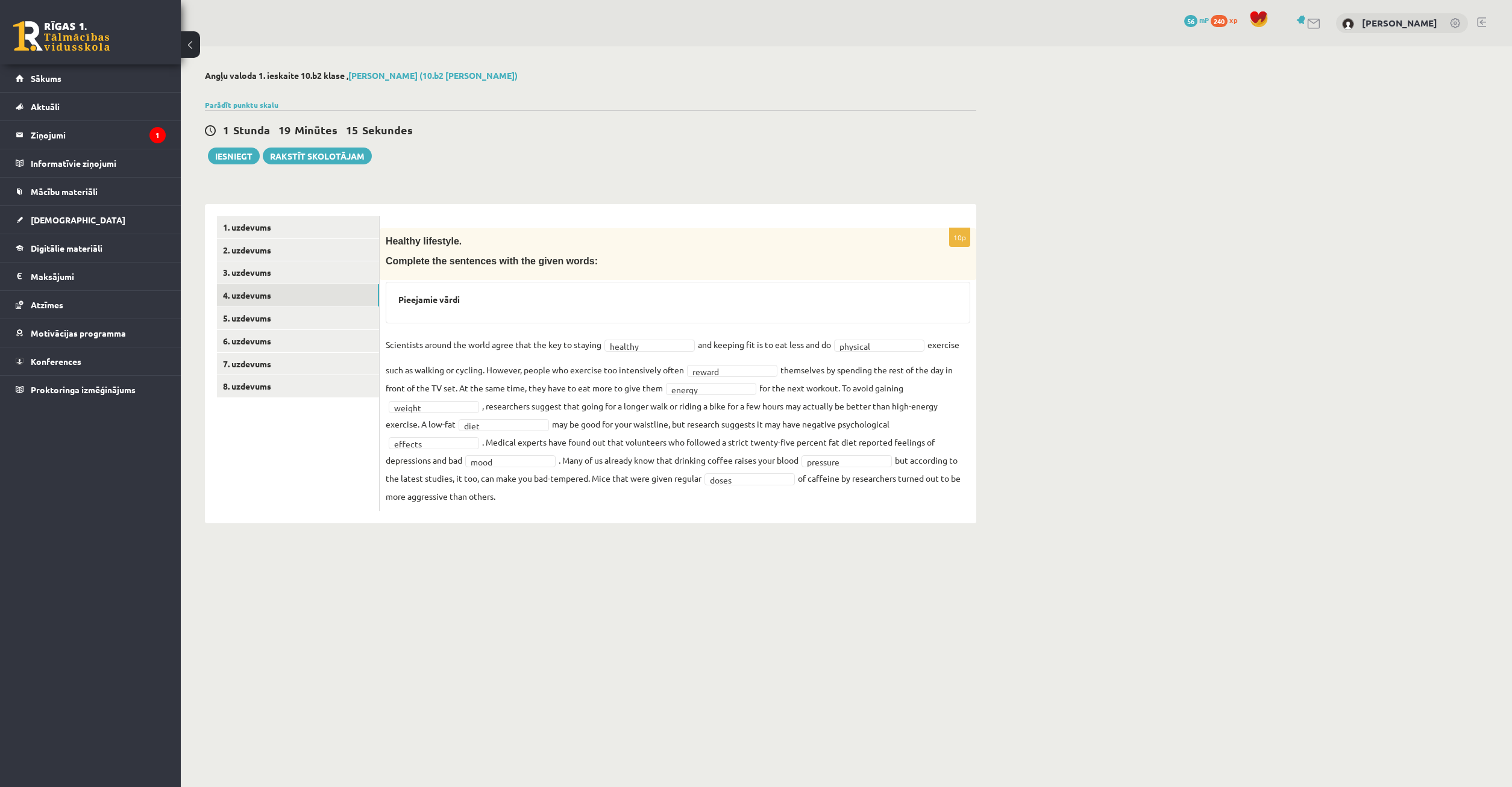
click at [320, 298] on link "4. uzdevums" at bounding box center [298, 295] width 162 height 22
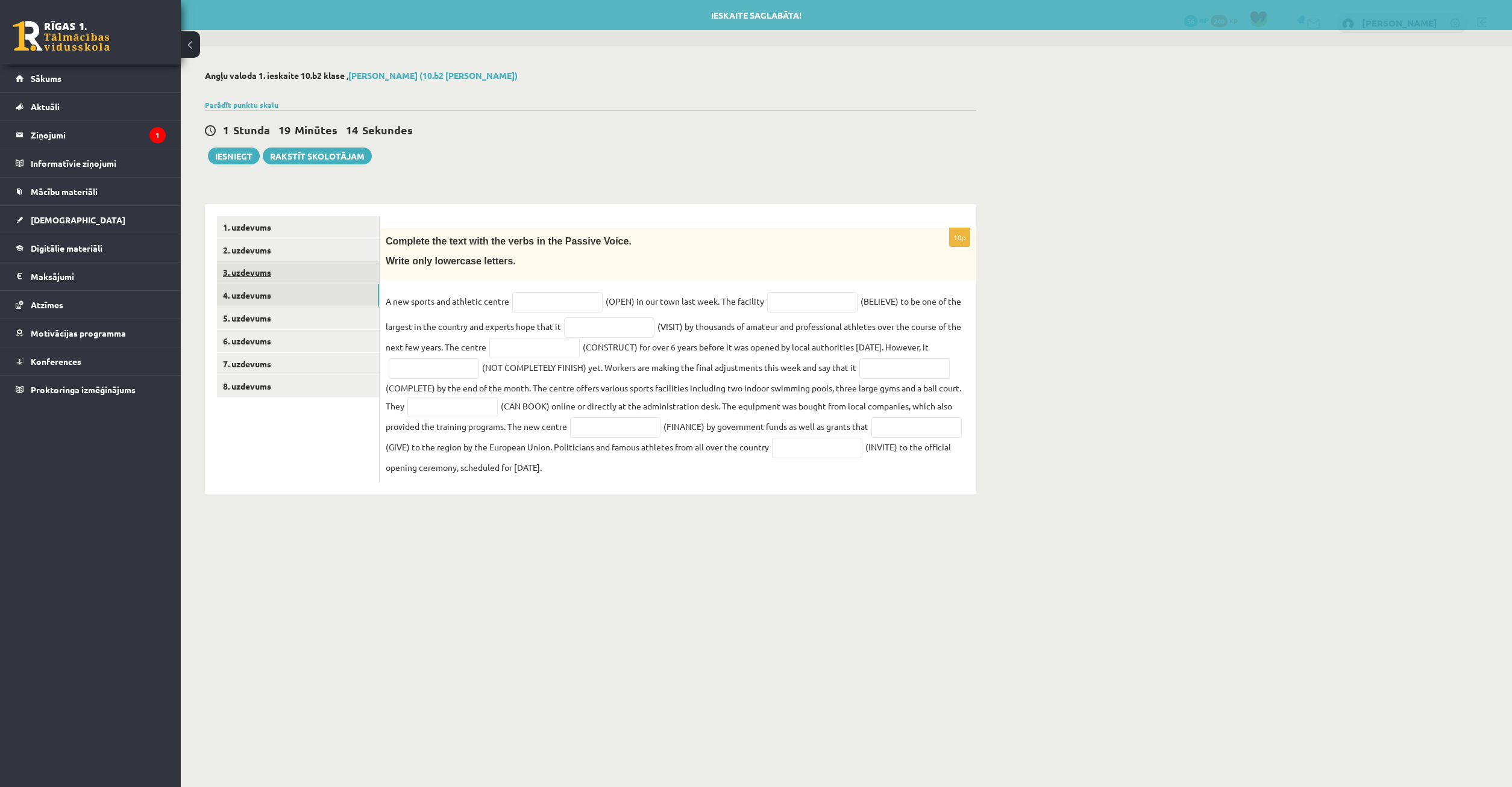
click at [324, 279] on link "3. uzdevums" at bounding box center [298, 272] width 162 height 22
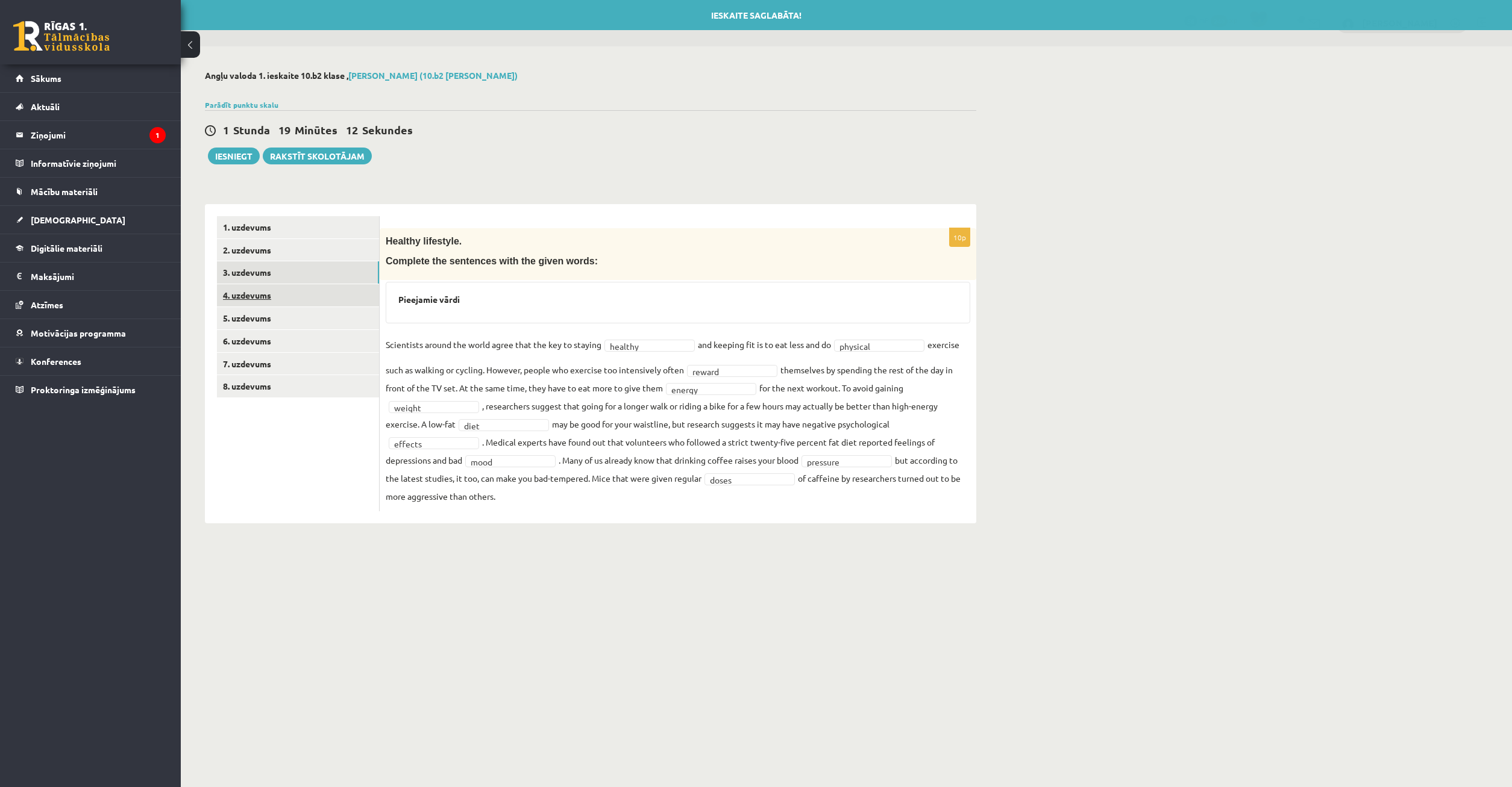
click at [316, 293] on link "4. uzdevums" at bounding box center [298, 295] width 162 height 22
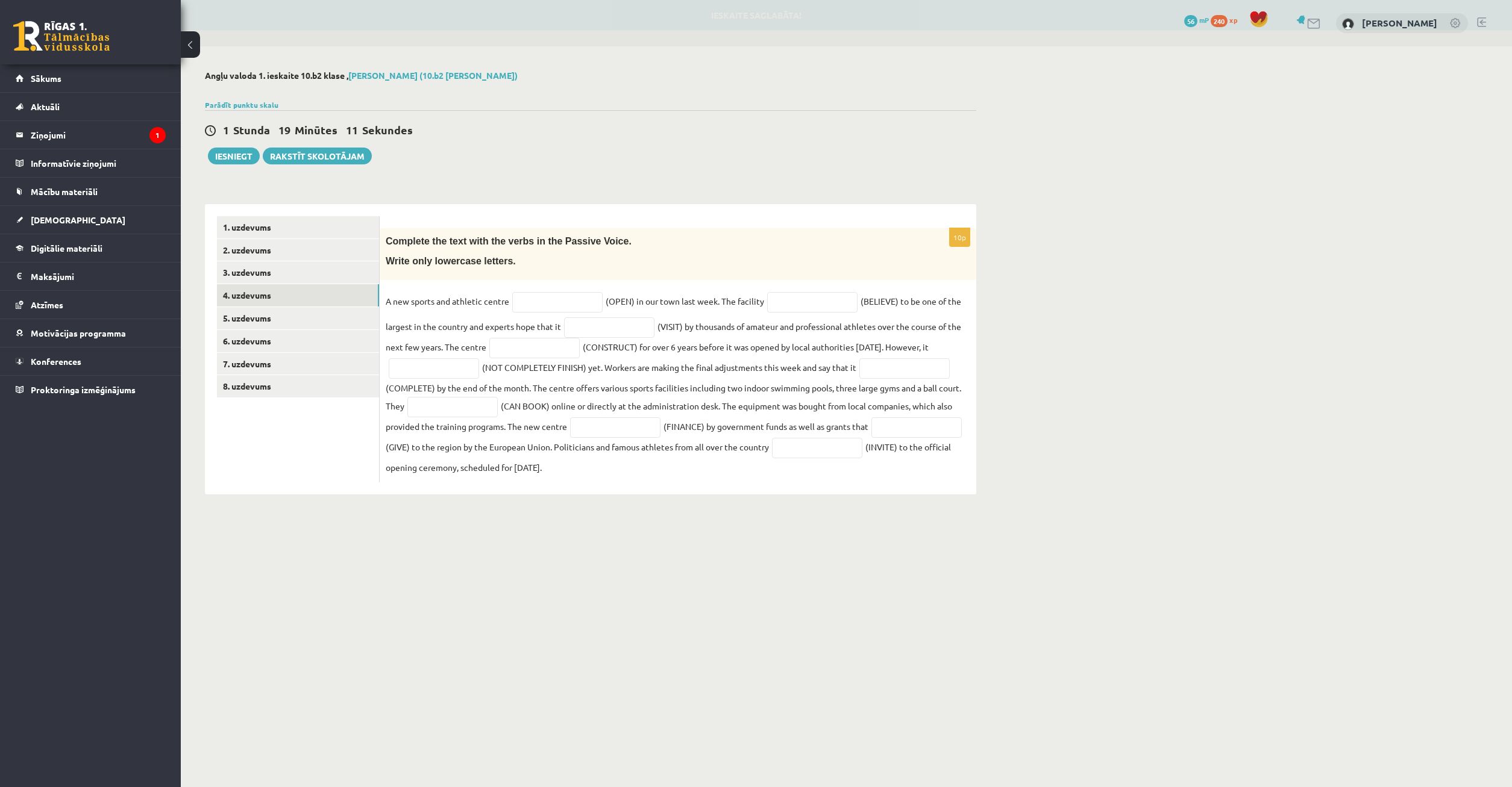
click at [557, 301] on div "10p Complete the text with the verbs in the Passive Voice. Write only lowercase…" at bounding box center [678, 355] width 597 height 255
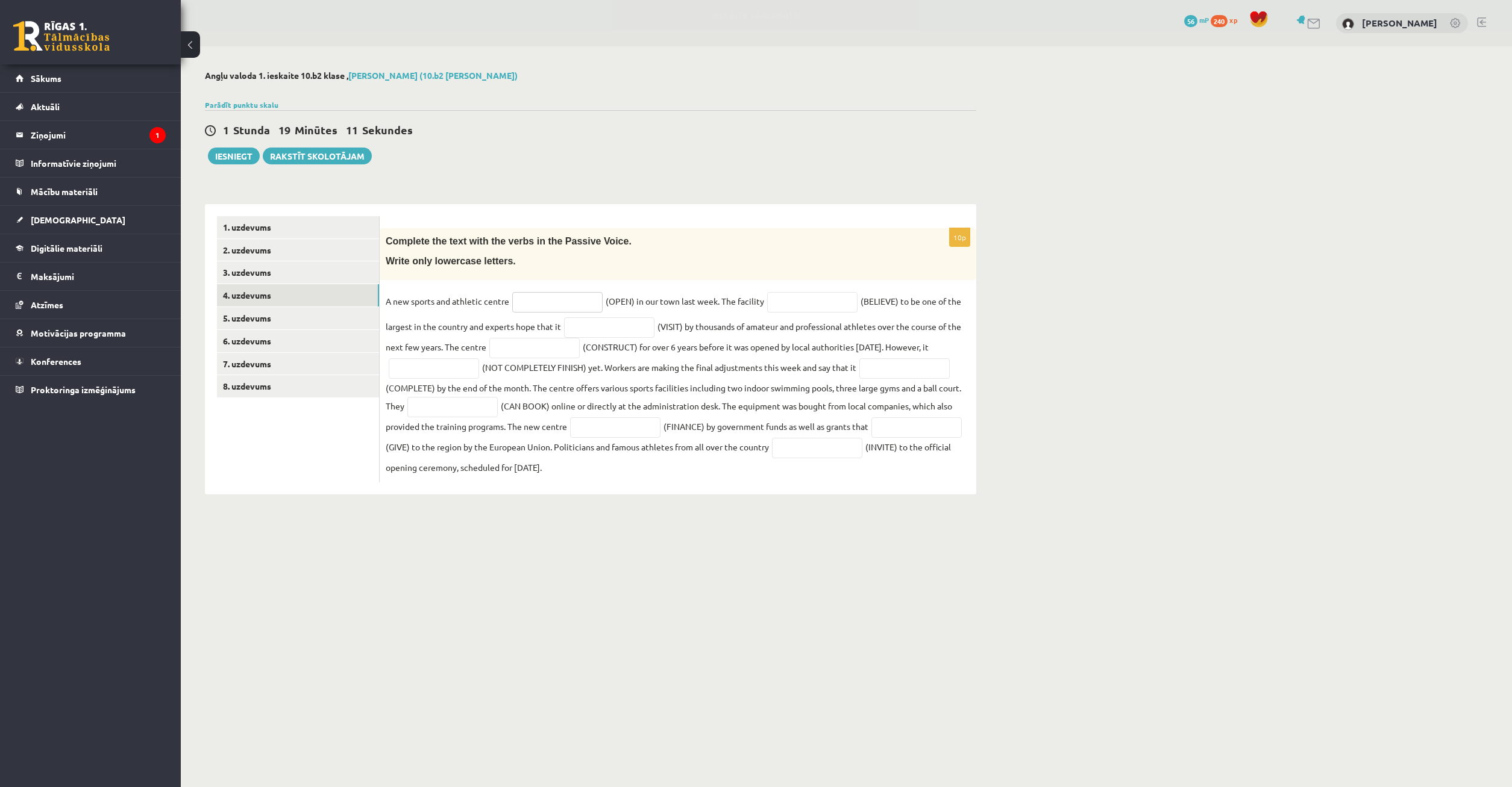
click at [555, 306] on input "text" at bounding box center [557, 302] width 90 height 21
type input "******"
drag, startPoint x: 806, startPoint y: 304, endPoint x: 808, endPoint y: 298, distance: 6.3
click at [806, 302] on input "text" at bounding box center [812, 302] width 90 height 21
type input "********"
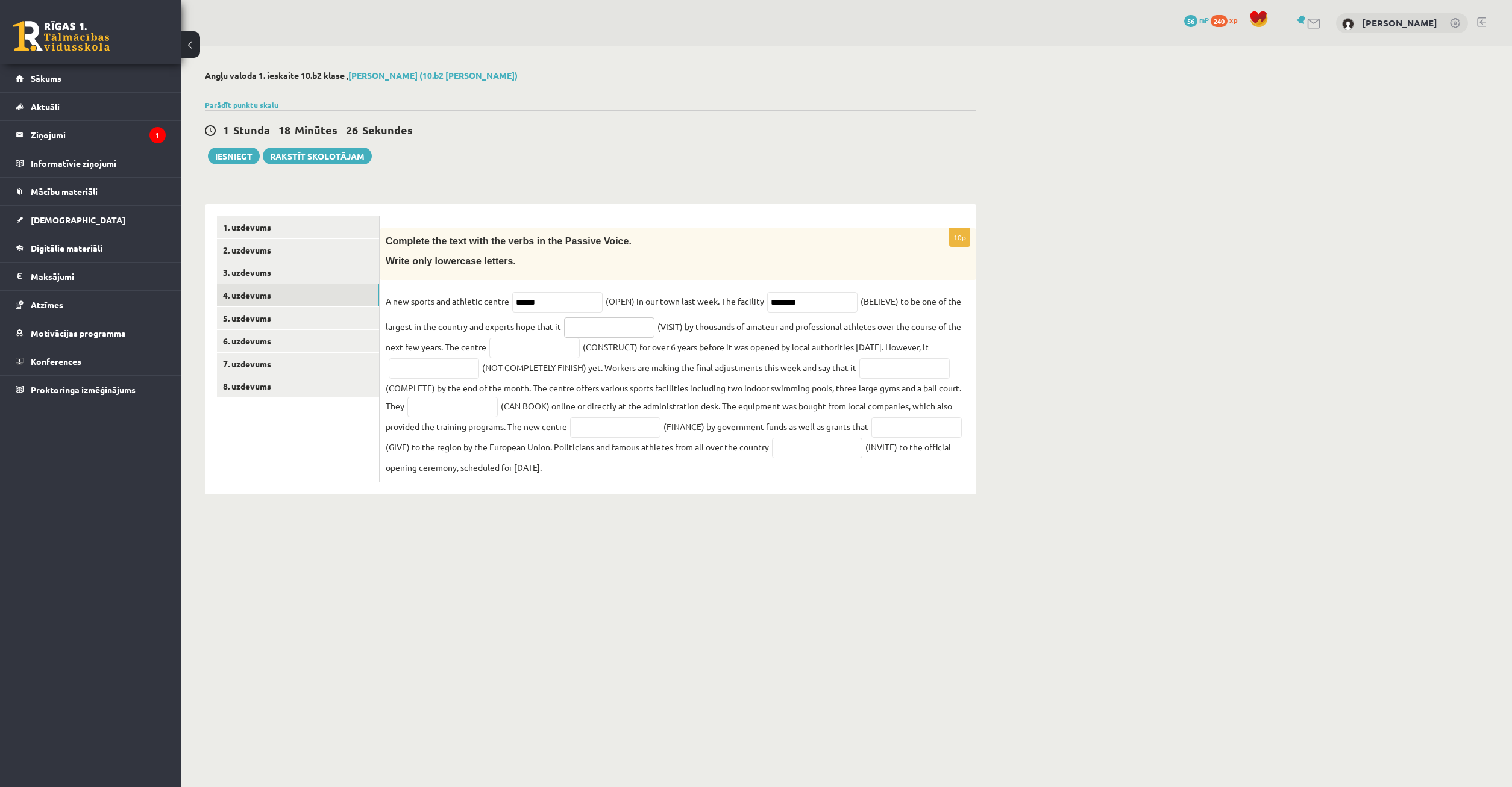
click at [606, 328] on input "text" at bounding box center [609, 328] width 90 height 21
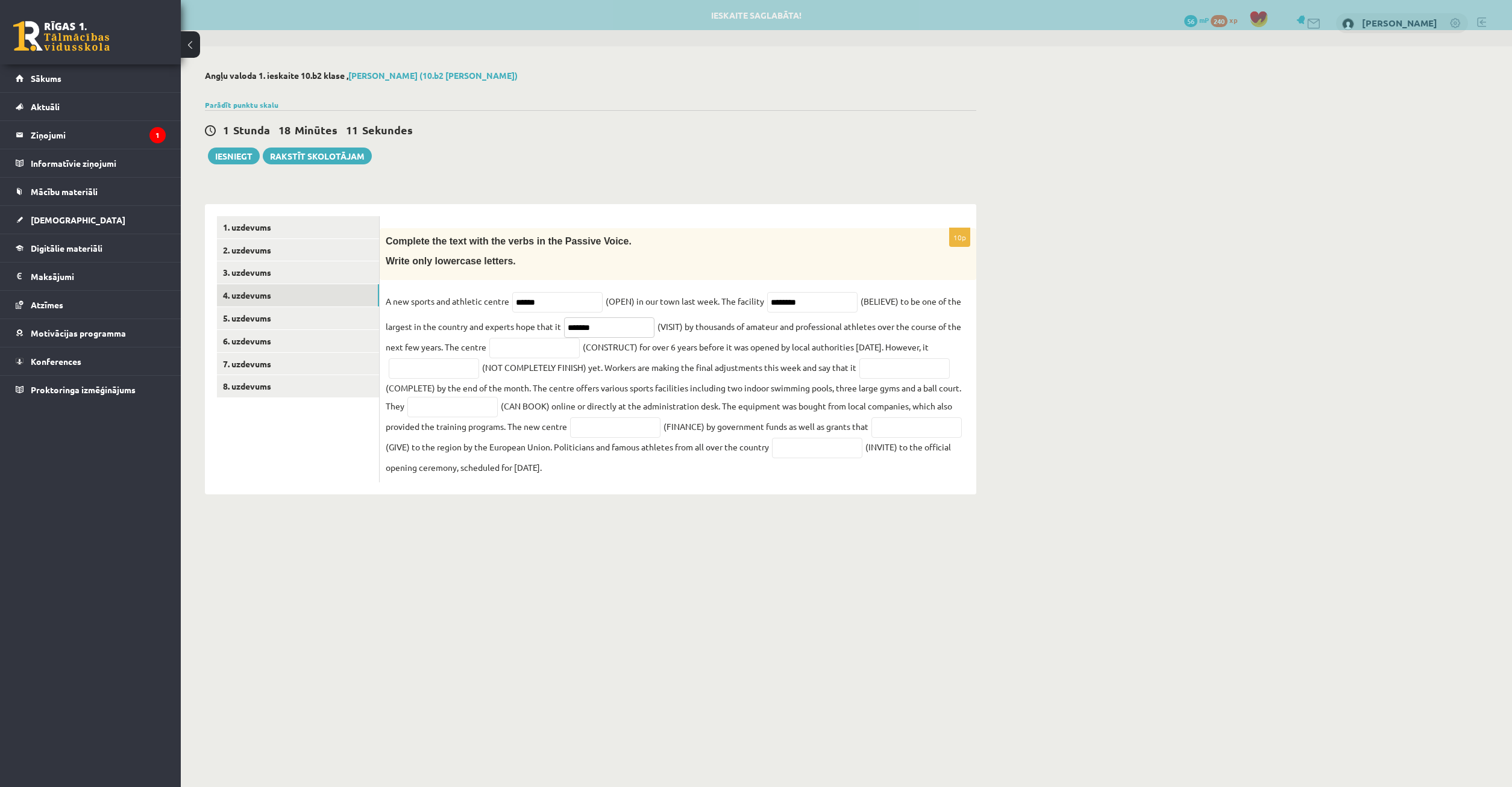
type input "*******"
click at [824, 295] on input "********" at bounding box center [812, 302] width 90 height 21
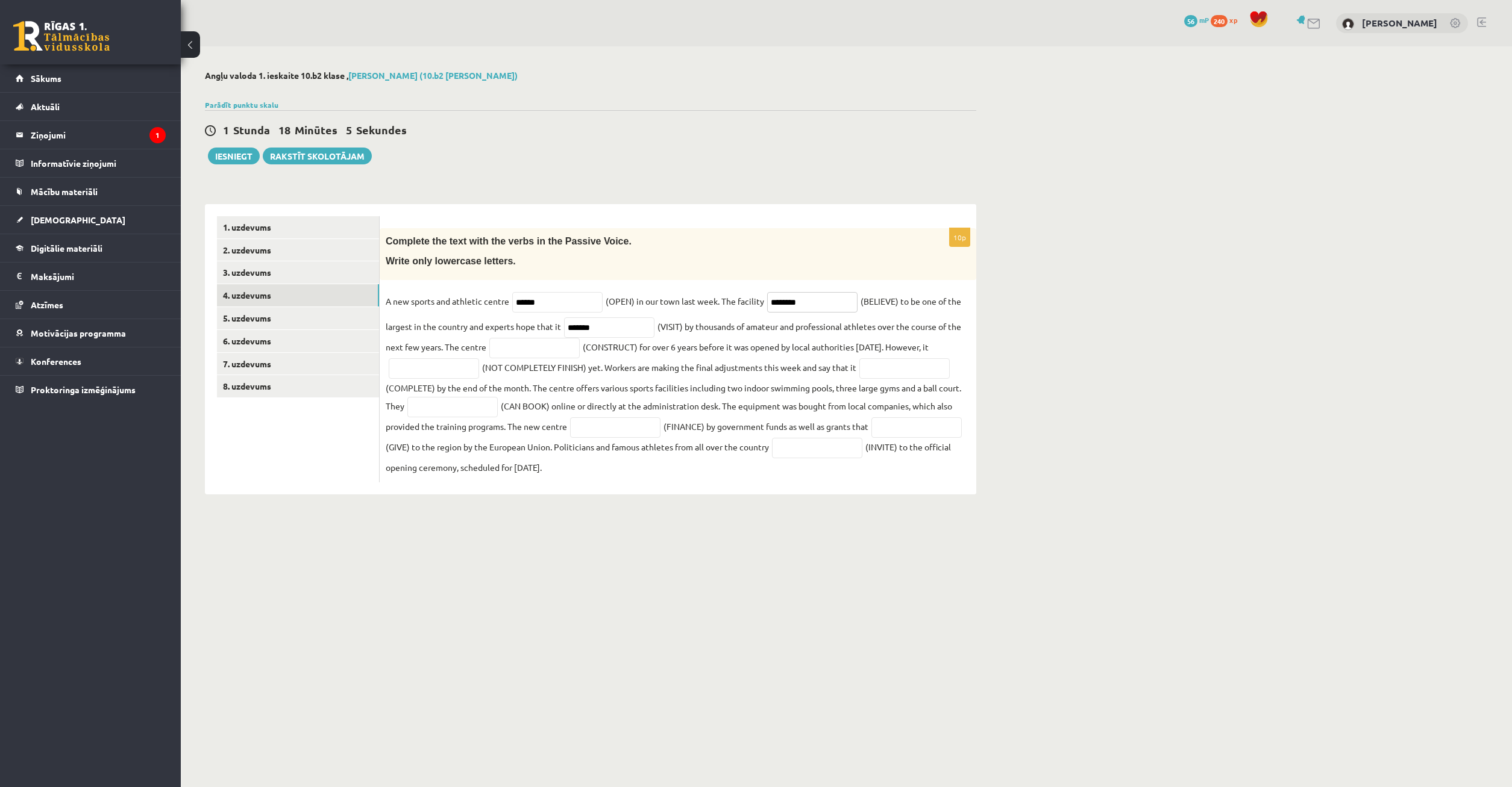
type input "********"
click at [527, 358] on input "text" at bounding box center [534, 348] width 90 height 21
type input "**********"
click at [420, 370] on input "text" at bounding box center [434, 368] width 90 height 21
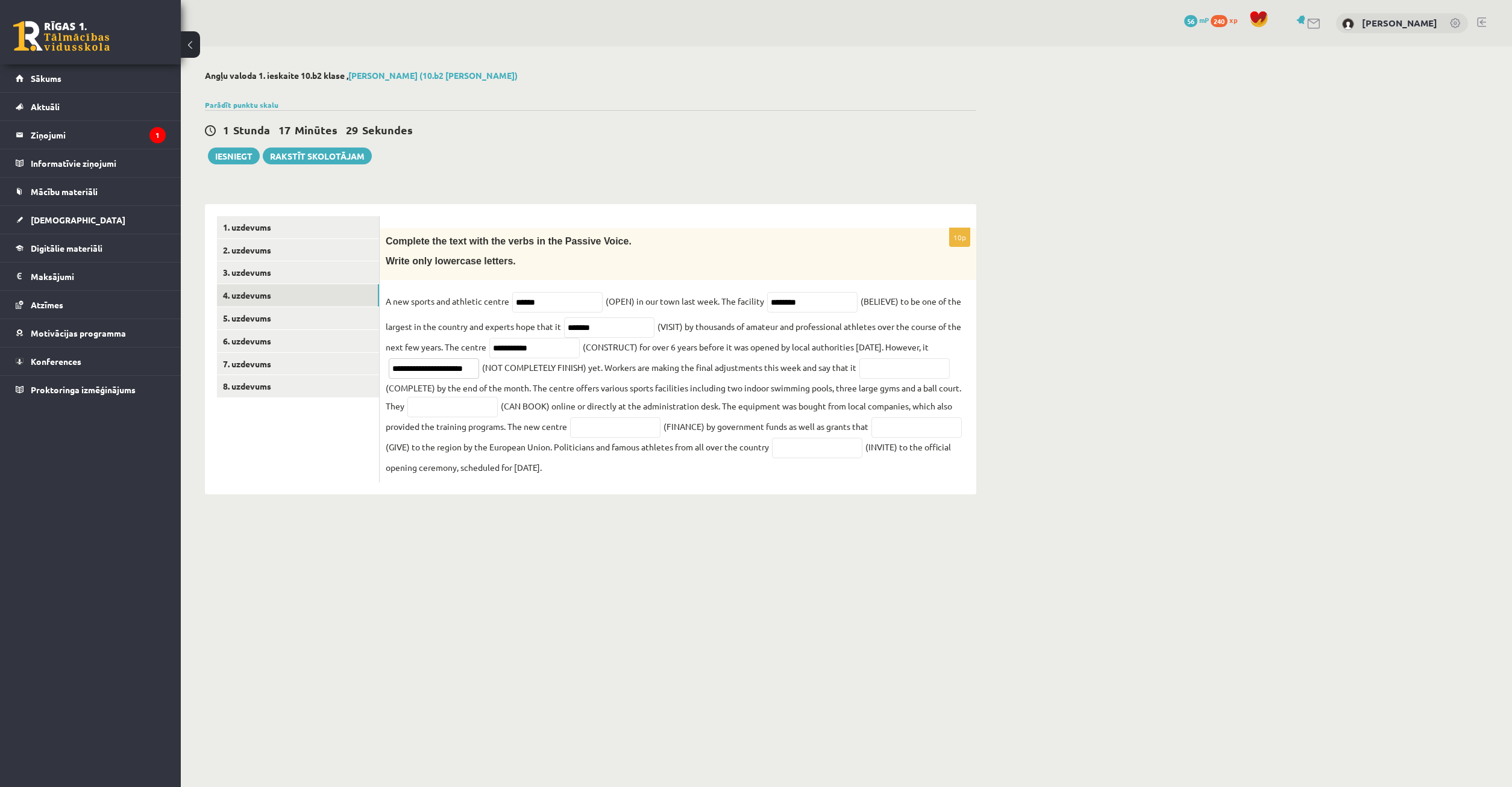
type input "**********"
click at [914, 375] on input "text" at bounding box center [904, 368] width 90 height 21
type input "*********"
click at [460, 410] on input "text" at bounding box center [452, 407] width 90 height 21
type input "********"
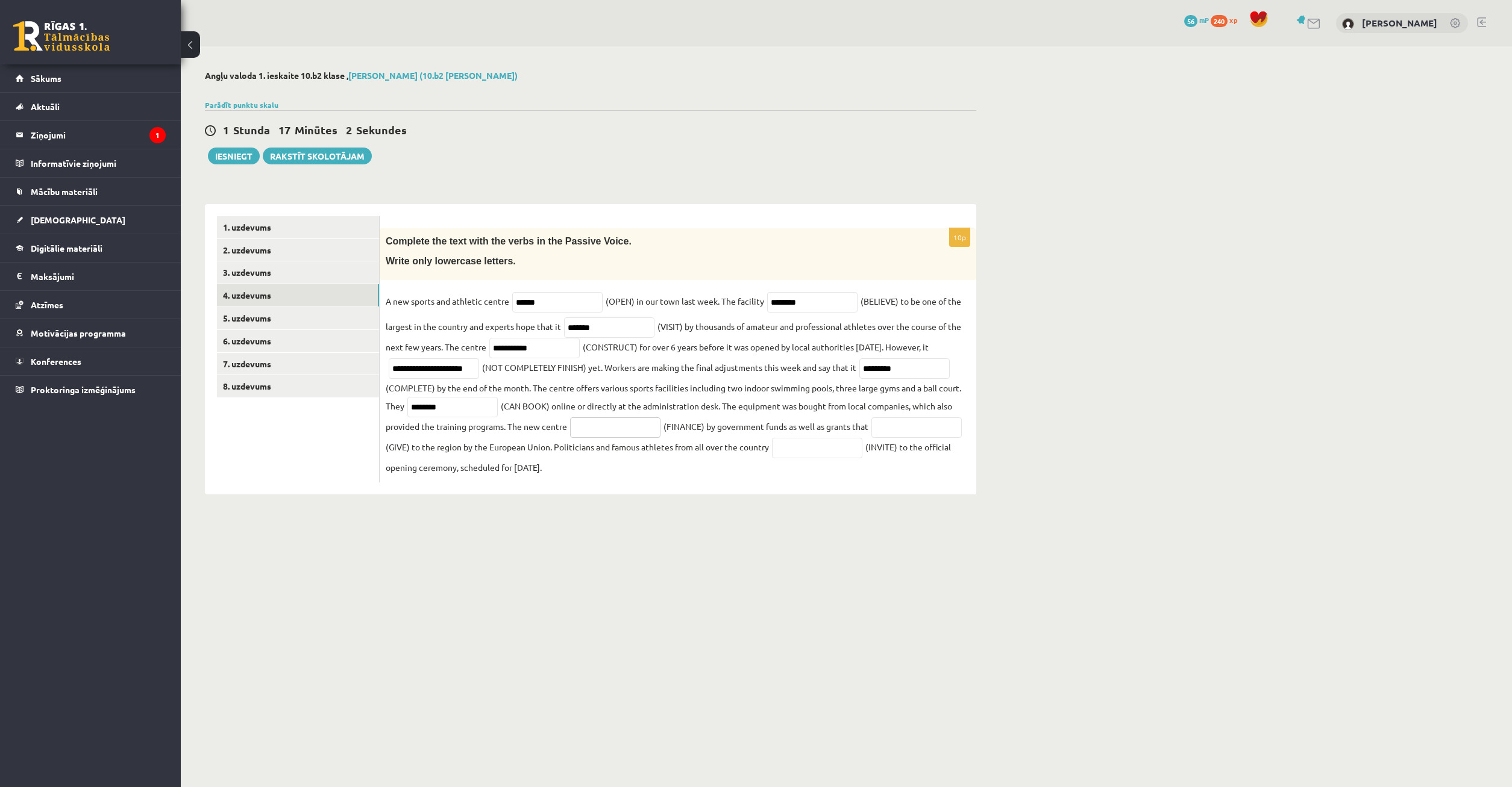
click at [612, 432] on input "text" at bounding box center [615, 427] width 90 height 21
type input "*********"
click at [871, 438] on input "text" at bounding box center [916, 427] width 90 height 21
type input "*****"
click at [863, 451] on input "text" at bounding box center [816, 448] width 90 height 21
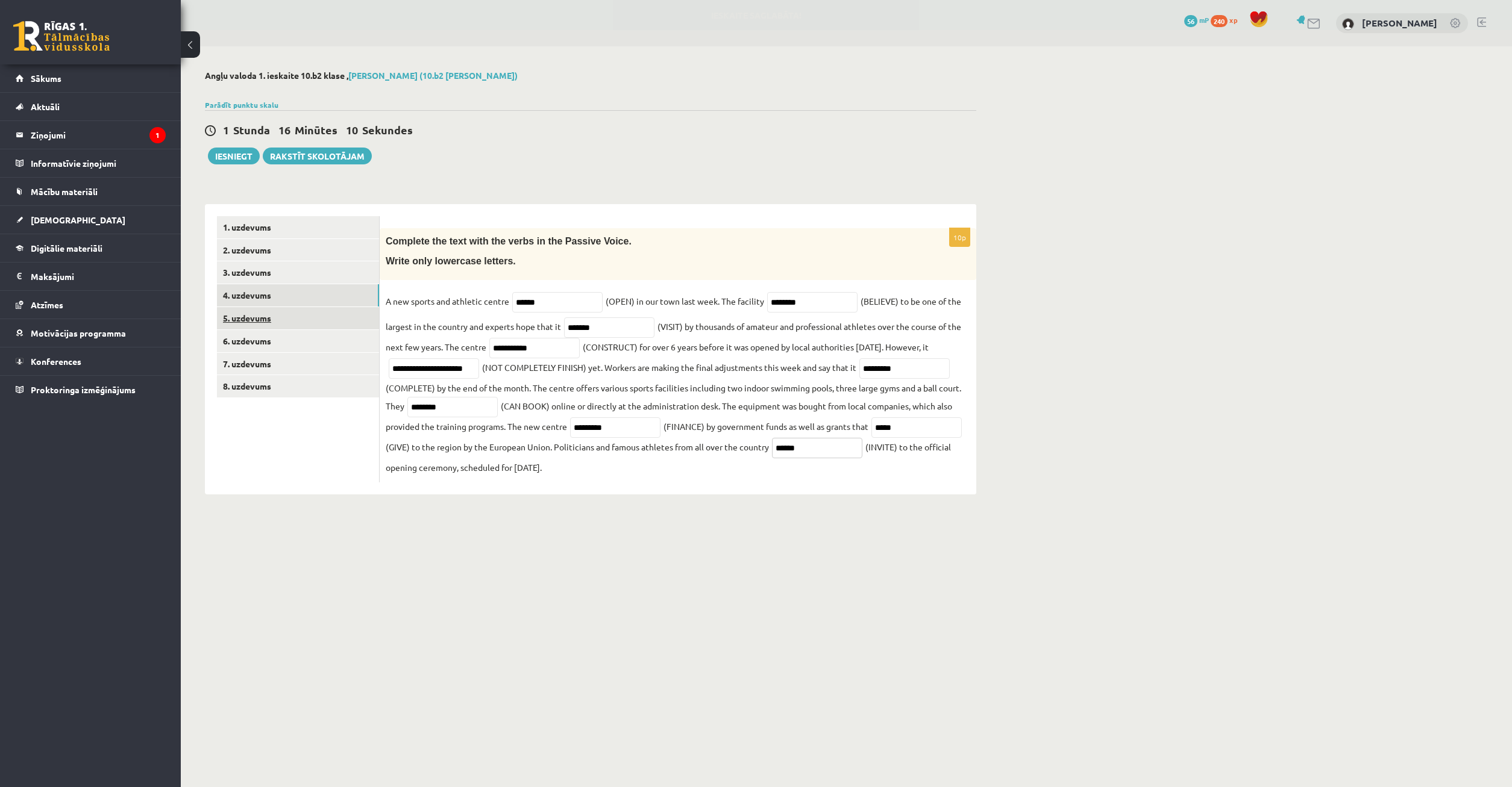
type input "******"
click at [278, 318] on link "5. uzdevums" at bounding box center [298, 318] width 162 height 22
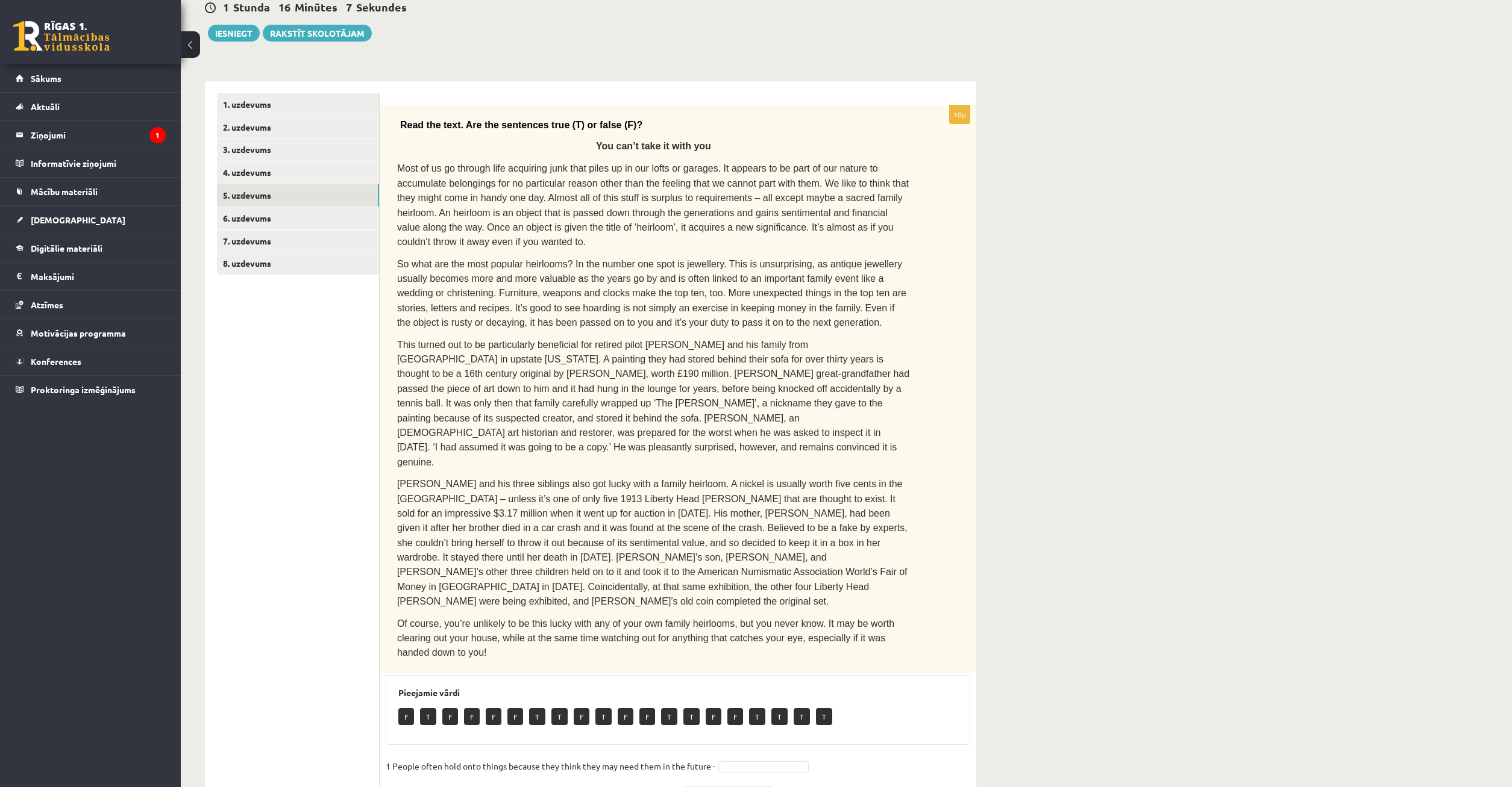
scroll to position [0, 0]
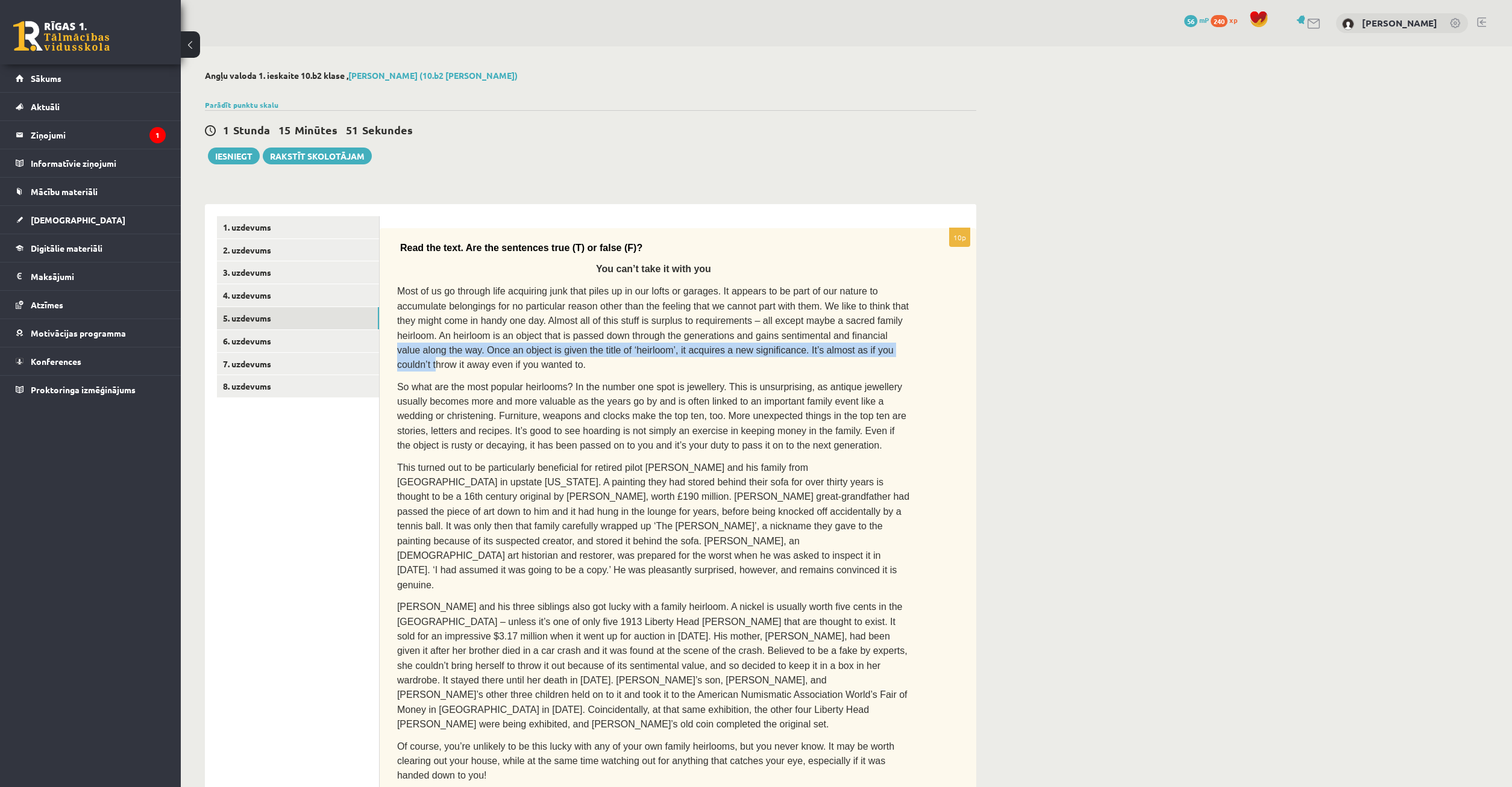
click at [742, 336] on p "Most of us go through life acquiring junk that piles up in our lofts or garages…" at bounding box center [653, 328] width 513 height 88
click at [905, 301] on div "Read the text. Are the sentences true (T) or false (F)? You can’t take it with …" at bounding box center [678, 512] width 597 height 568
click at [927, 355] on div "Read the text. Are the sentences true (T) or false (F)? You can’t take it with …" at bounding box center [678, 512] width 597 height 568
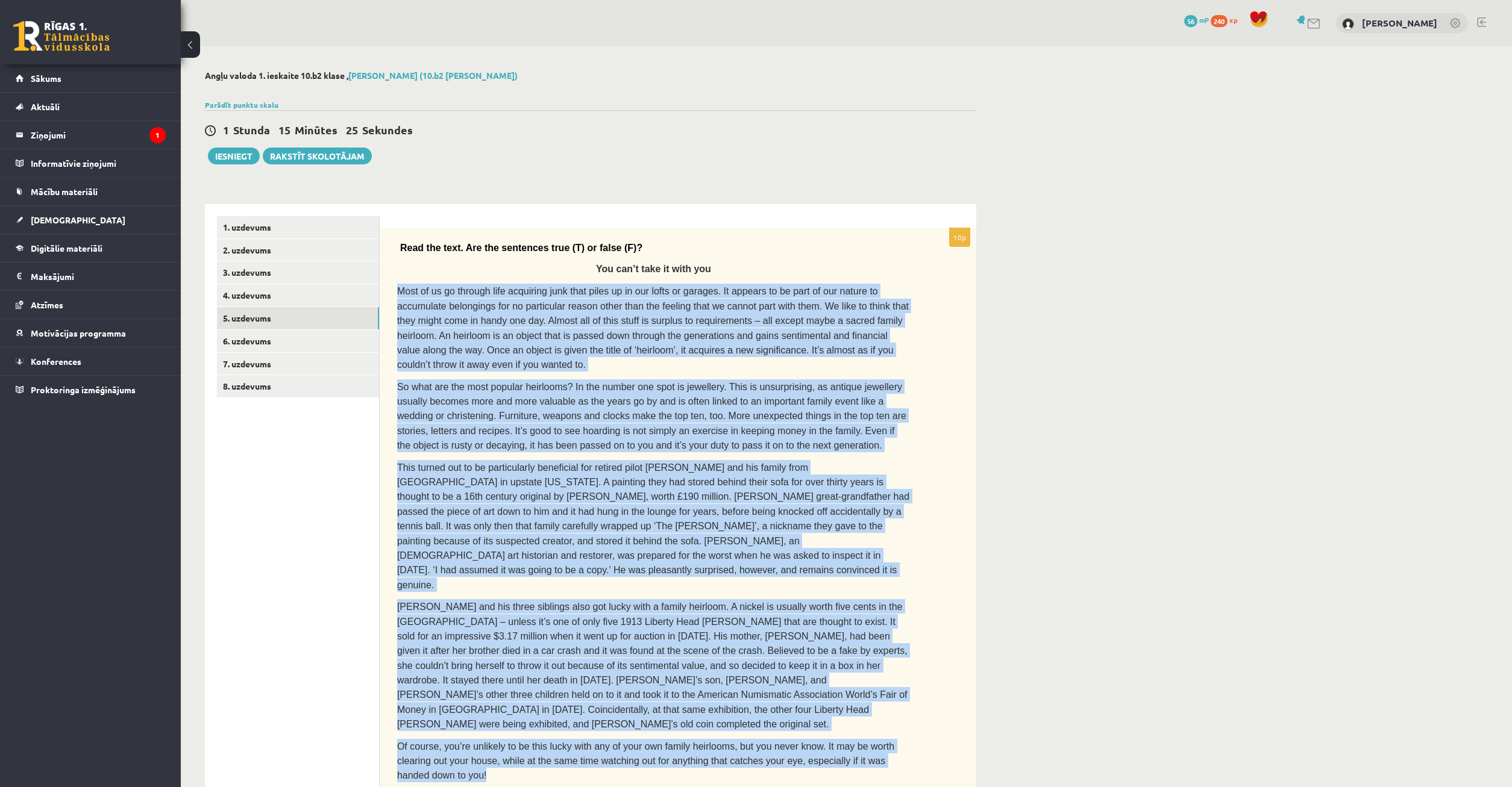
drag, startPoint x: 395, startPoint y: 285, endPoint x: 962, endPoint y: 657, distance: 678.1
click at [969, 676] on div "Read the text. Are the sentences true (T) or false (F)? You can’t take it with …" at bounding box center [678, 512] width 597 height 568
copy div "Most of us go through life acquiring junk that piles up in our lofts or garages…"
drag, startPoint x: 927, startPoint y: 574, endPoint x: 918, endPoint y: 565, distance: 12.7
click at [925, 571] on div "Read the text. Are the sentences true (T) or false (F)? You can’t take it with …" at bounding box center [678, 512] width 597 height 568
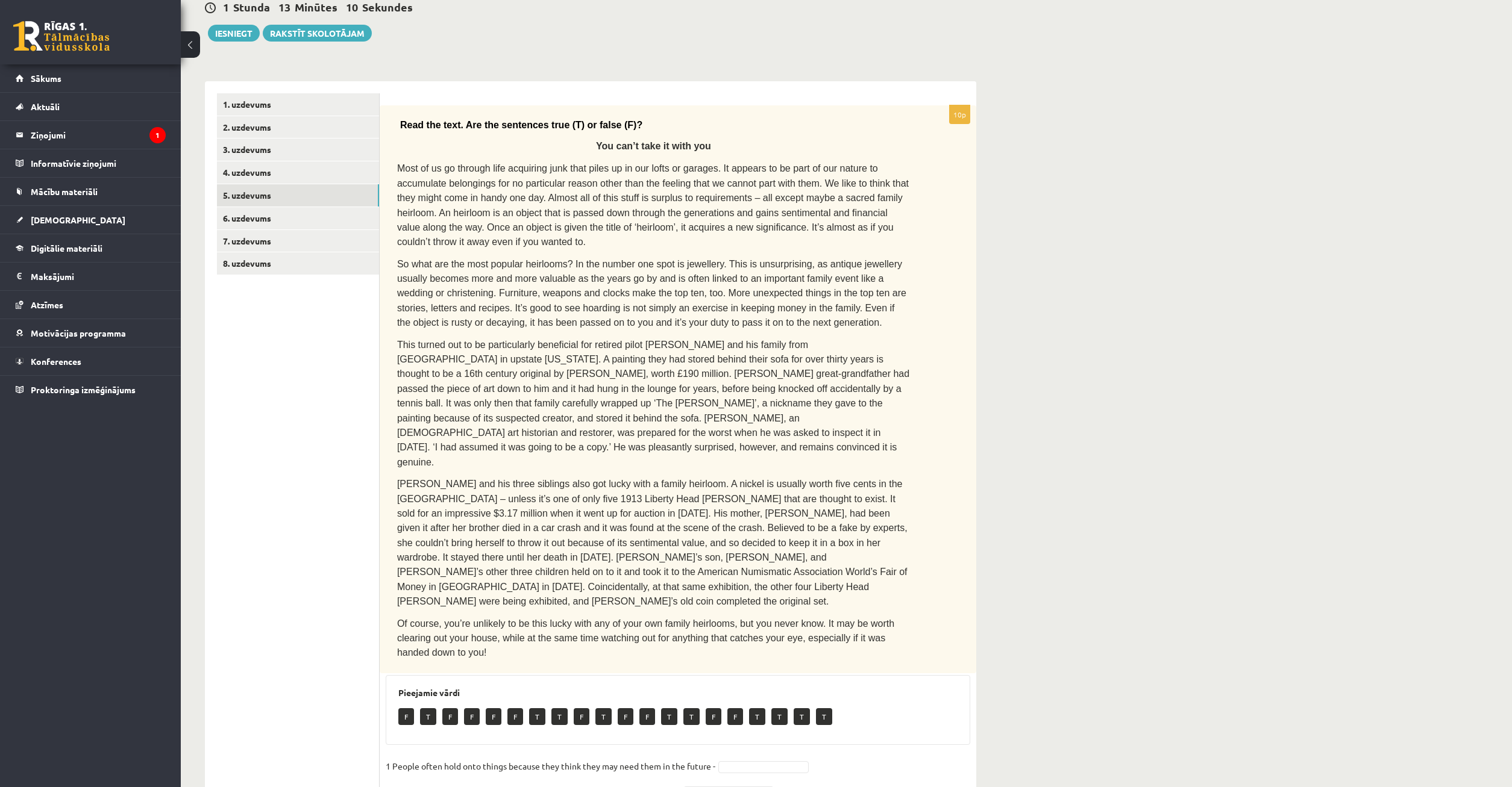
scroll to position [246, 0]
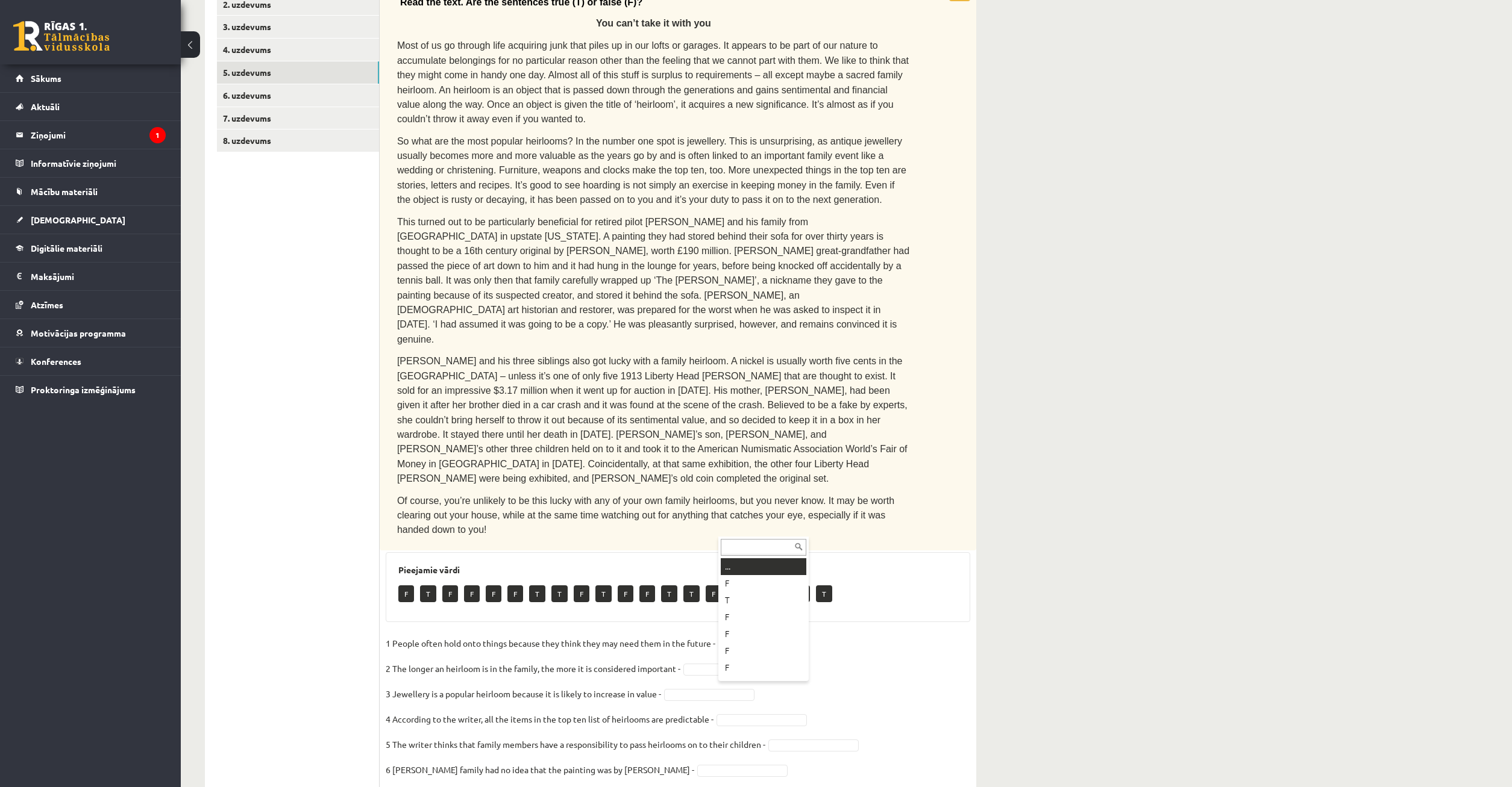
click at [742, 529] on body "0 Dāvanas 56 mP 240 xp Timurs Lozovskis Sākums Aktuāli Kā mācīties eSKOLĀ Konta…" at bounding box center [756, 147] width 1512 height 787
click at [713, 542] on body "0 Dāvanas 56 mP 240 xp Timurs Lozovskis Sākums Aktuāli Kā mācīties eSKOLĀ Konta…" at bounding box center [756, 147] width 1512 height 787
click at [728, 542] on body "0 Dāvanas 56 mP 240 xp Timurs Lozovskis Sākums Aktuāli Kā mācīties eSKOLĀ Konta…" at bounding box center [756, 147] width 1512 height 787
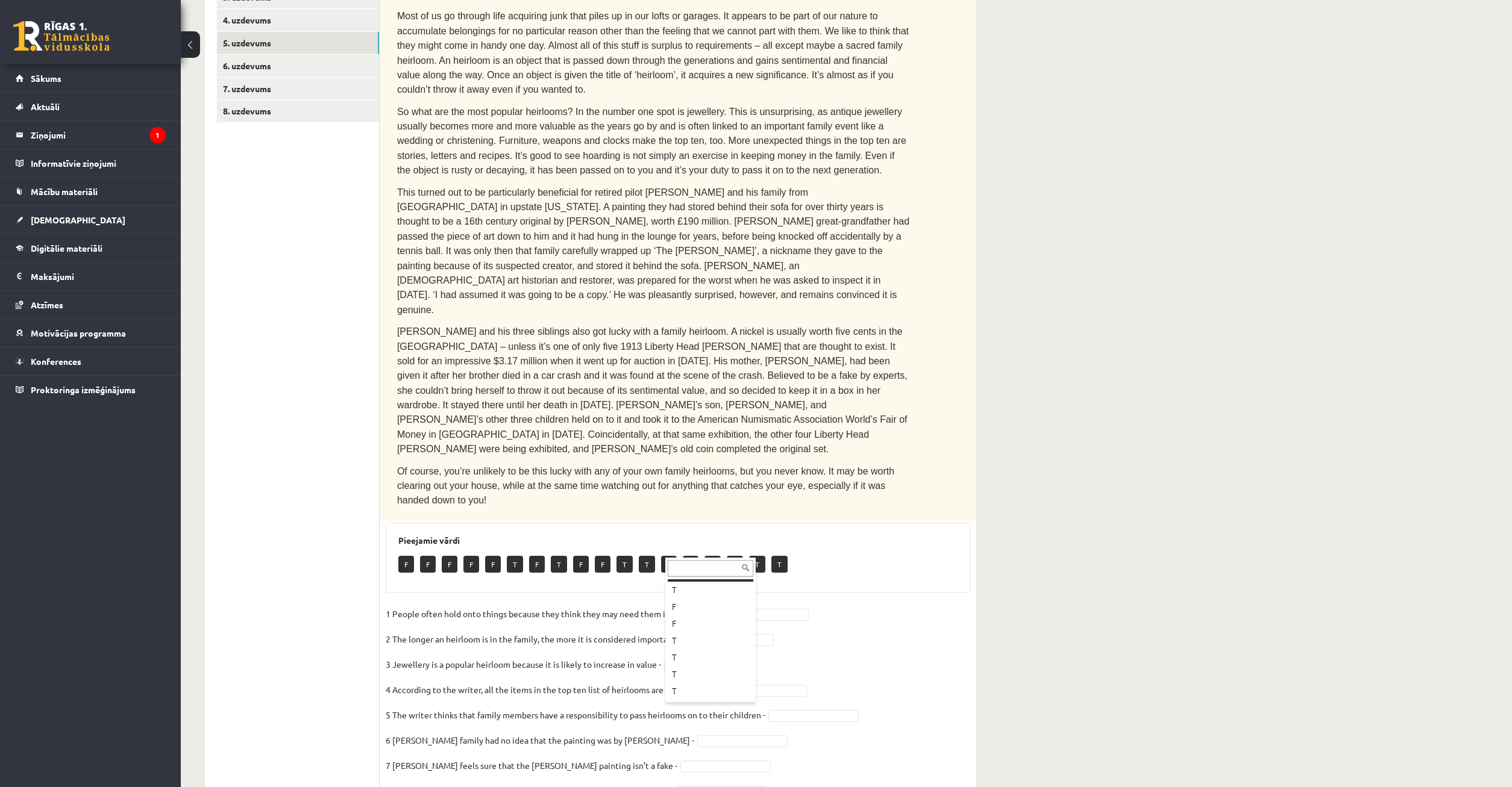
scroll to position [186, 0]
click at [828, 512] on body "0 Dāvanas 56 mP 240 xp Timurs Lozovskis Sākums Aktuāli Kā mācīties eSKOLĀ Konta…" at bounding box center [756, 118] width 1512 height 787
click at [718, 512] on body "0 Dāvanas 56 mP 240 xp Timurs Lozovskis Sākums Aktuāli Kā mācīties eSKOLĀ Konta…" at bounding box center [756, 118] width 1512 height 787
click at [733, 512] on body "0 Dāvanas 56 mP 240 xp Timurs Lozovskis Sākums Aktuāli Kā mācīties eSKOLĀ Konta…" at bounding box center [756, 118] width 1512 height 787
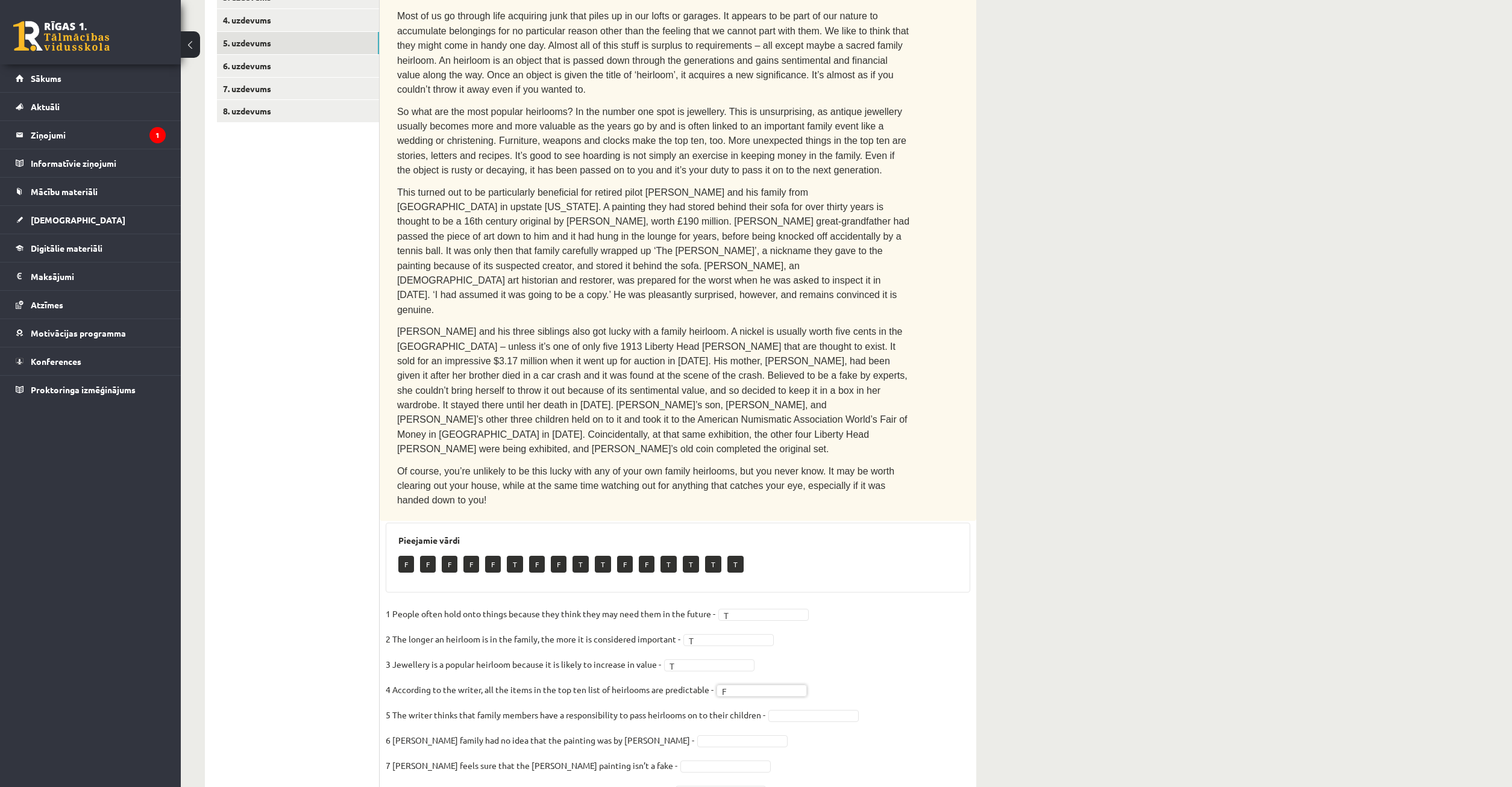
click at [800, 512] on body "0 Dāvanas 56 mP 240 xp Timurs Lozovskis Sākums Aktuāli Kā mācīties eSKOLĀ Konta…" at bounding box center [756, 118] width 1512 height 787
click at [701, 512] on body "0 Dāvanas 56 mP 240 xp Timurs Lozovskis Sākums Aktuāli Kā mācīties eSKOLĀ Konta…" at bounding box center [756, 118] width 1512 height 787
click at [703, 512] on body "0 Dāvanas 56 mP 240 xp Timurs Lozovskis Sākums Aktuāli Kā mācīties eSKOLĀ Konta…" at bounding box center [756, 118] width 1512 height 787
click at [676, 512] on body "0 Dāvanas 56 mP 240 xp Timurs Lozovskis Sākums Aktuāli Kā mācīties eSKOLĀ Konta…" at bounding box center [756, 118] width 1512 height 787
click at [682, 512] on body "0 Dāvanas 56 mP 240 xp Timurs Lozovskis Sākums Aktuāli Kā mācīties eSKOLĀ Konta…" at bounding box center [756, 118] width 1512 height 787
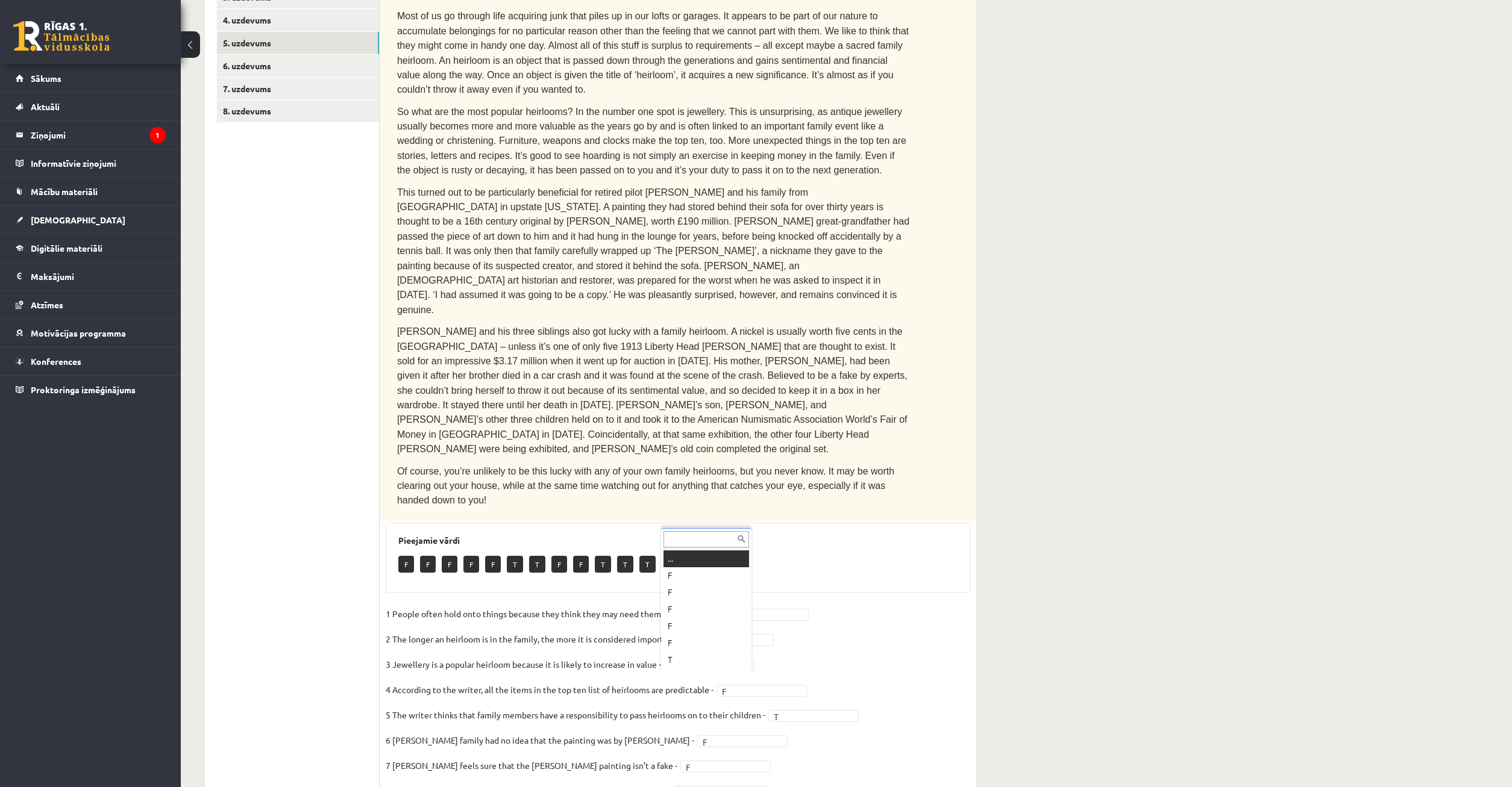
click at [741, 512] on body "0 Dāvanas 56 mP 240 xp Timurs Lozovskis Sākums Aktuāli Kā mācīties eSKOLĀ Konta…" at bounding box center [756, 118] width 1512 height 787
click at [716, 512] on body "0 Dāvanas 56 mP 240 xp Timurs Lozovskis Sākums Aktuāli Kā mācīties eSKOLĀ Konta…" at bounding box center [756, 118] width 1512 height 787
click at [708, 512] on body "0 Dāvanas 56 mP 240 xp Timurs Lozovskis Sākums Aktuāli Kā mācīties eSKOLĀ Konta…" at bounding box center [756, 118] width 1512 height 787
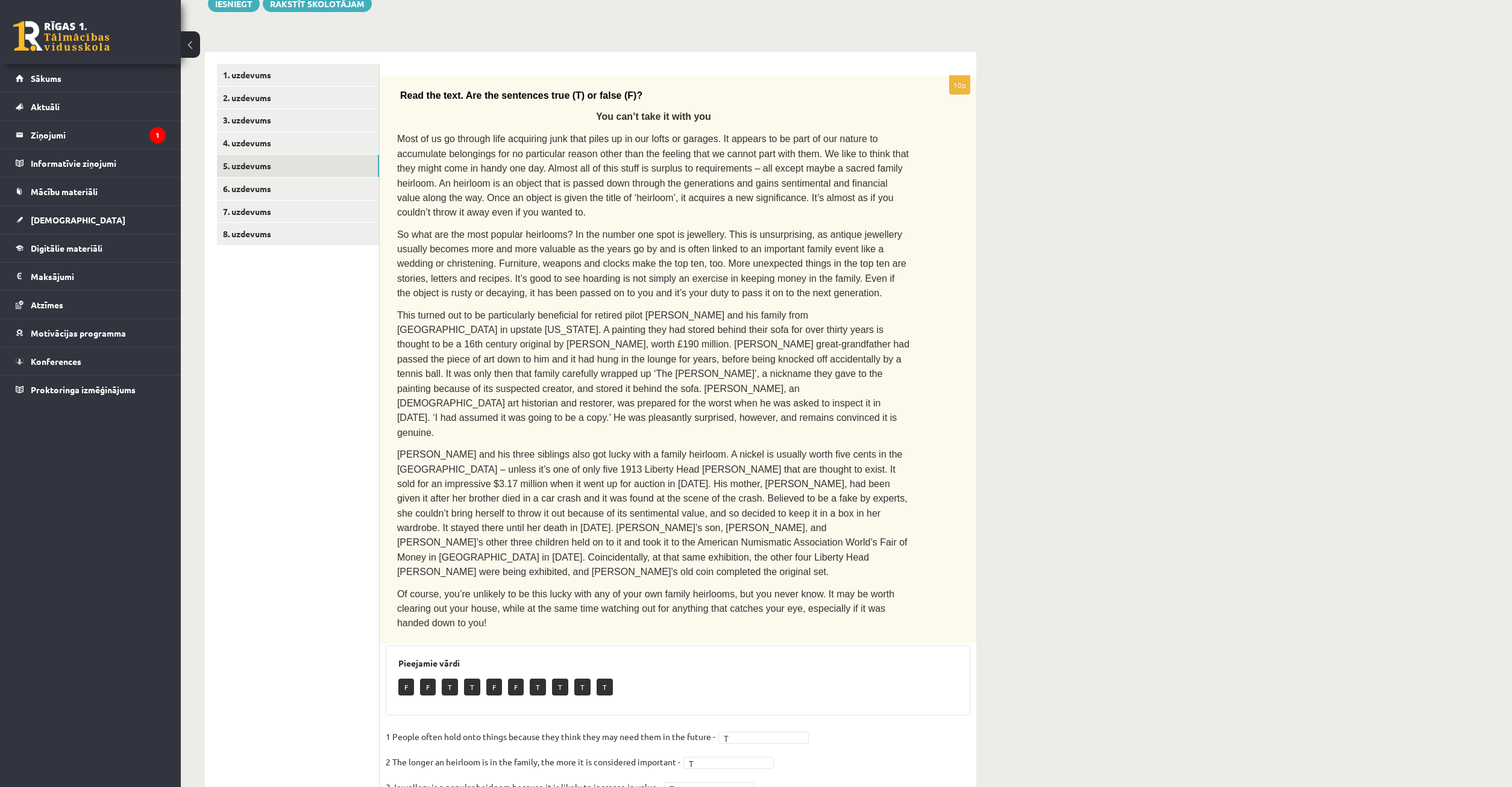
scroll to position [0, 0]
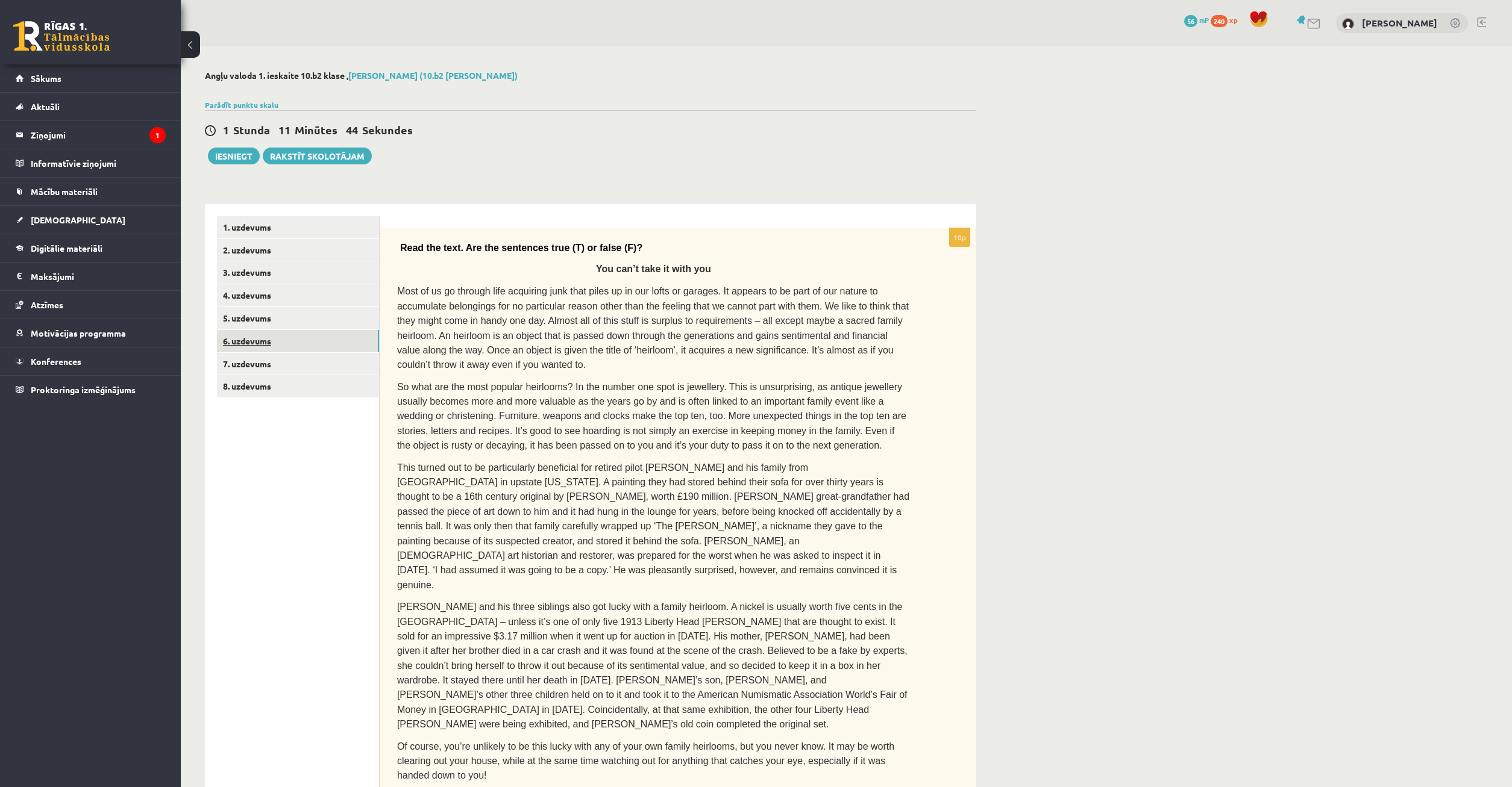
click at [299, 338] on link "6. uzdevums" at bounding box center [298, 341] width 162 height 22
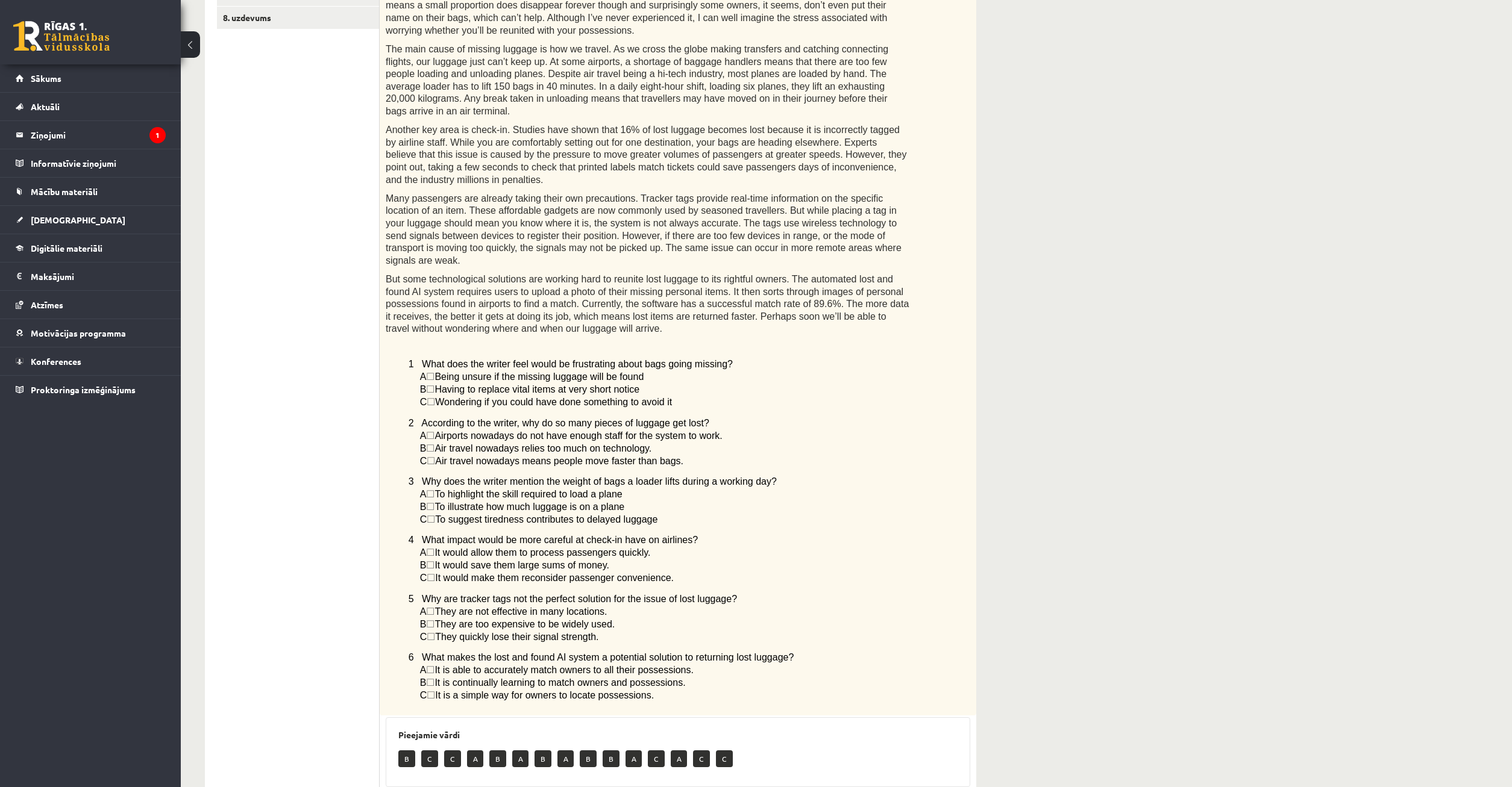
scroll to position [541, 0]
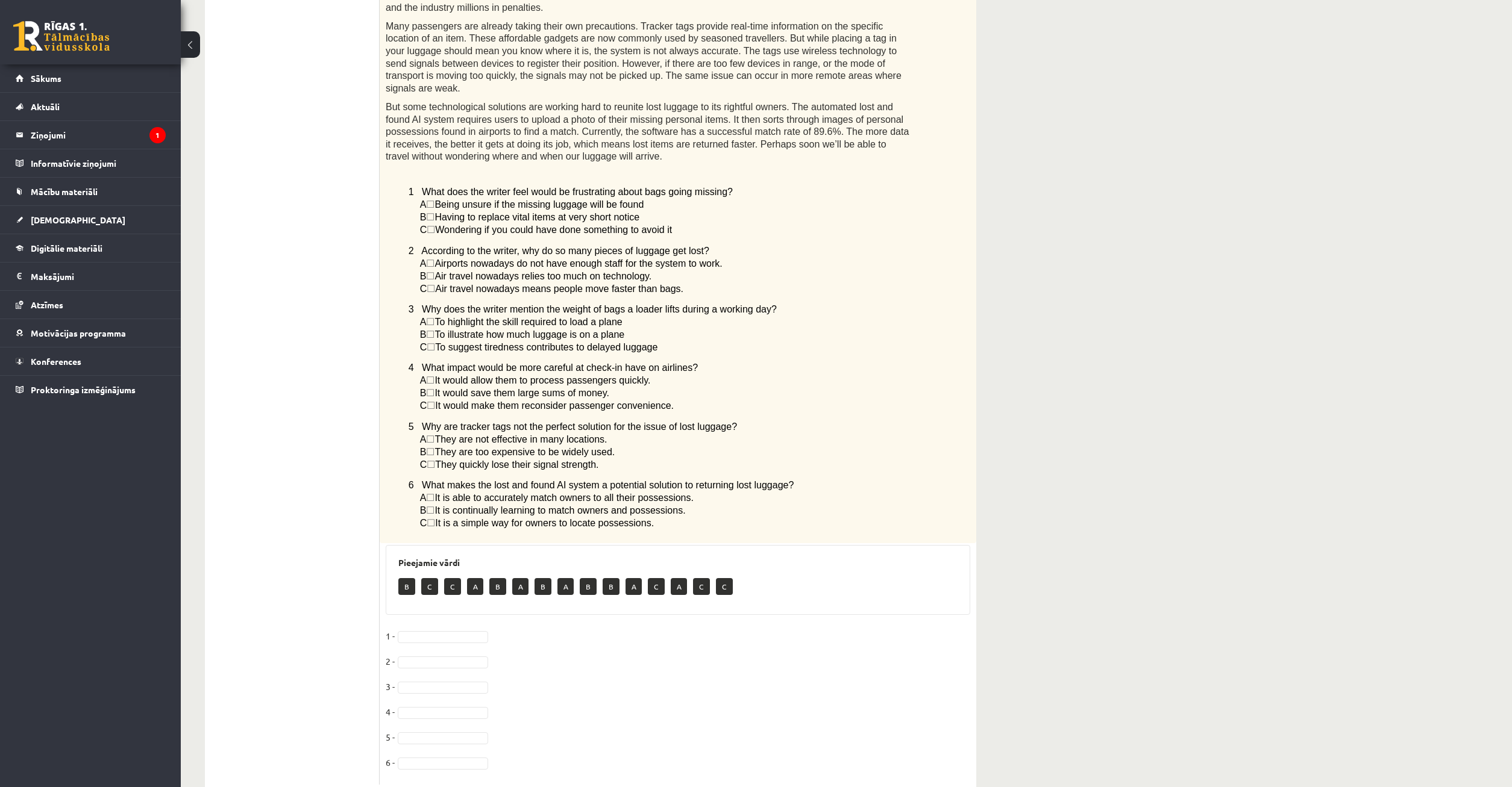
click at [452, 627] on fieldset "1 - 2 - 3 - 4 - 5 - 6 -" at bounding box center [678, 703] width 585 height 152
click at [440, 635] on fieldset "1 - A * 2 - 3 - 4 - 5 - 6 -" at bounding box center [678, 703] width 585 height 152
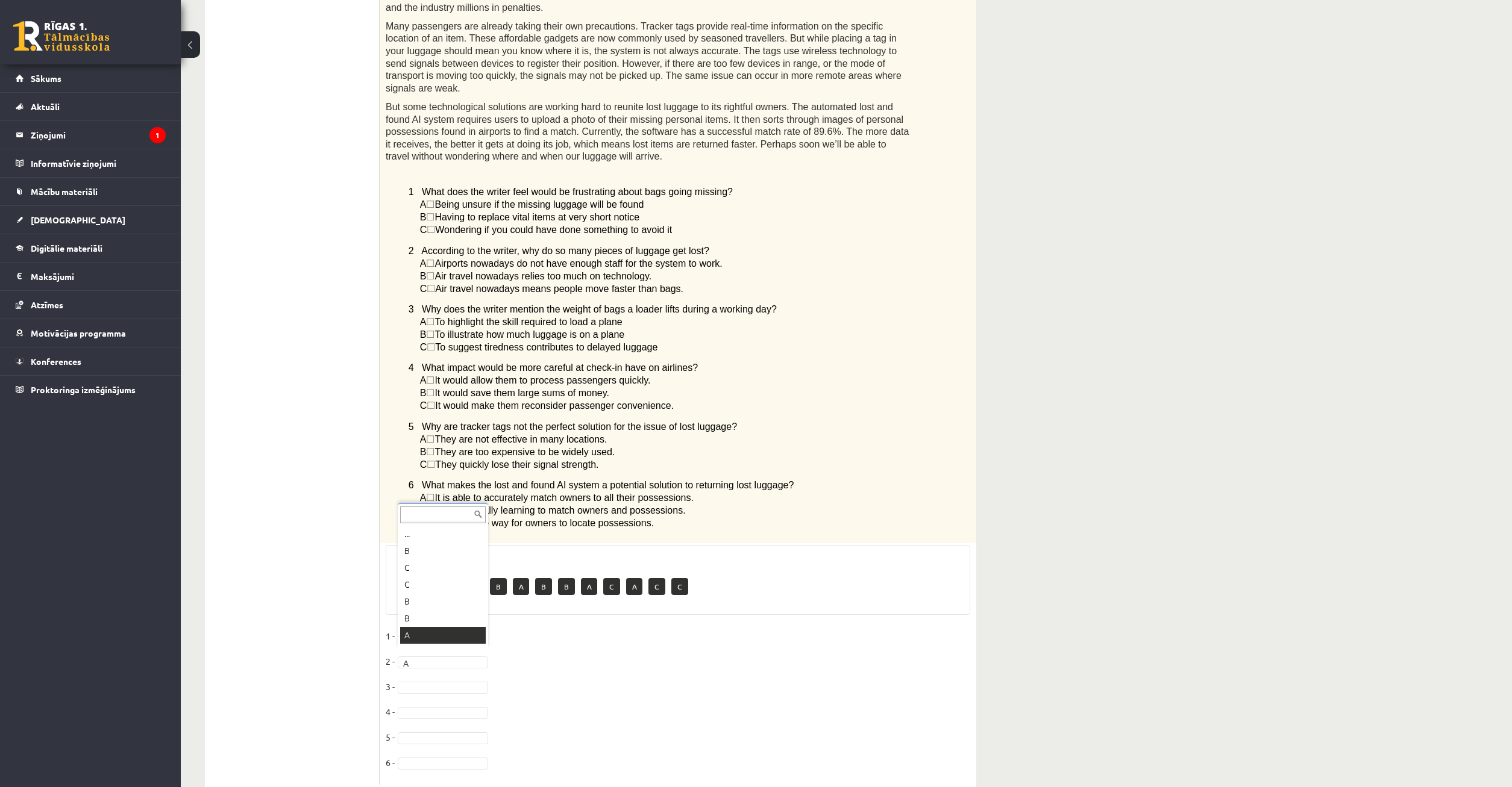
scroll to position [14, 0]
click at [440, 698] on div "... B B B B B A C A C C" at bounding box center [442, 627] width 90 height 145
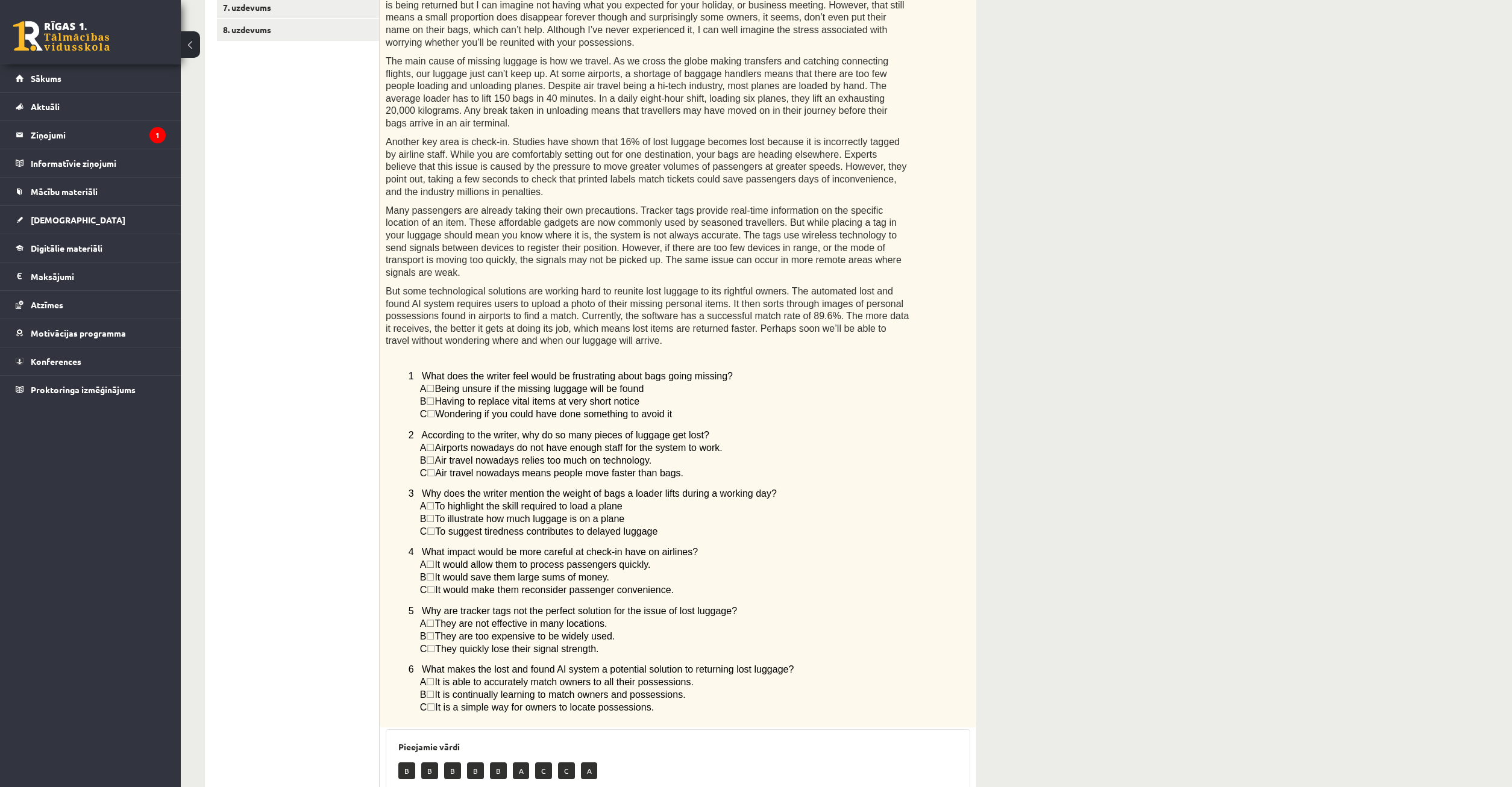
scroll to position [295, 0]
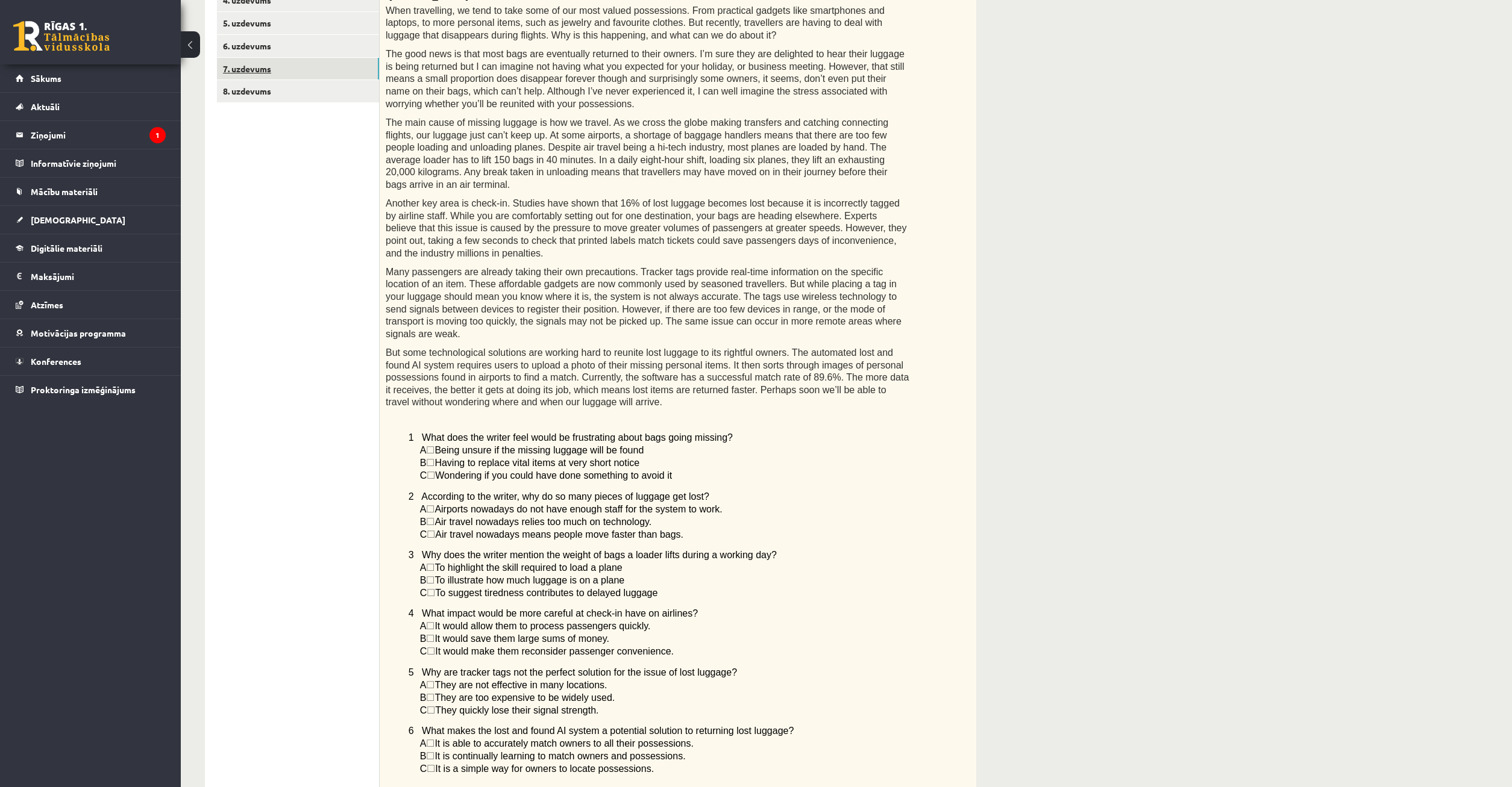
click at [306, 61] on link "7. uzdevums" at bounding box center [298, 68] width 162 height 22
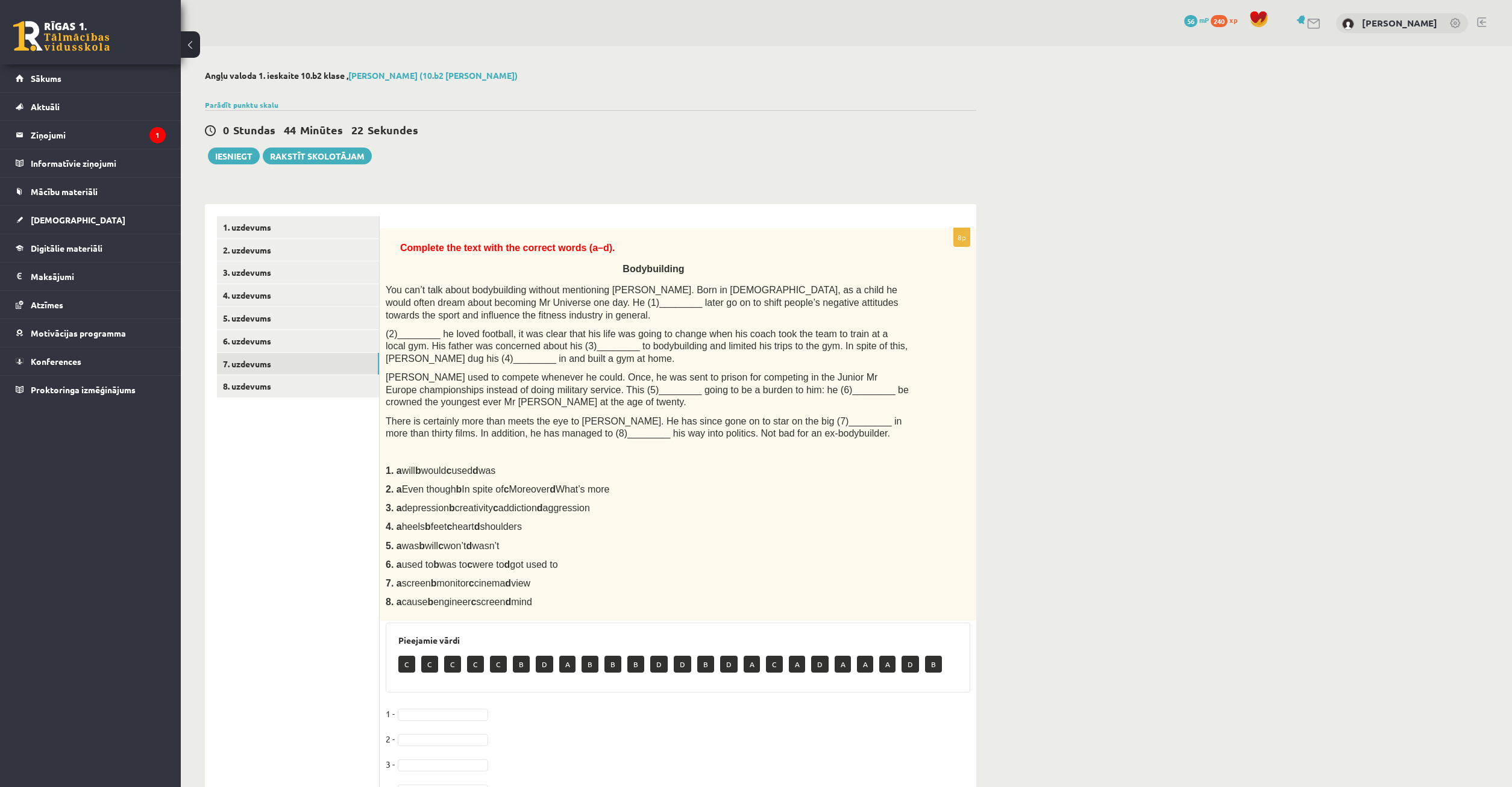
scroll to position [61, 0]
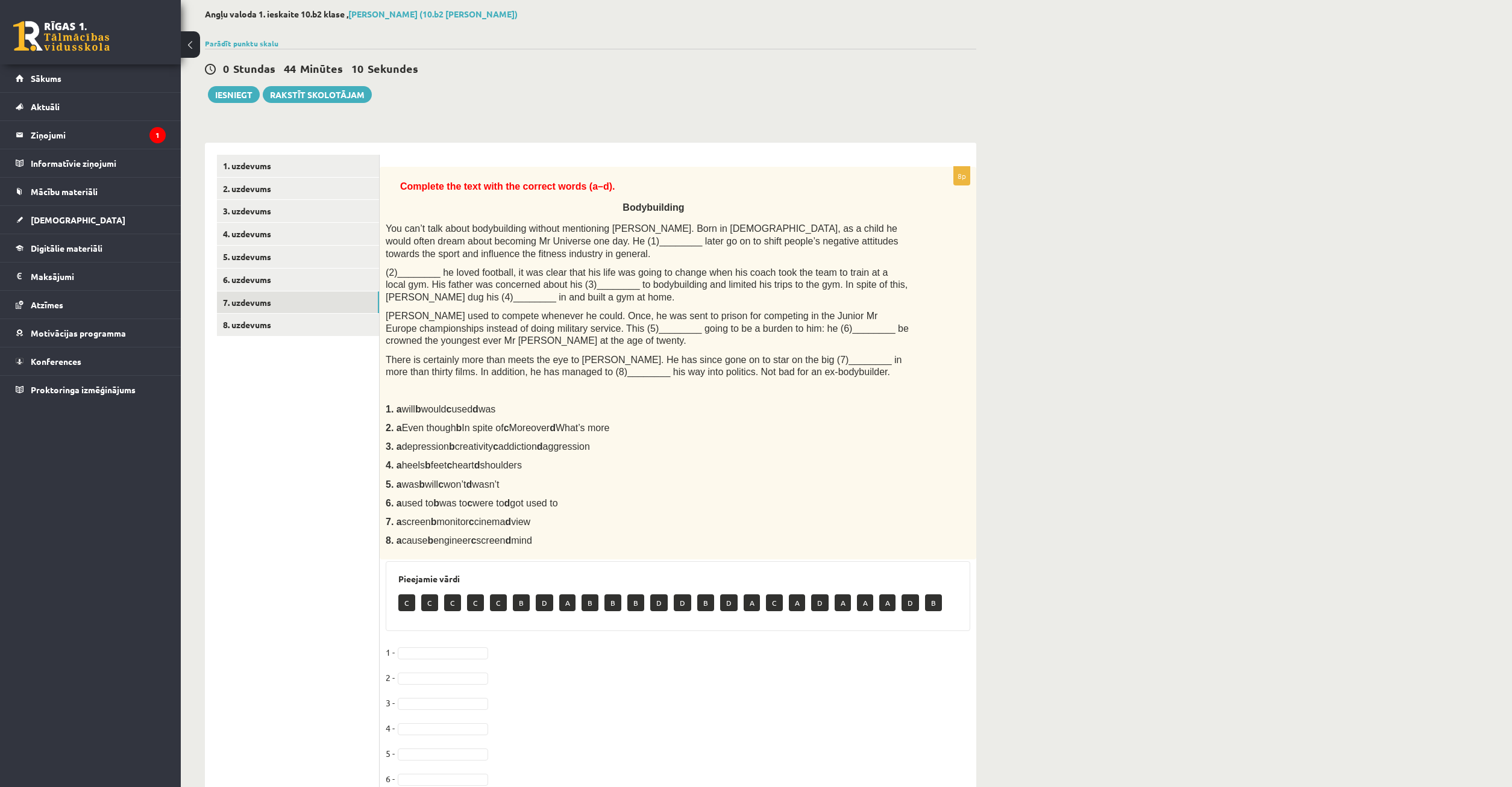
click at [457, 654] on body "0 Dāvanas 56 mP 240 xp Timurs Lozovskis Sākums Aktuāli Kā mācīties eSKOLĀ Konta…" at bounding box center [756, 332] width 1512 height 787
click at [445, 676] on body "0 Dāvanas 56 mP 240 xp Timurs Lozovskis Sākums Aktuāli Kā mācīties eSKOLĀ Konta…" at bounding box center [756, 332] width 1512 height 787
click at [605, 685] on body "0 Dāvanas 56 mP 240 xp Timurs Lozovskis Sākums Aktuāli Kā mācīties eSKOLĀ Konta…" at bounding box center [756, 332] width 1512 height 787
click at [449, 676] on body "0 Dāvanas 56 mP 240 xp Timurs Lozovskis Sākums Aktuāli Kā mācīties eSKOLĀ Konta…" at bounding box center [756, 332] width 1512 height 787
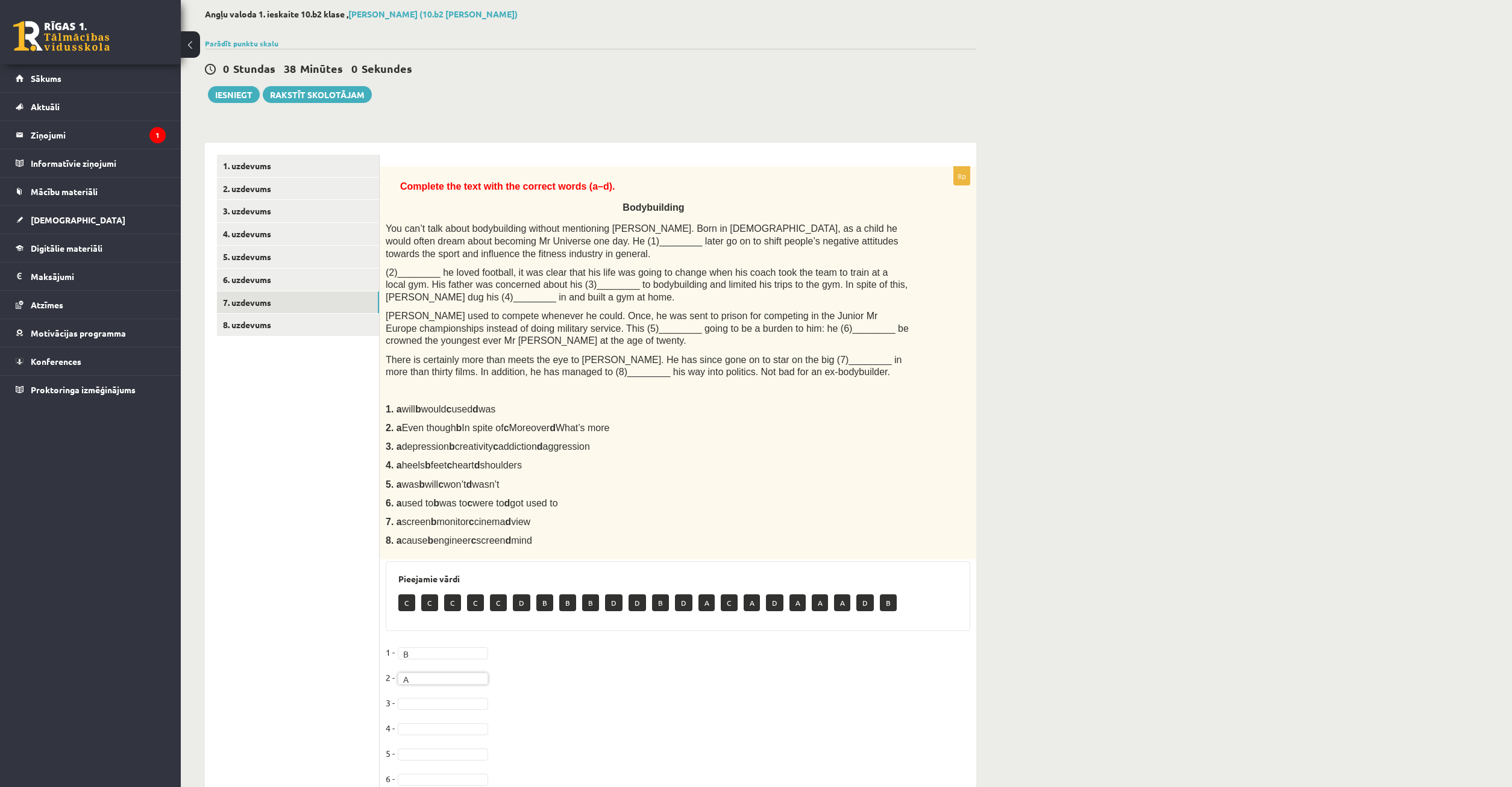
scroll to position [132, 0]
click at [447, 679] on body "0 Dāvanas 56 mP 240 xp Timurs Lozovskis Sākums Aktuāli Kā mācīties eSKOLĀ Konta…" at bounding box center [756, 332] width 1512 height 787
click at [341, 331] on link "8. uzdevums" at bounding box center [298, 324] width 162 height 22
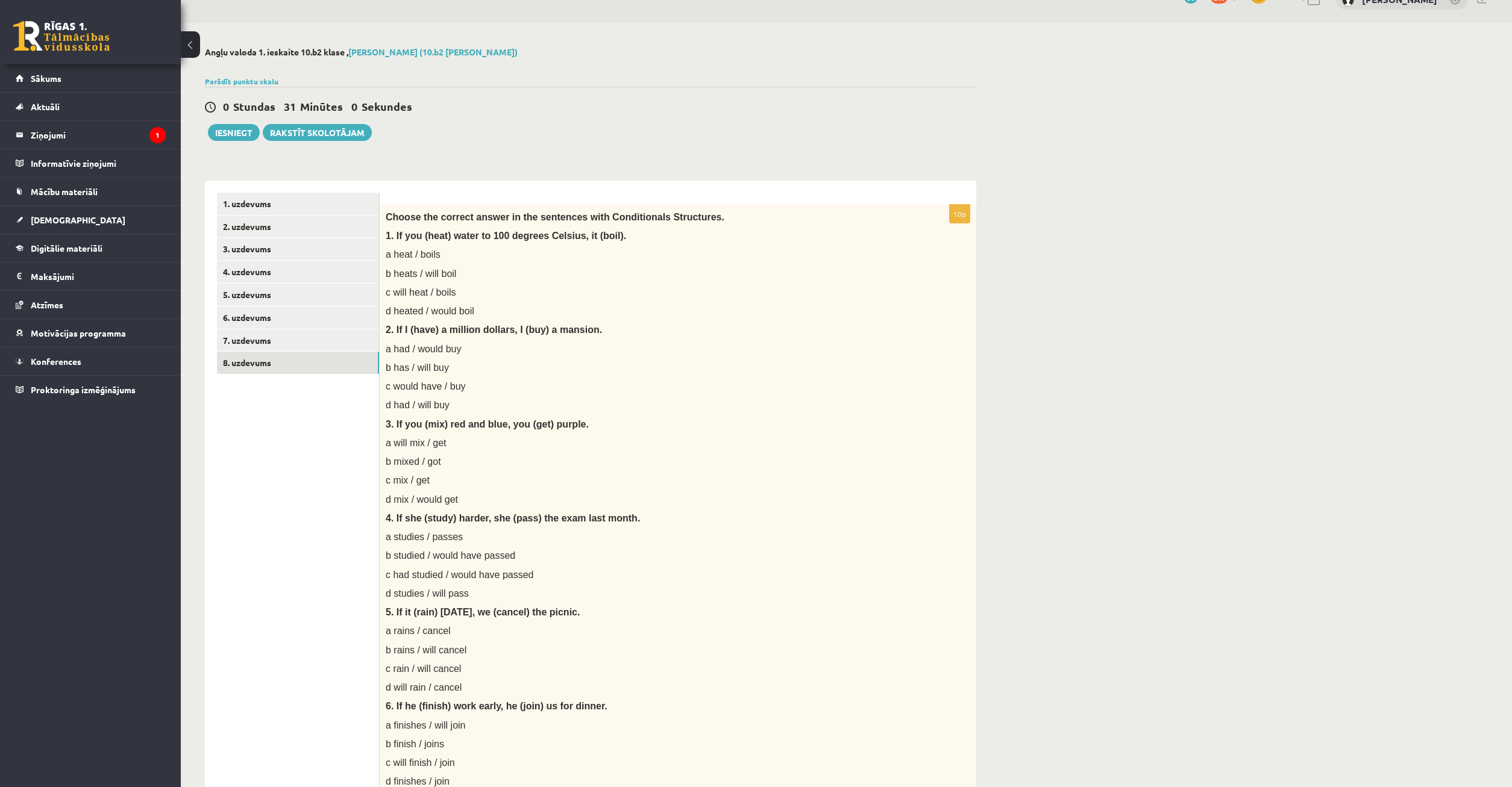
scroll to position [0, 0]
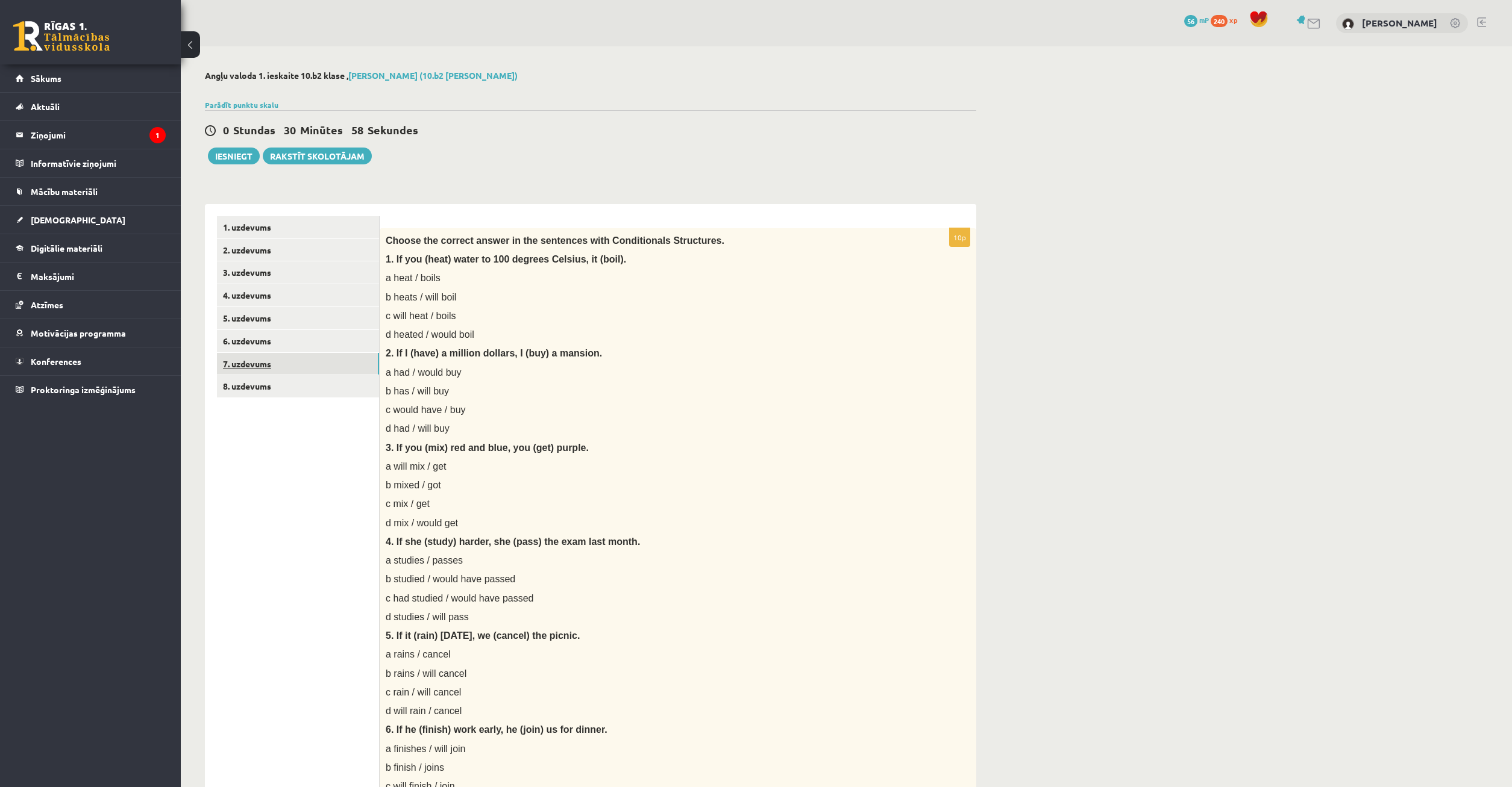
click at [294, 367] on link "7. uzdevums" at bounding box center [298, 364] width 162 height 22
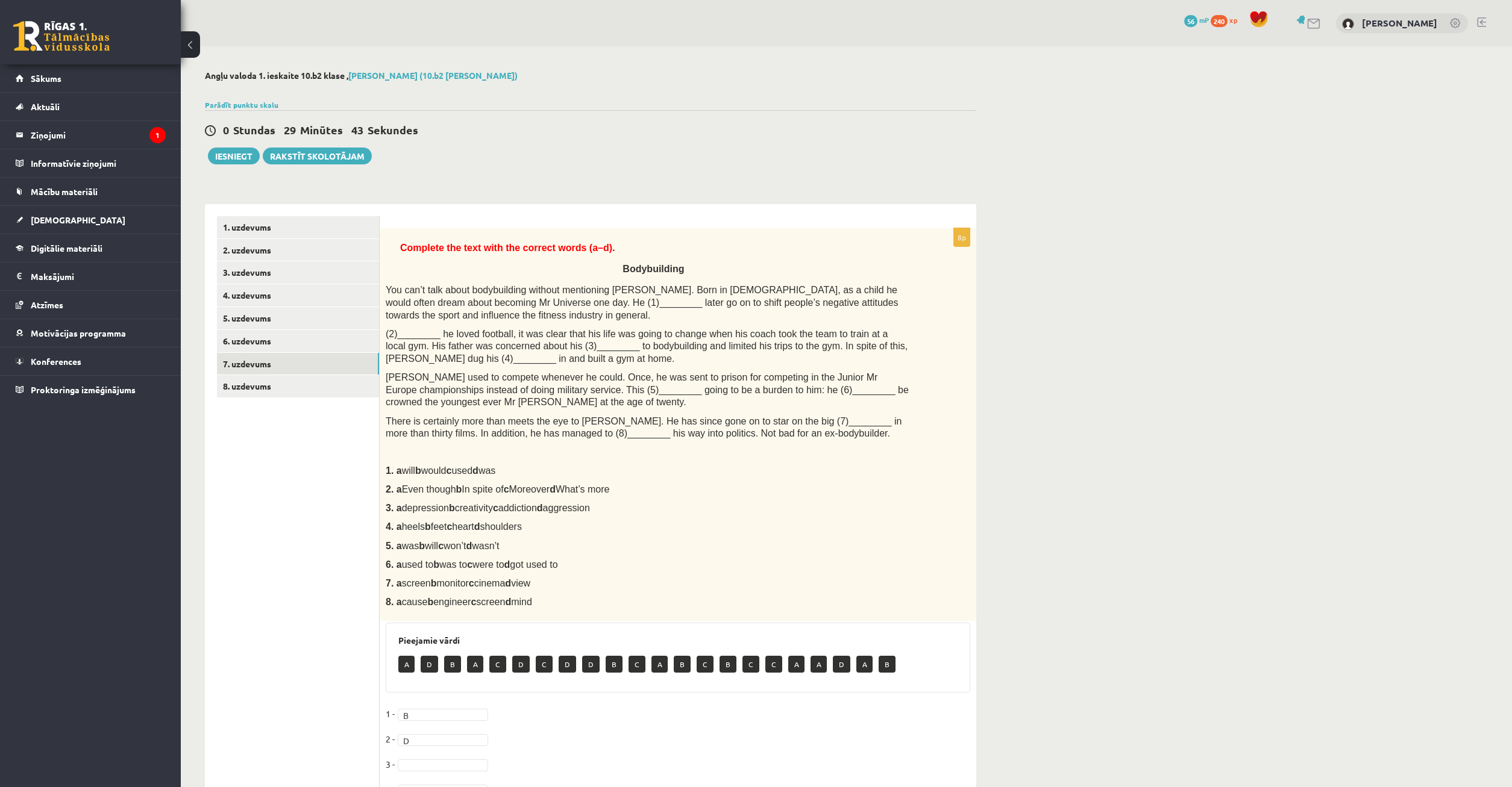
scroll to position [61, 0]
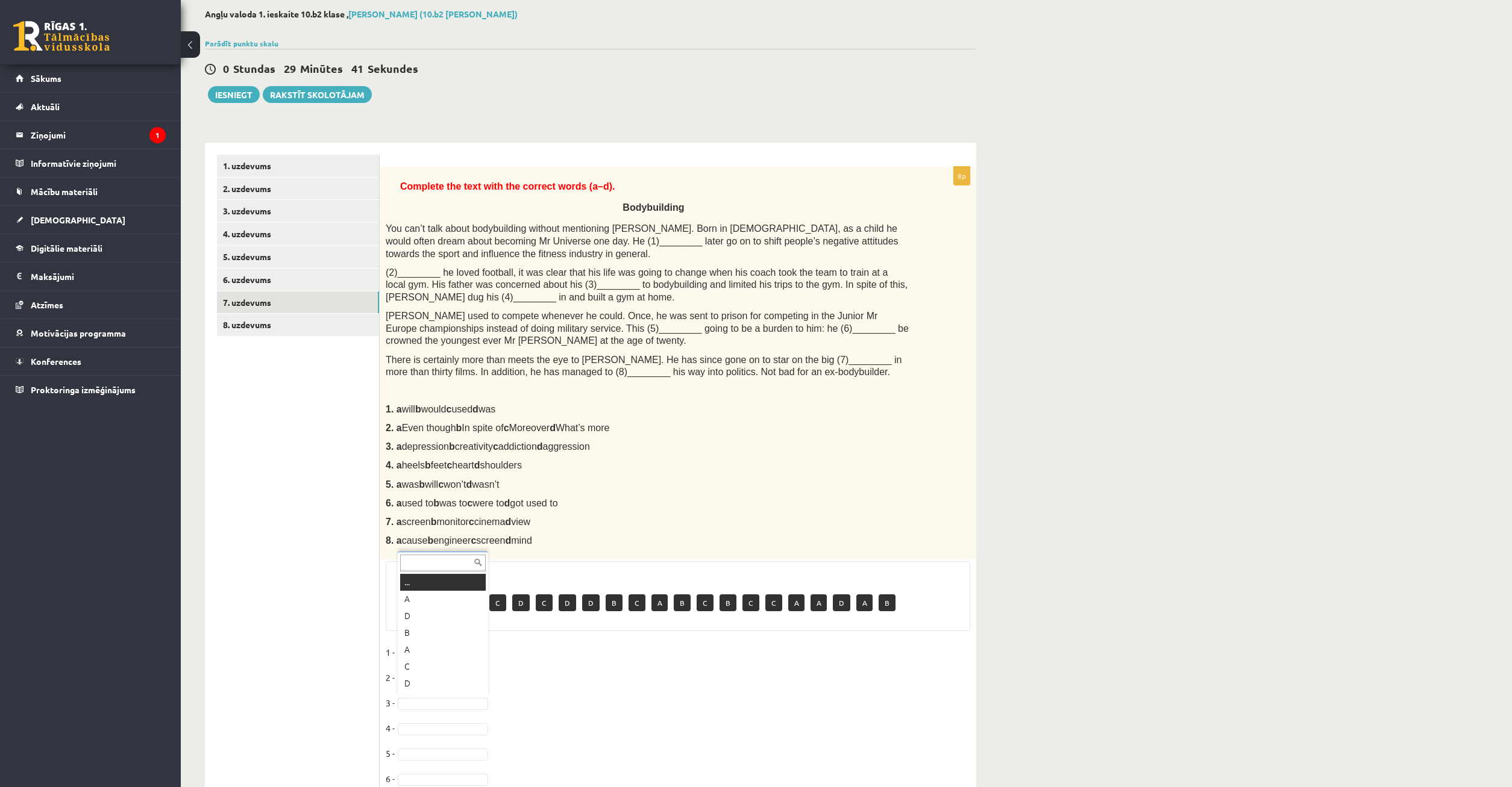
click at [456, 702] on body "0 Dāvanas 56 mP 240 xp Timurs Lozovskis Sākums Aktuāli Kā mācīties eSKOLĀ Konta…" at bounding box center [756, 332] width 1512 height 787
click at [578, 707] on body "0 Dāvanas 56 mP 240 xp Timurs Lozovskis Sākums Aktuāli Kā mācīties eSKOLĀ Konta…" at bounding box center [756, 332] width 1512 height 787
click at [444, 700] on body "0 Dāvanas 56 mP 240 xp Timurs Lozovskis Sākums Aktuāli Kā mācīties eSKOLĀ Konta…" at bounding box center [756, 332] width 1512 height 787
click at [430, 726] on body "0 Dāvanas 56 mP 240 xp Timurs Lozovskis Sākums Aktuāli Kā mācīties eSKOLĀ Konta…" at bounding box center [756, 332] width 1512 height 787
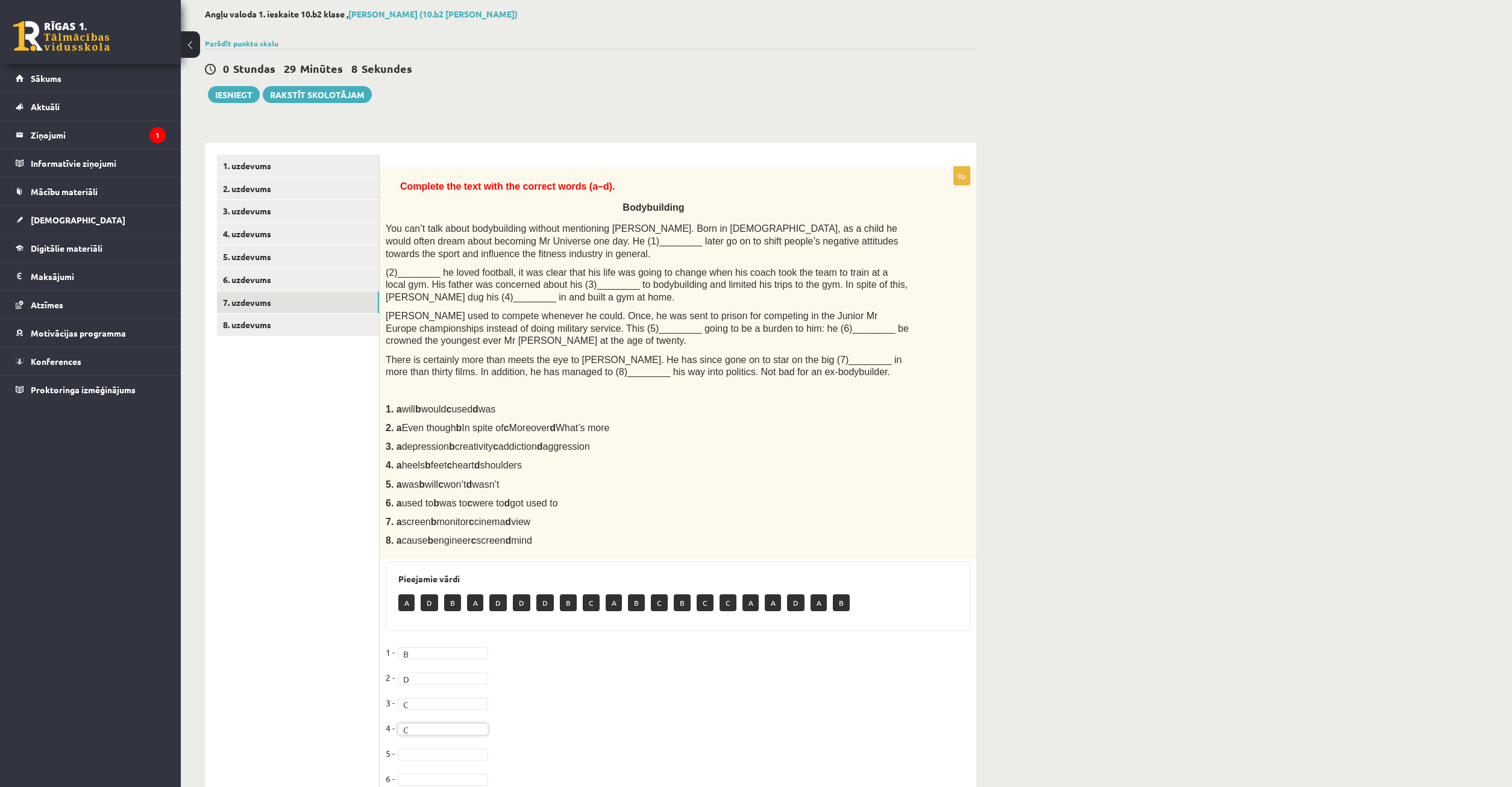
scroll to position [123, 0]
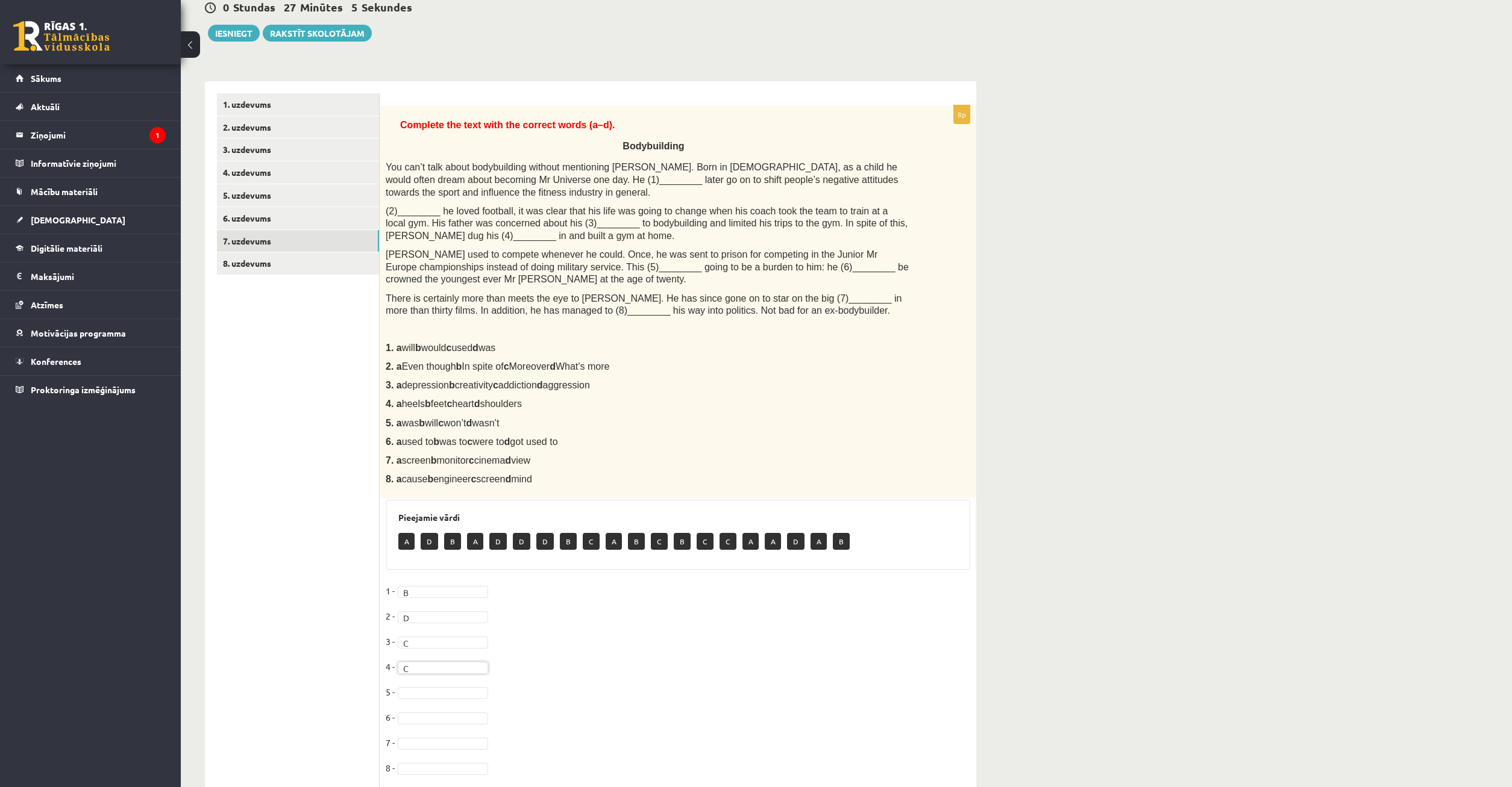
click at [450, 665] on body "0 Dāvanas 56 mP 240 xp Timurs Lozovskis Sākums Aktuāli Kā mācīties eSKOLĀ Konta…" at bounding box center [756, 270] width 1512 height 787
click at [572, 665] on body "0 Dāvanas 56 mP 240 xp Timurs Lozovskis Sākums Aktuāli Kā mācīties eSKOLĀ Konta…" at bounding box center [756, 270] width 1512 height 787
click at [436, 665] on body "0 Dāvanas 56 mP 240 xp Timurs Lozovskis Sākums Aktuāli Kā mācīties eSKOLĀ Konta…" at bounding box center [756, 270] width 1512 height 787
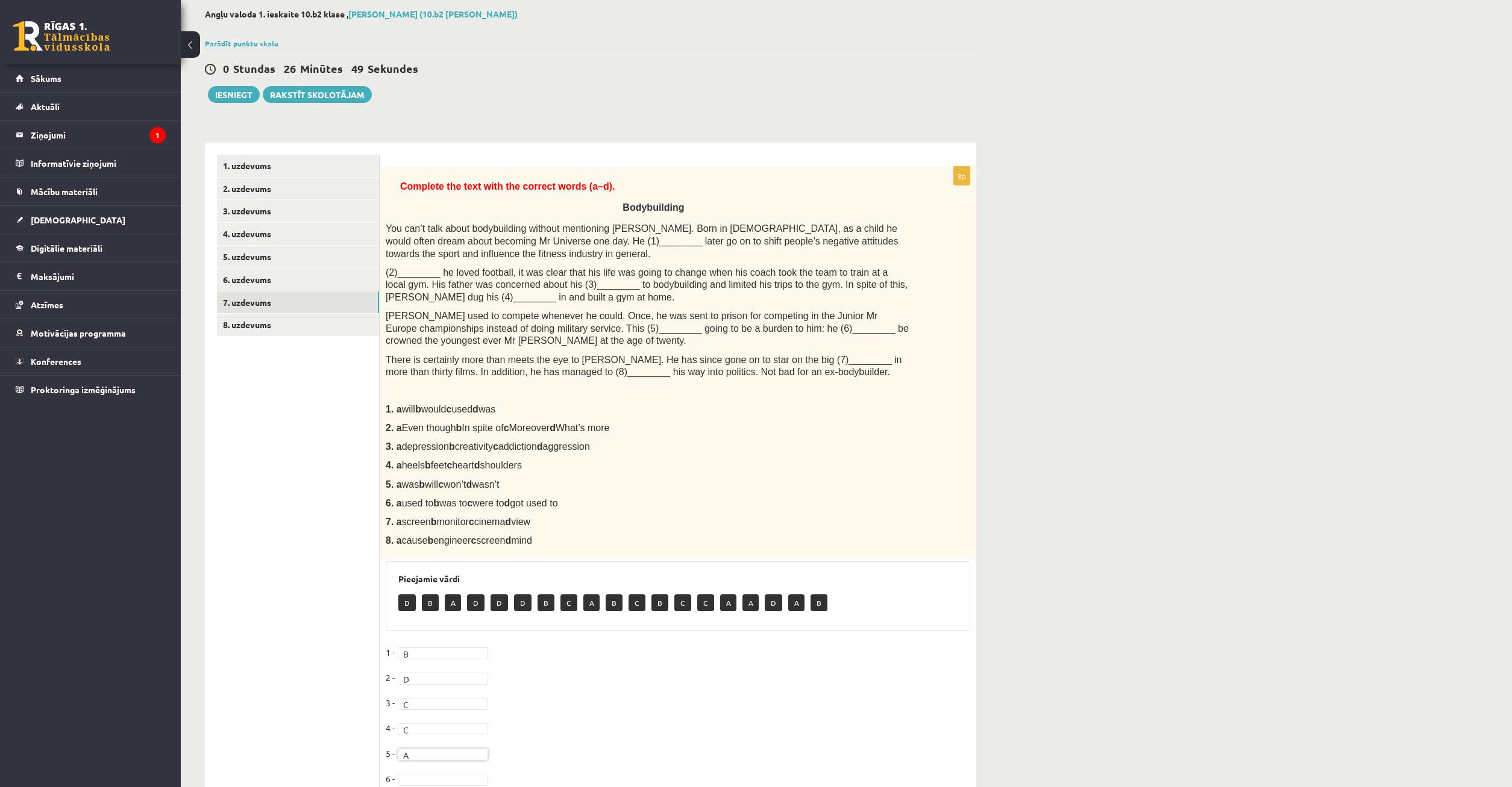
scroll to position [161, 0]
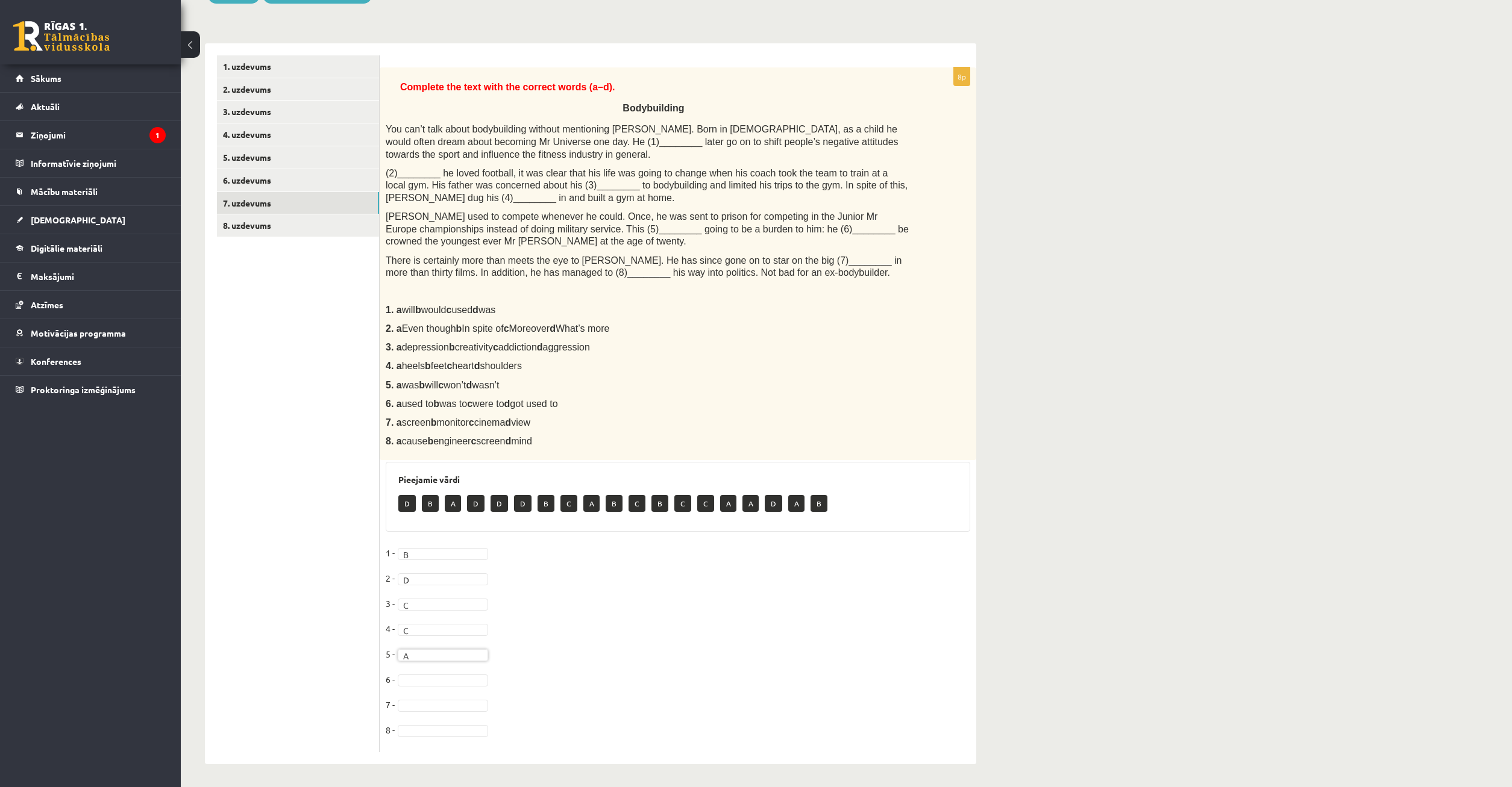
click at [420, 665] on fieldset "1 - B * 2 - D * 3 - C * 4 - C * 5 - A * 6 - 7 - 8 -" at bounding box center [678, 645] width 585 height 203
click at [413, 626] on body "0 Dāvanas 56 mP 240 xp Timurs Lozovskis Sākums Aktuāli Kā mācīties eSKOLĀ Konta…" at bounding box center [756, 232] width 1512 height 787
drag, startPoint x: 424, startPoint y: 641, endPoint x: 409, endPoint y: 653, distance: 19.2
click at [420, 626] on body "0 Dāvanas 56 mP 240 xp Timurs Lozovskis Sākums Aktuāli Kā mācīties eSKOLĀ Konta…" at bounding box center [756, 232] width 1512 height 787
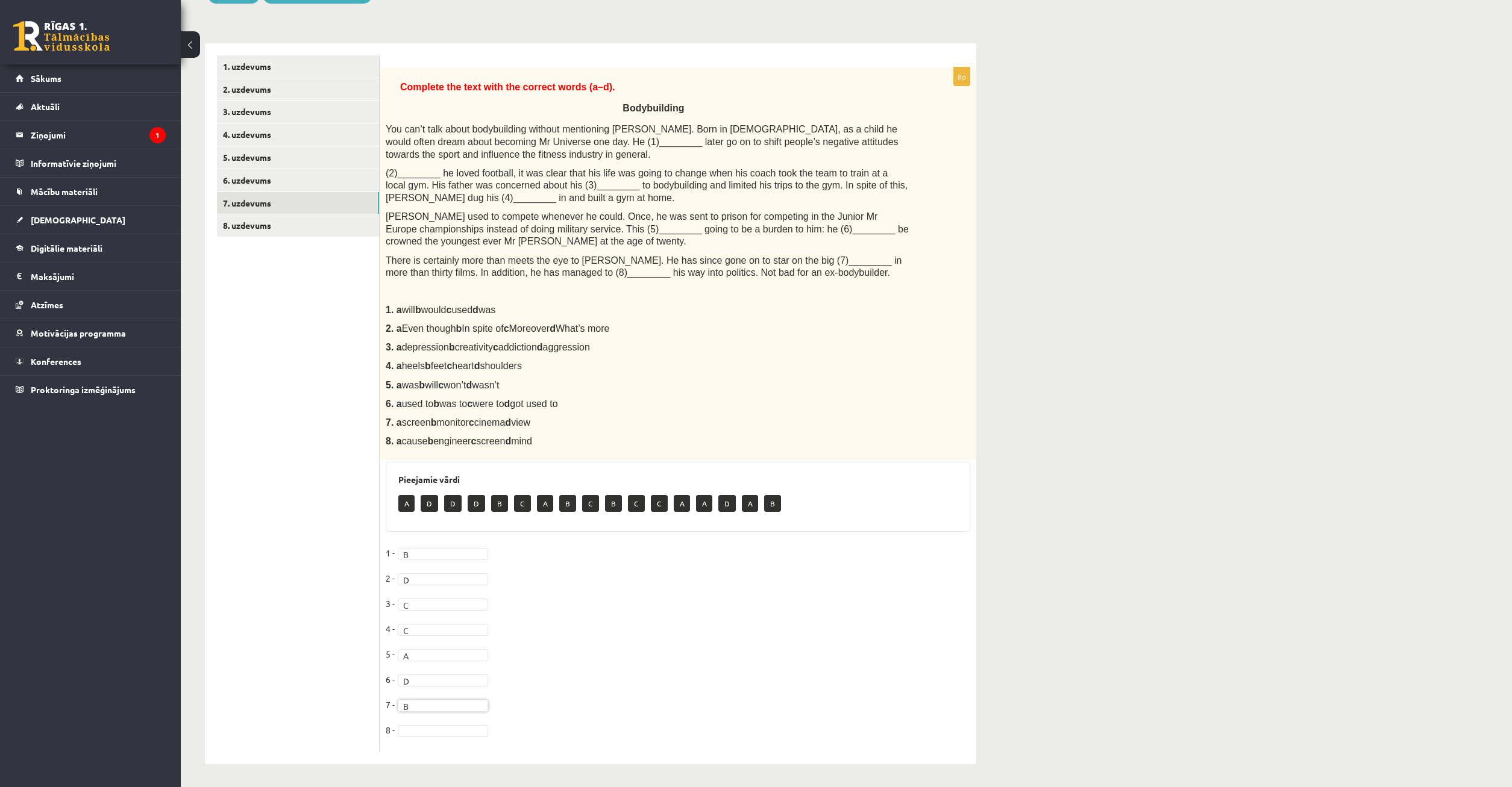
click at [452, 626] on body "0 Dāvanas 56 mP 240 xp Timurs Lozovskis Sākums Aktuāli Kā mācīties eSKOLĀ Konta…" at bounding box center [756, 232] width 1512 height 787
click at [436, 626] on body "0 Dāvanas 56 mP 240 xp Timurs Lozovskis Sākums Aktuāli Kā mācīties eSKOLĀ Konta…" at bounding box center [756, 232] width 1512 height 787
click at [436, 630] on ul "... A D D D B A B C B C C A A D A B B" at bounding box center [442, 636] width 88 height 120
click at [440, 626] on body "0 Dāvanas 56 mP 240 xp Timurs Lozovskis Sākums Aktuāli Kā mācīties eSKOLĀ Konta…" at bounding box center [756, 232] width 1512 height 787
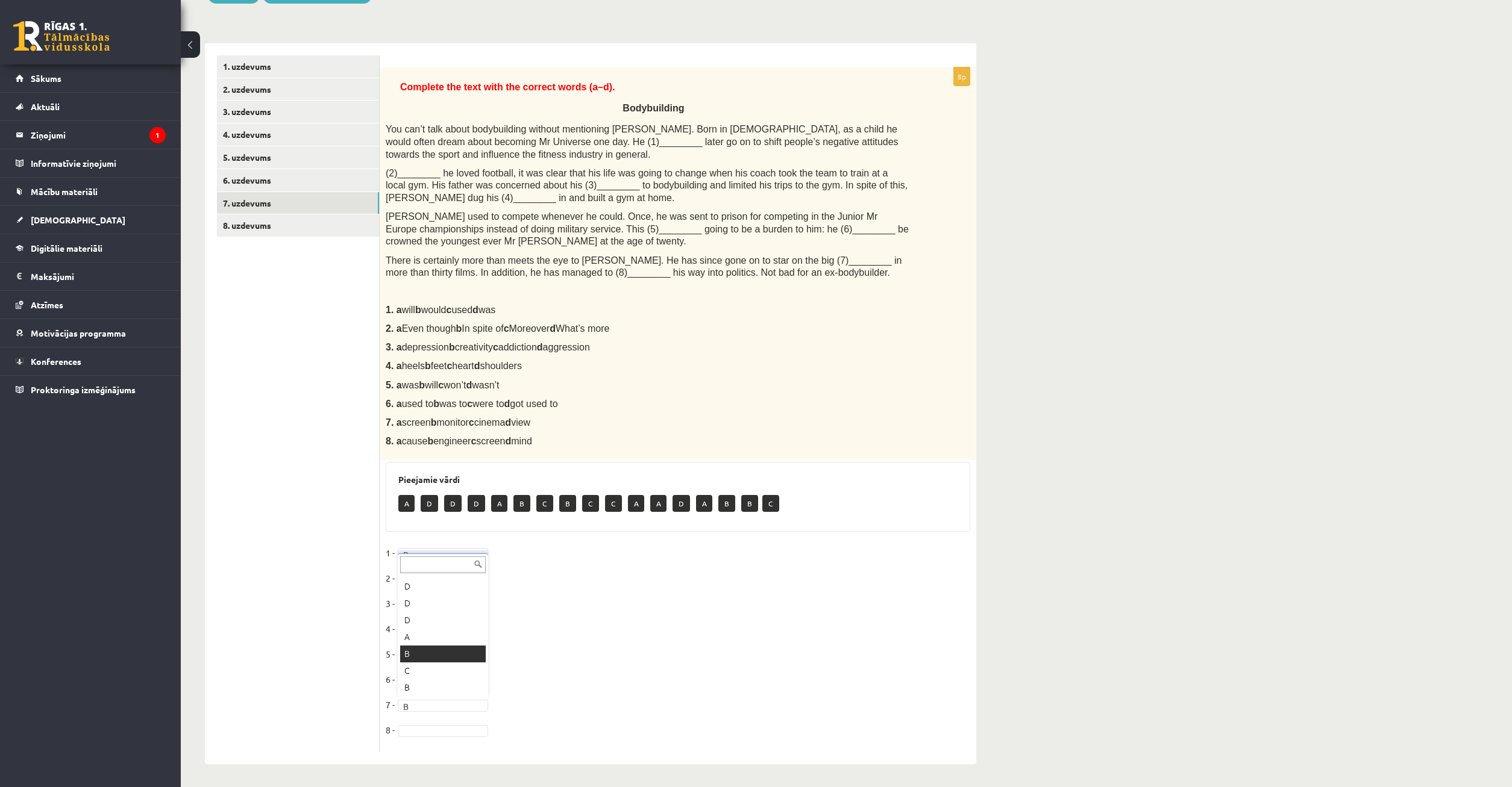
scroll to position [14, 0]
drag, startPoint x: 435, startPoint y: 685, endPoint x: 435, endPoint y: 692, distance: 7.0
click at [425, 626] on body "0 Dāvanas 56 mP 240 xp Timurs Lozovskis Sākums Aktuāli Kā mācīties eSKOLĀ Konta…" at bounding box center [756, 232] width 1512 height 787
drag, startPoint x: 401, startPoint y: 653, endPoint x: 407, endPoint y: 643, distance: 11.7
drag, startPoint x: 268, startPoint y: 218, endPoint x: 255, endPoint y: 224, distance: 14.3
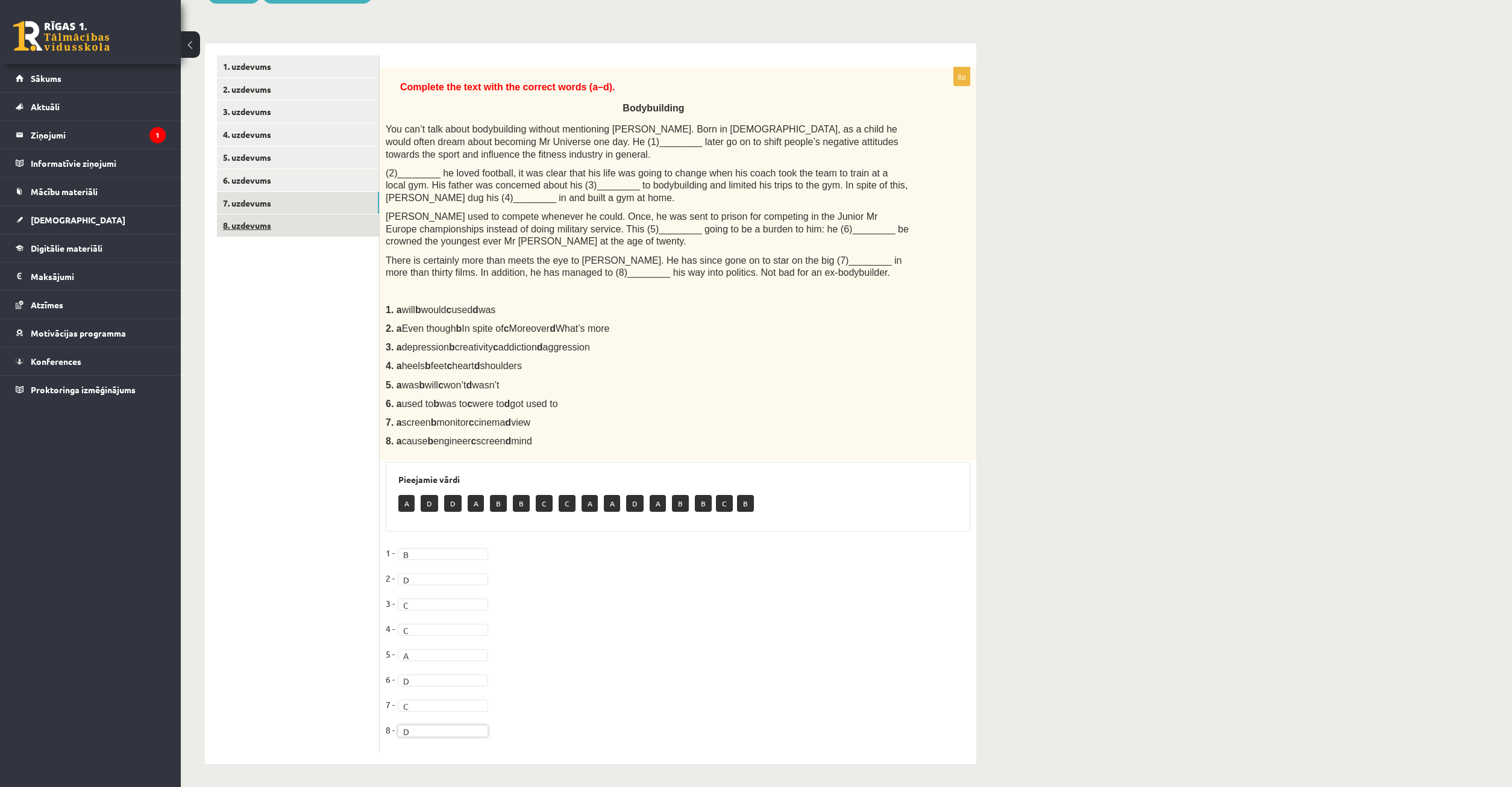
click at [268, 218] on link "8. uzdevums" at bounding box center [298, 225] width 162 height 22
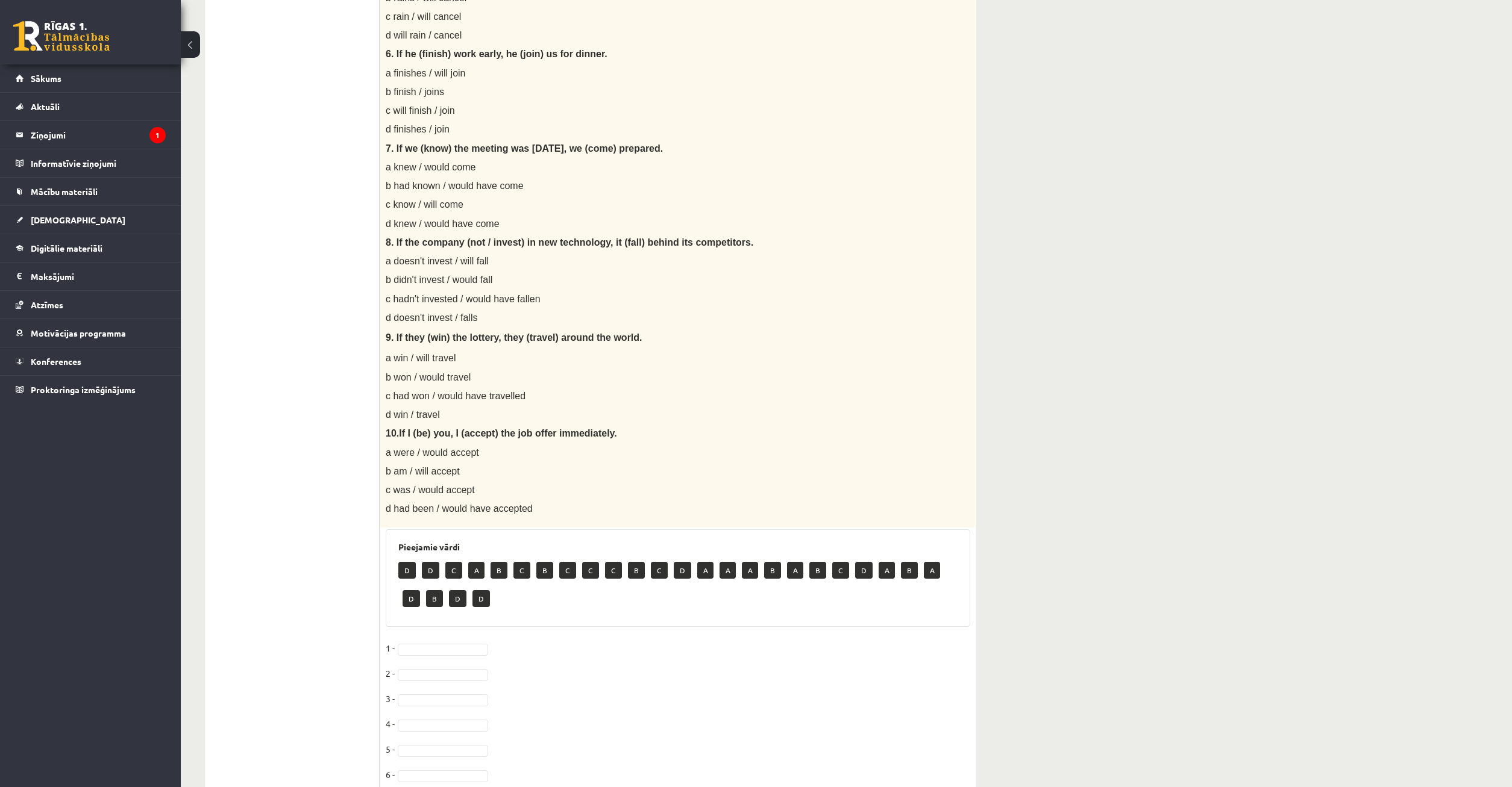
scroll to position [823, 0]
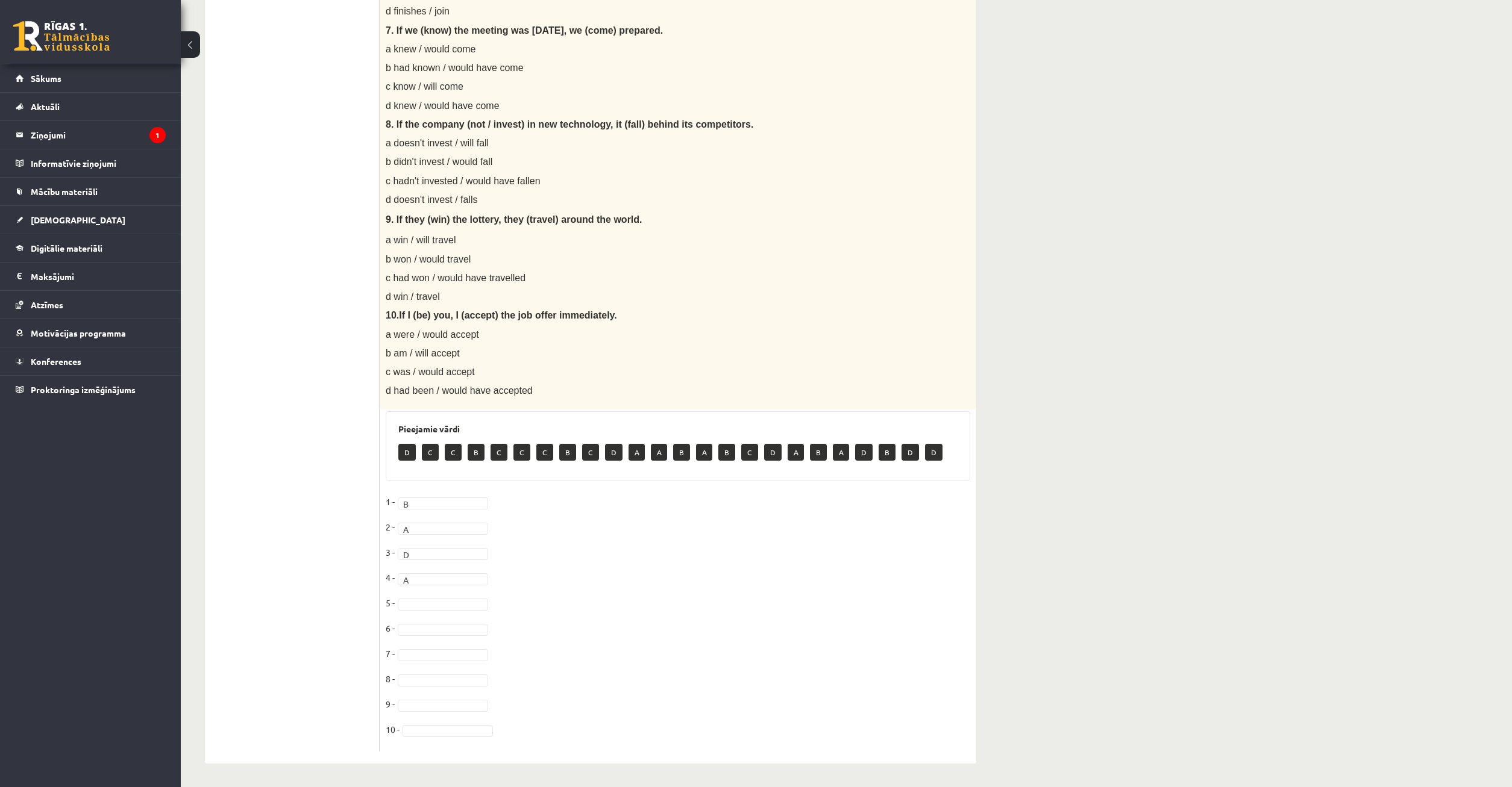
click at [441, 611] on fieldset "1 - B * 2 - A * 3 - D * 4 - A * 5 - 6 - 7 - 8 - 9 - 10 -" at bounding box center [678, 619] width 585 height 253
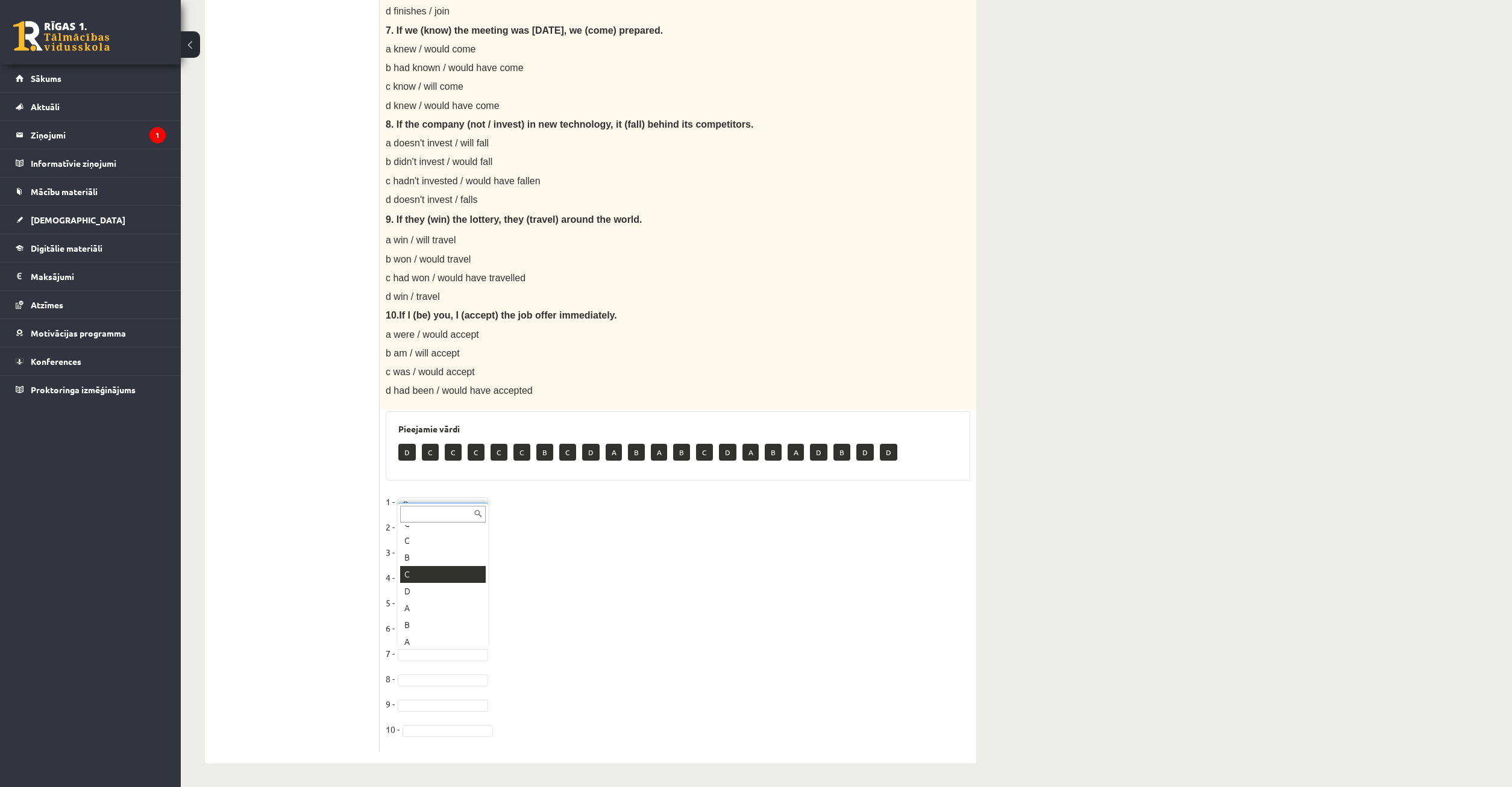
scroll to position [235, 0]
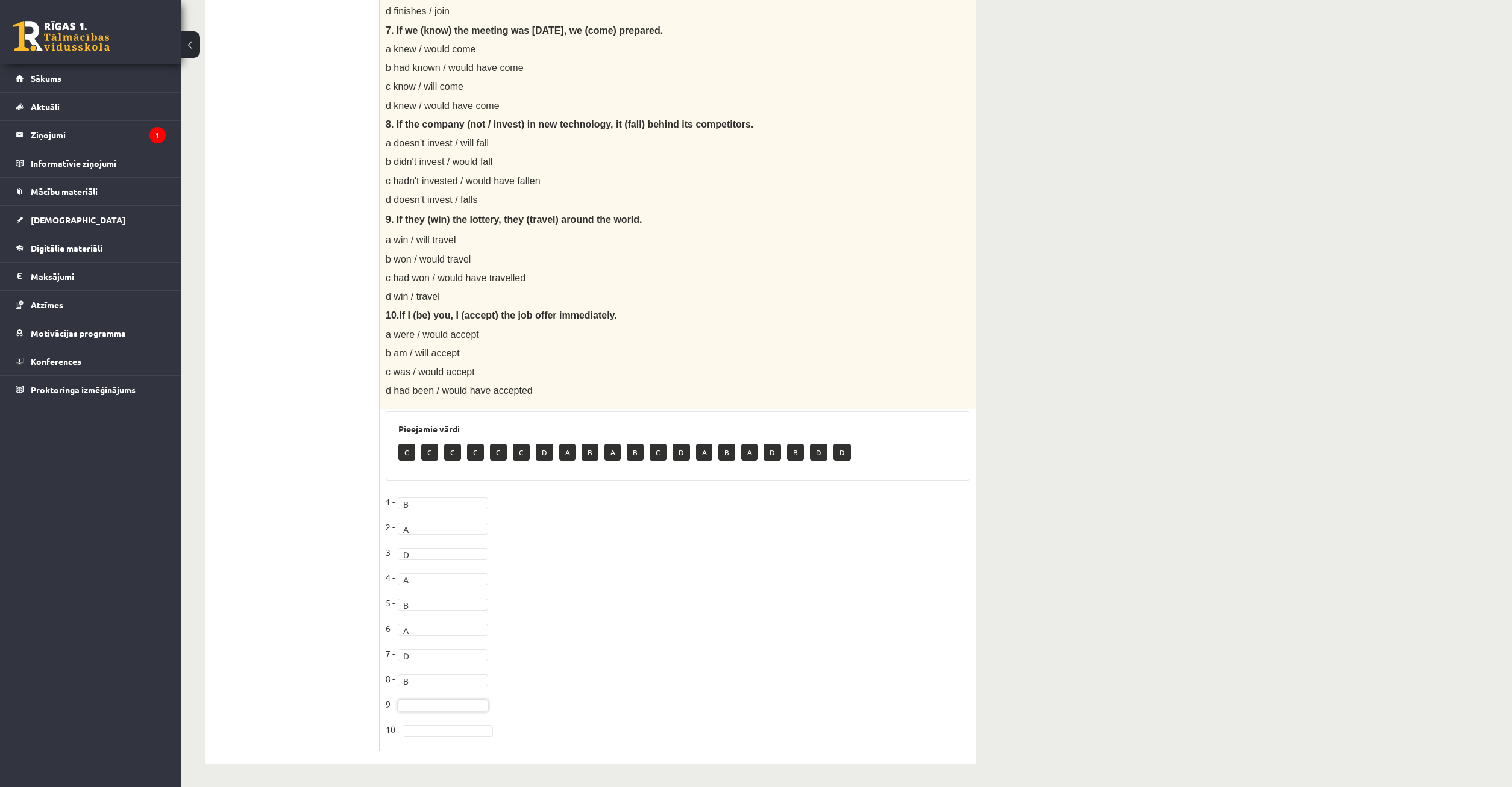
click at [435, 576] on div "... C C C C C C D A B A B C D A B A D B D D" at bounding box center [442, 626] width 90 height 145
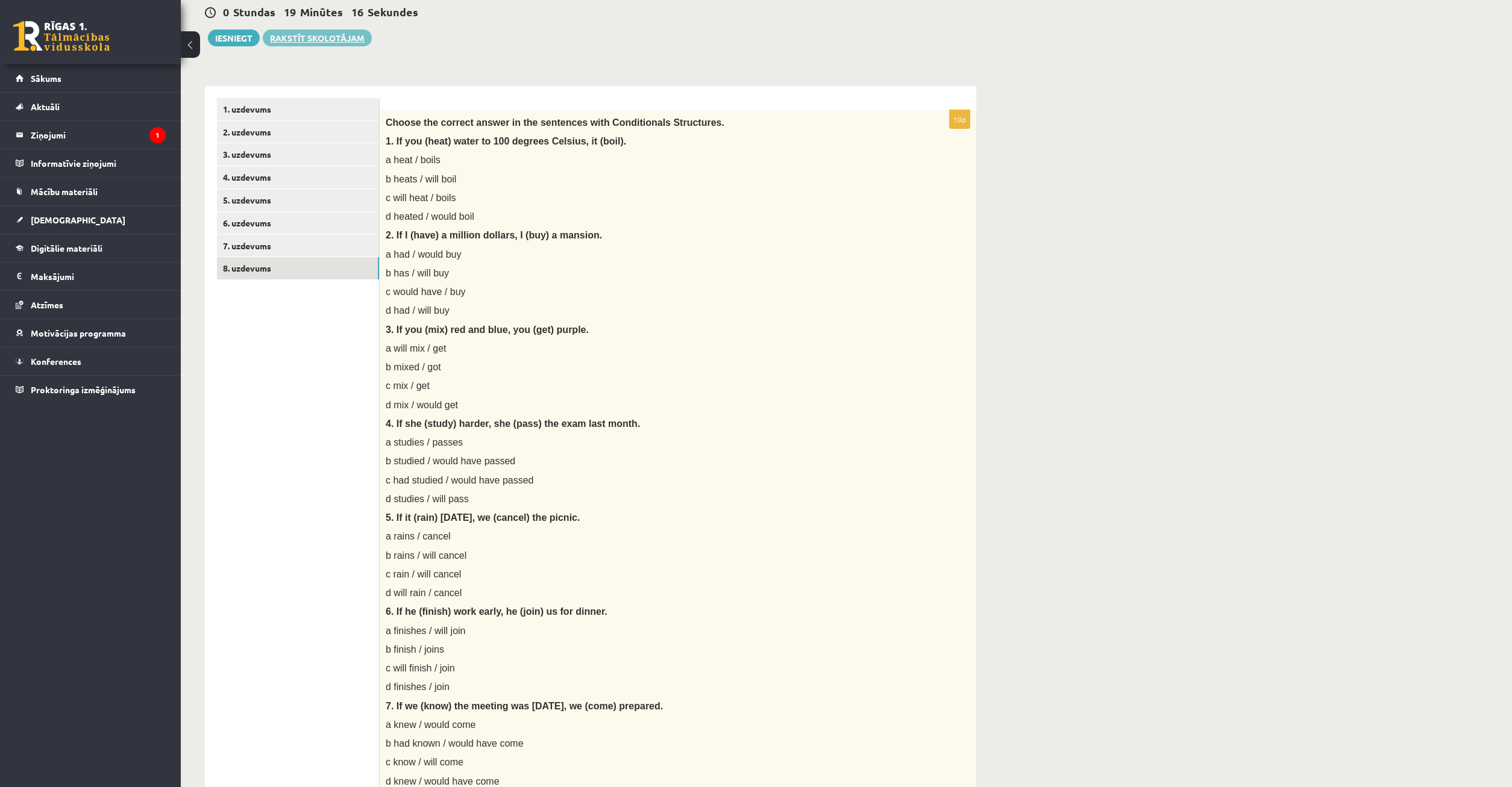
scroll to position [0, 0]
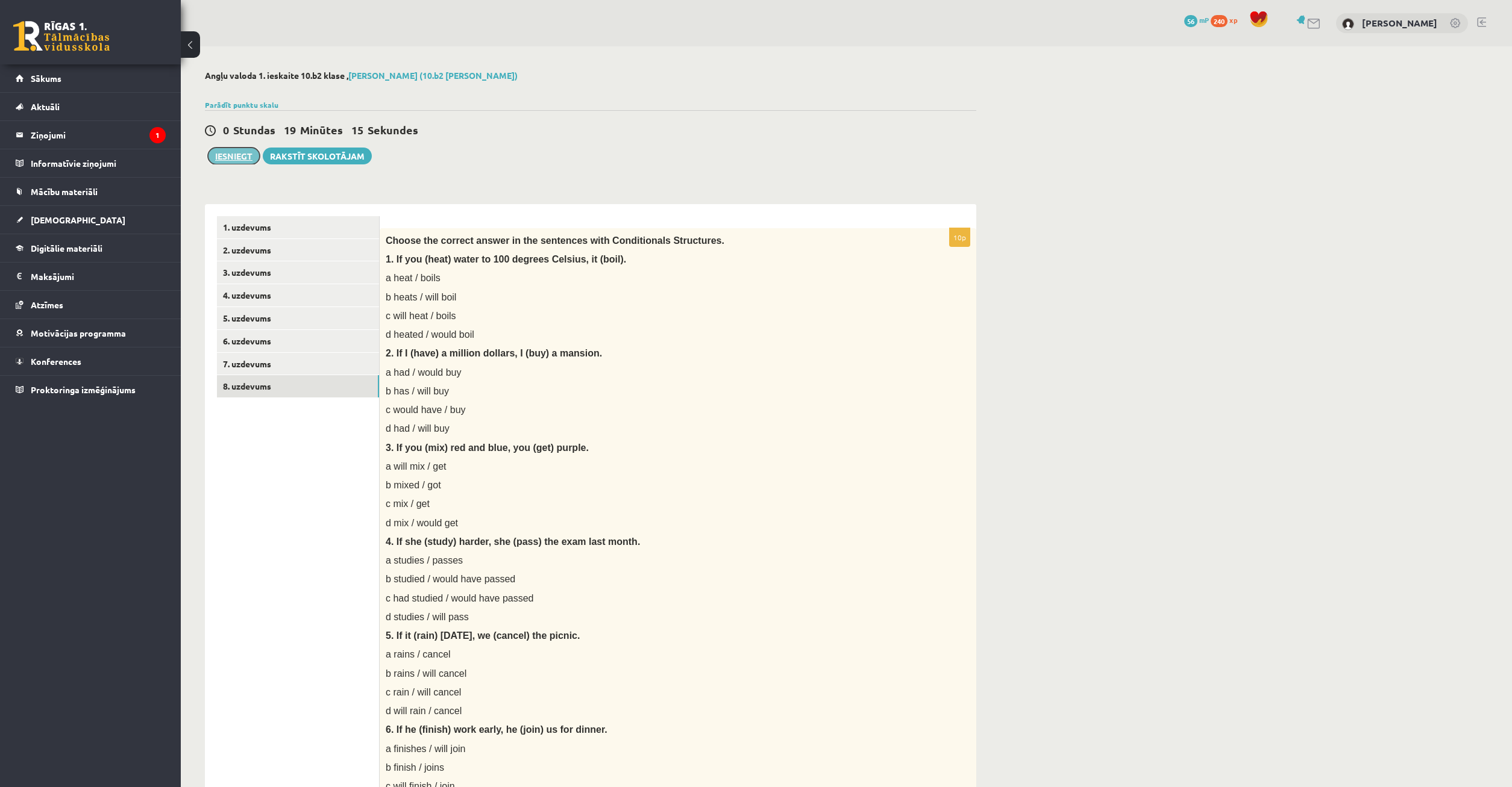
click at [237, 152] on button "Iesniegt" at bounding box center [233, 156] width 52 height 17
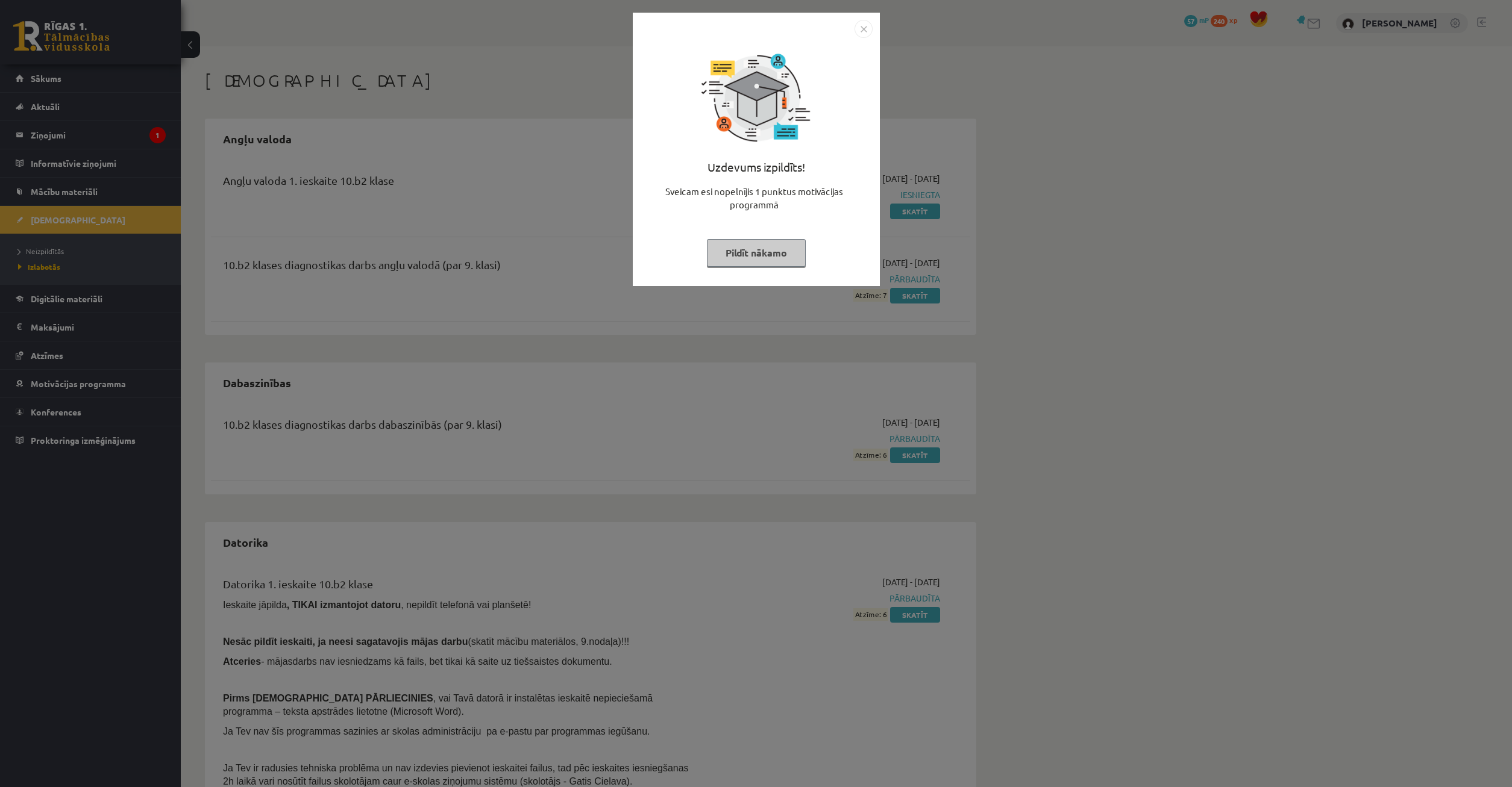
click at [779, 256] on button "Pildīt nākamo" at bounding box center [756, 252] width 99 height 28
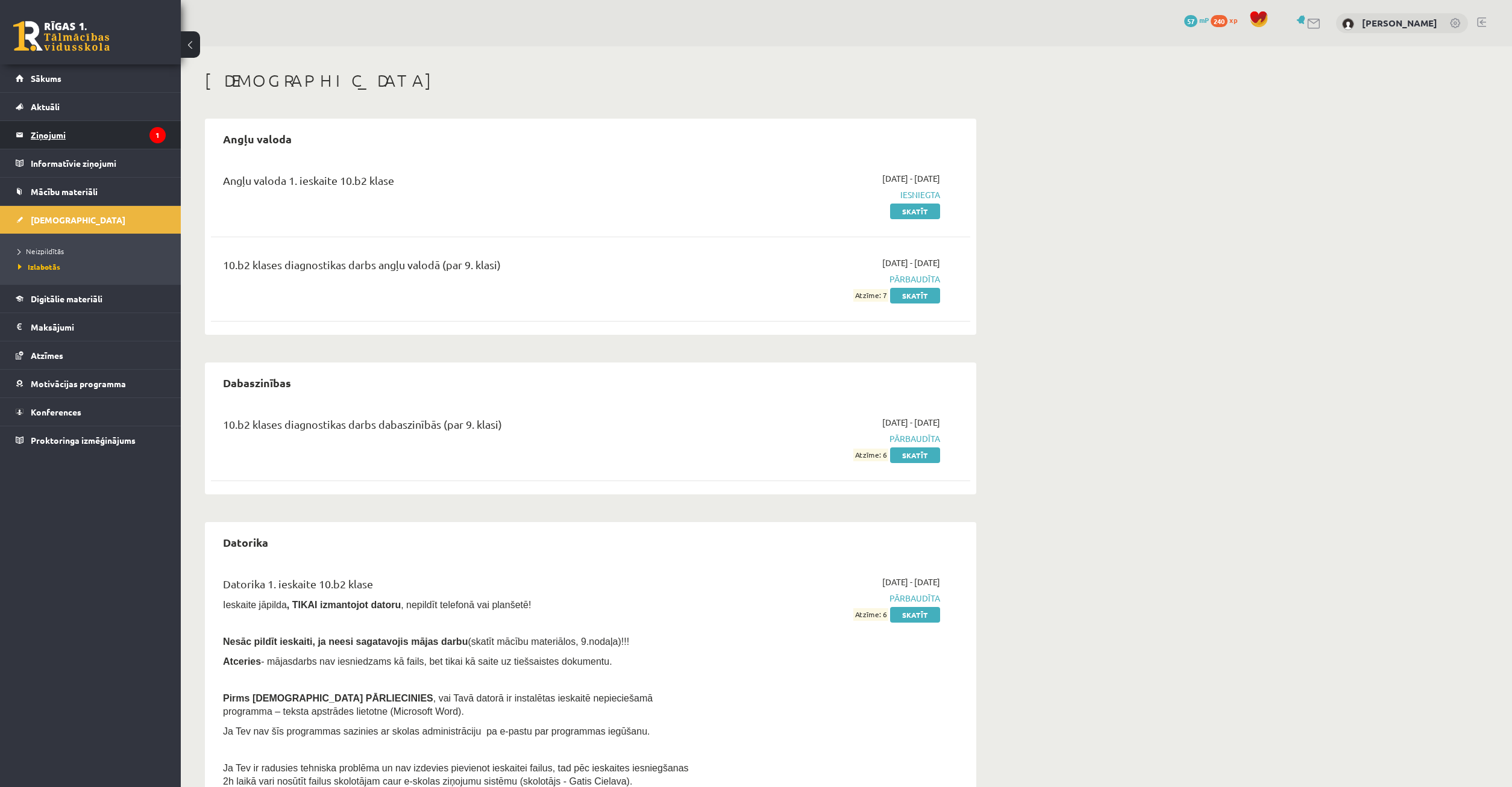
click at [134, 136] on legend "Ziņojumi 1" at bounding box center [98, 134] width 135 height 28
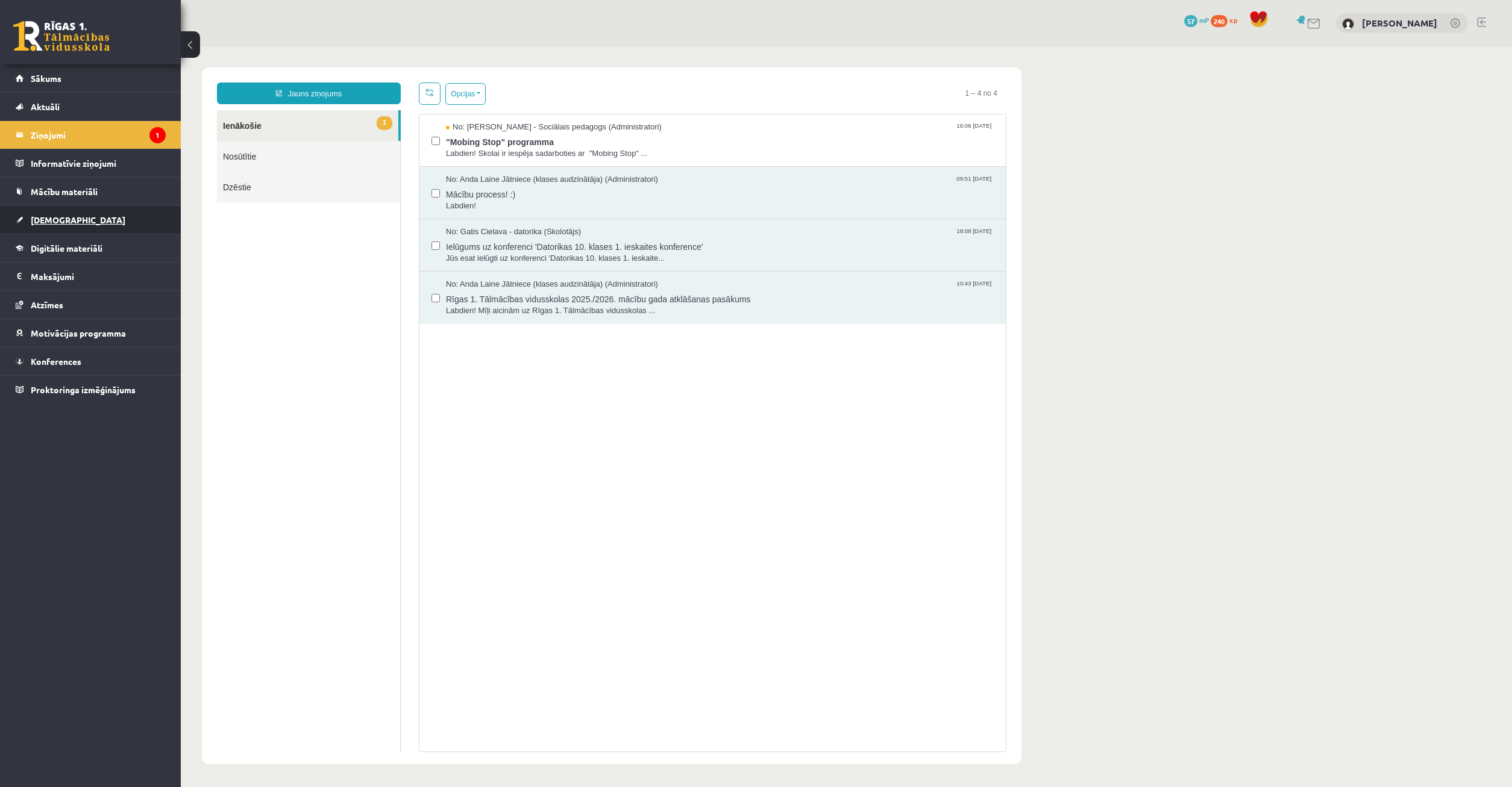
click at [88, 231] on link "[DEMOGRAPHIC_DATA]" at bounding box center [90, 220] width 150 height 28
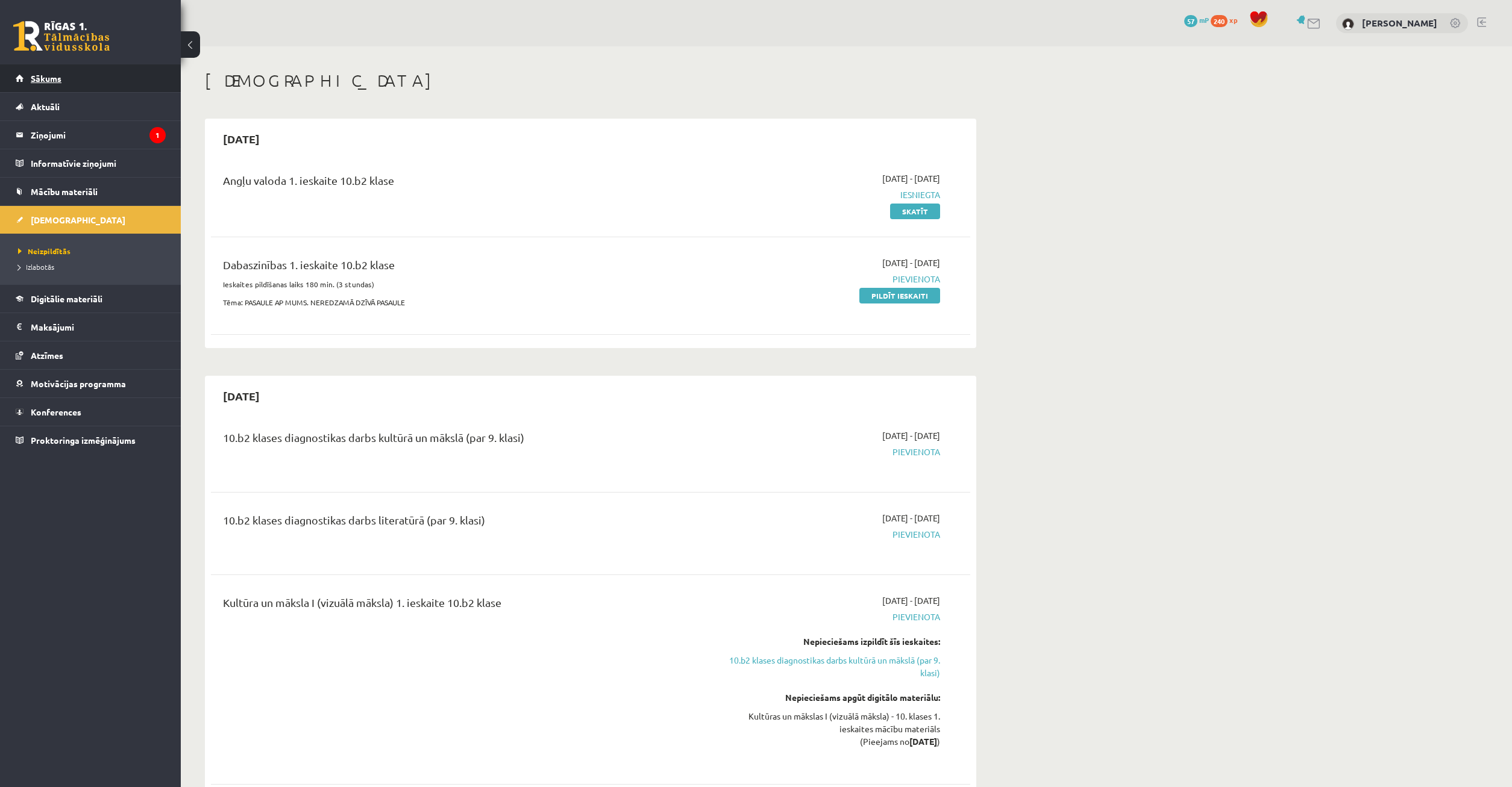
click at [76, 87] on link "Sākums" at bounding box center [90, 78] width 150 height 28
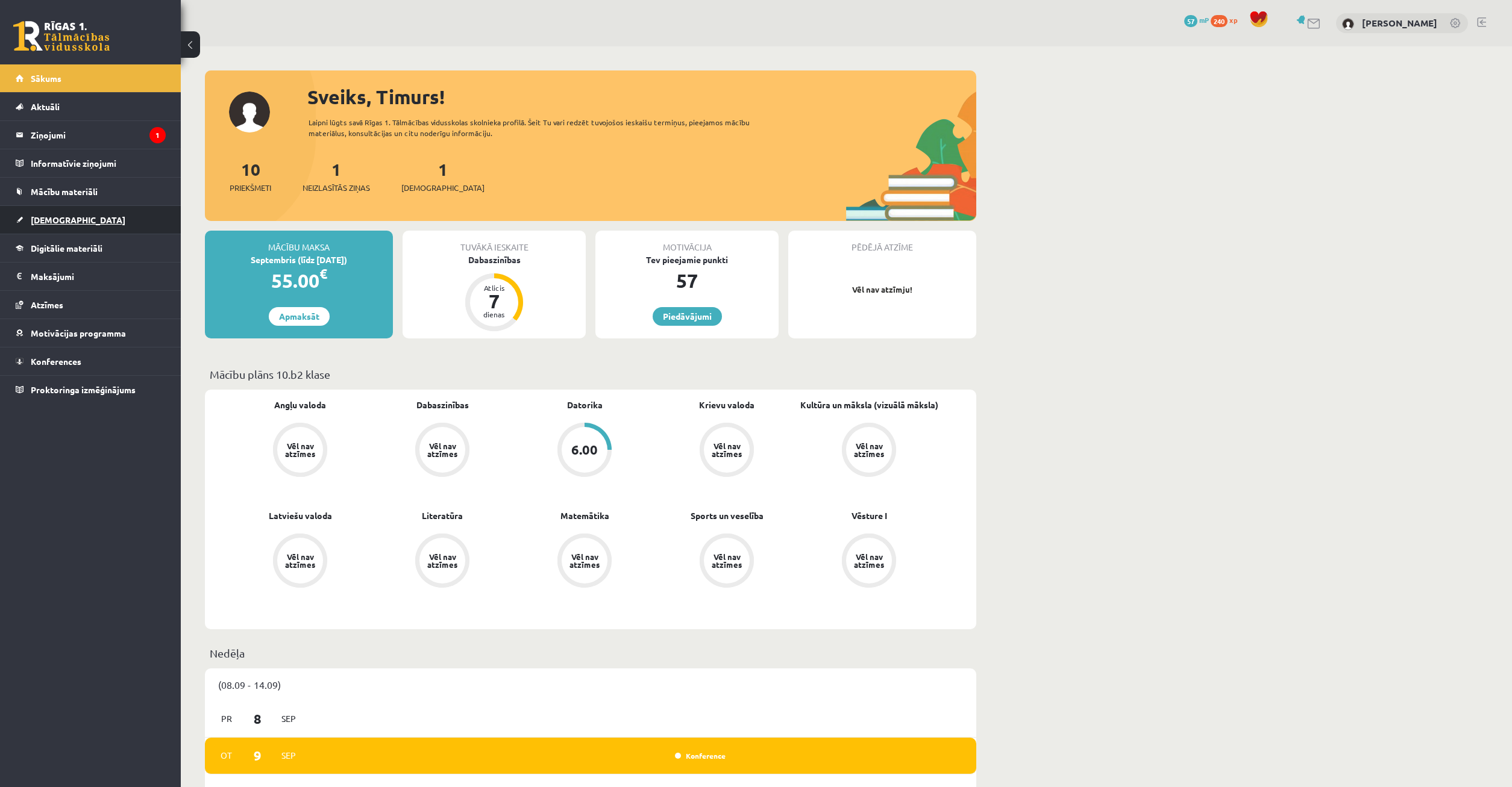
click at [54, 218] on span "[DEMOGRAPHIC_DATA]" at bounding box center [78, 220] width 95 height 11
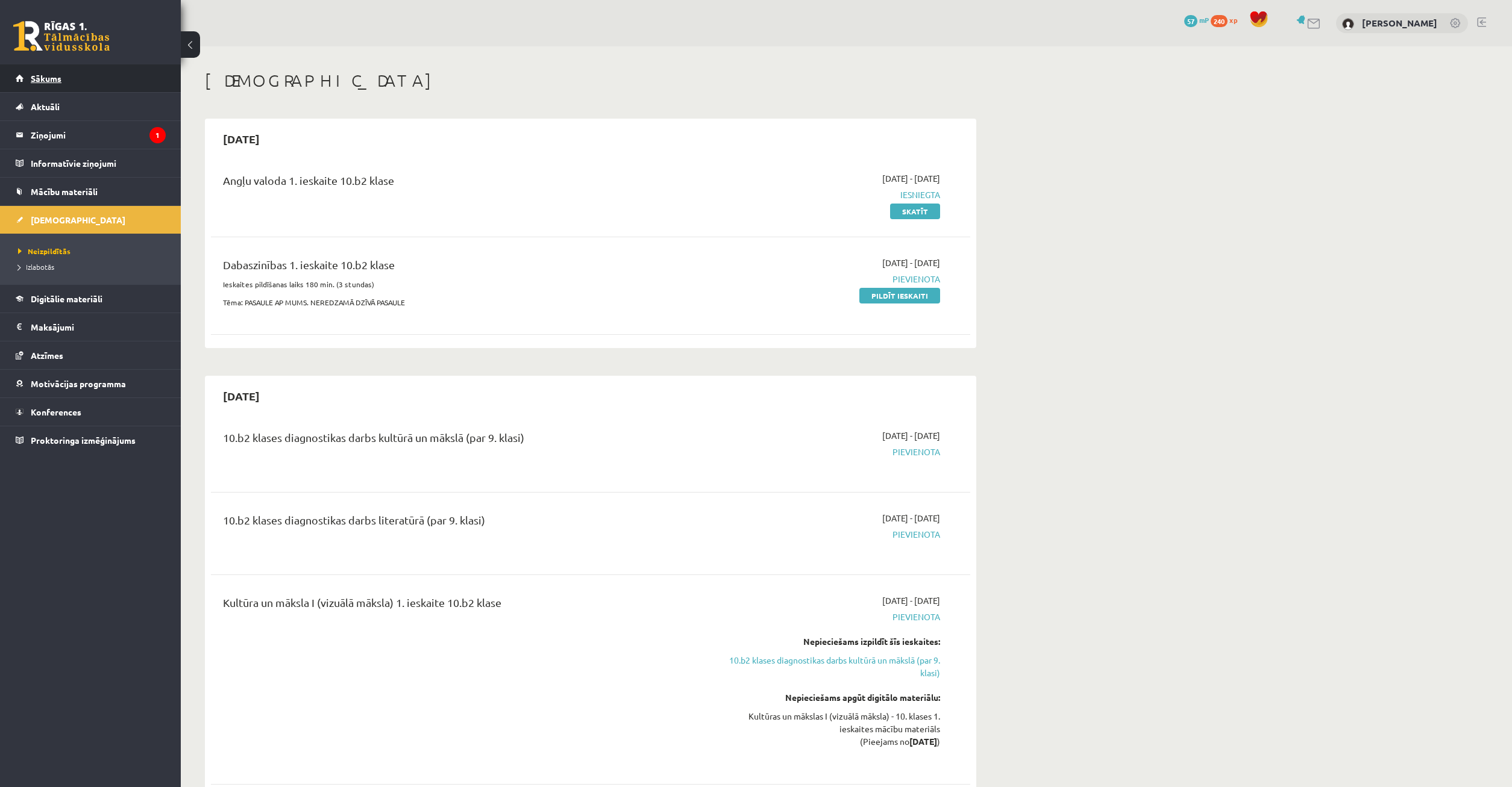
click at [86, 77] on link "Sākums" at bounding box center [90, 78] width 150 height 28
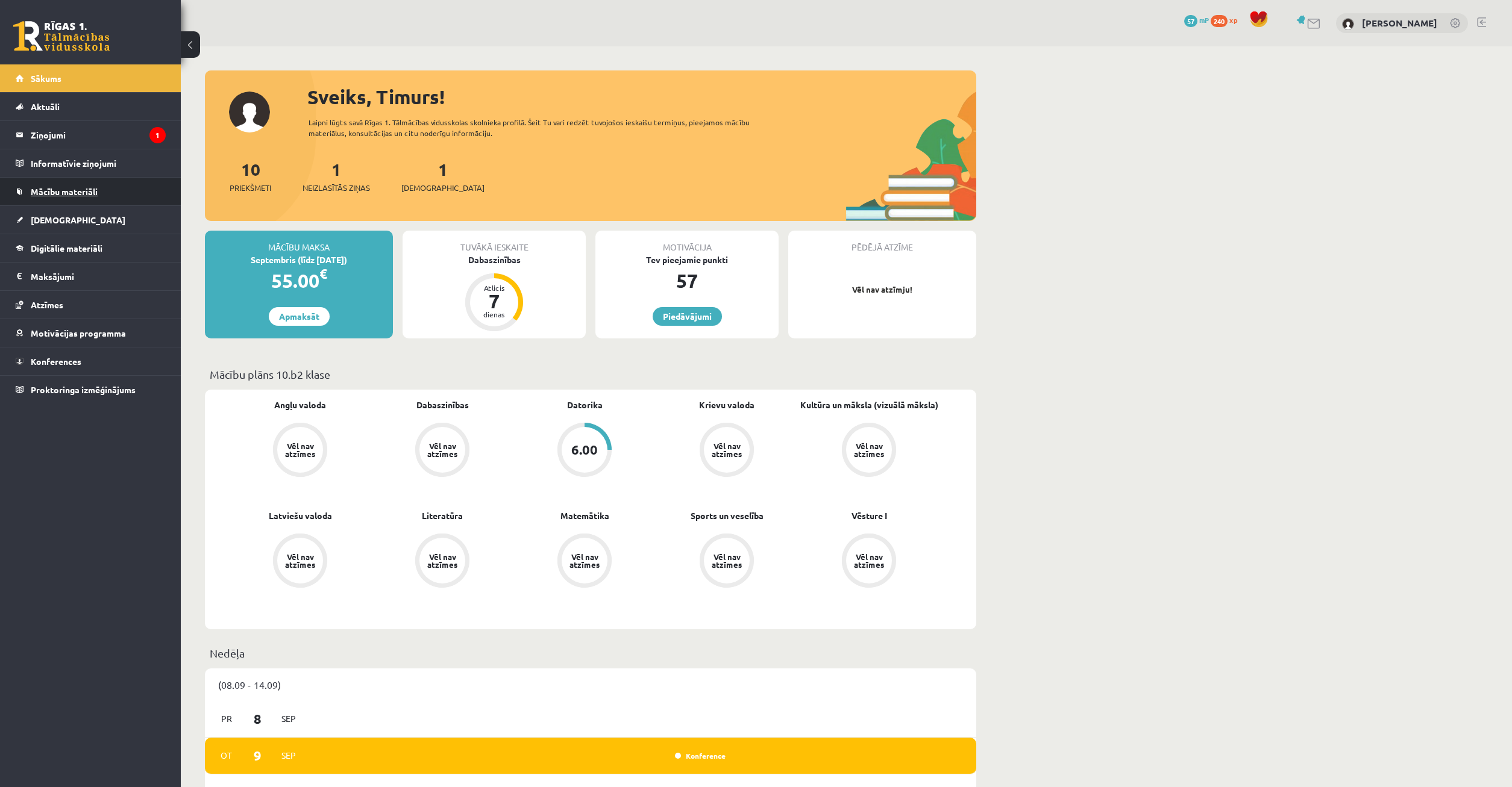
click at [68, 202] on link "Mācību materiāli" at bounding box center [90, 191] width 150 height 28
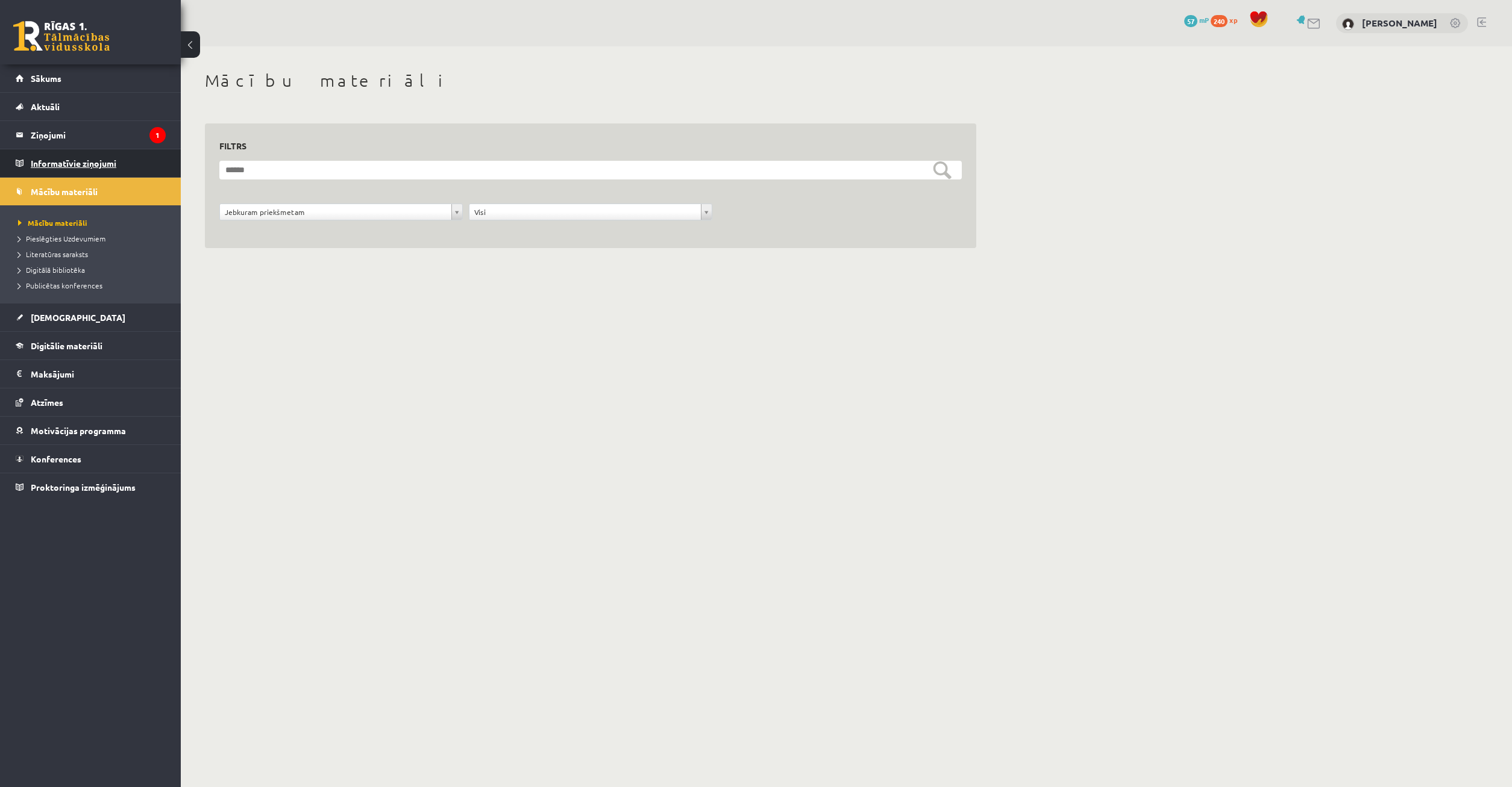
click at [82, 168] on legend "Informatīvie ziņojumi 0" at bounding box center [98, 163] width 135 height 28
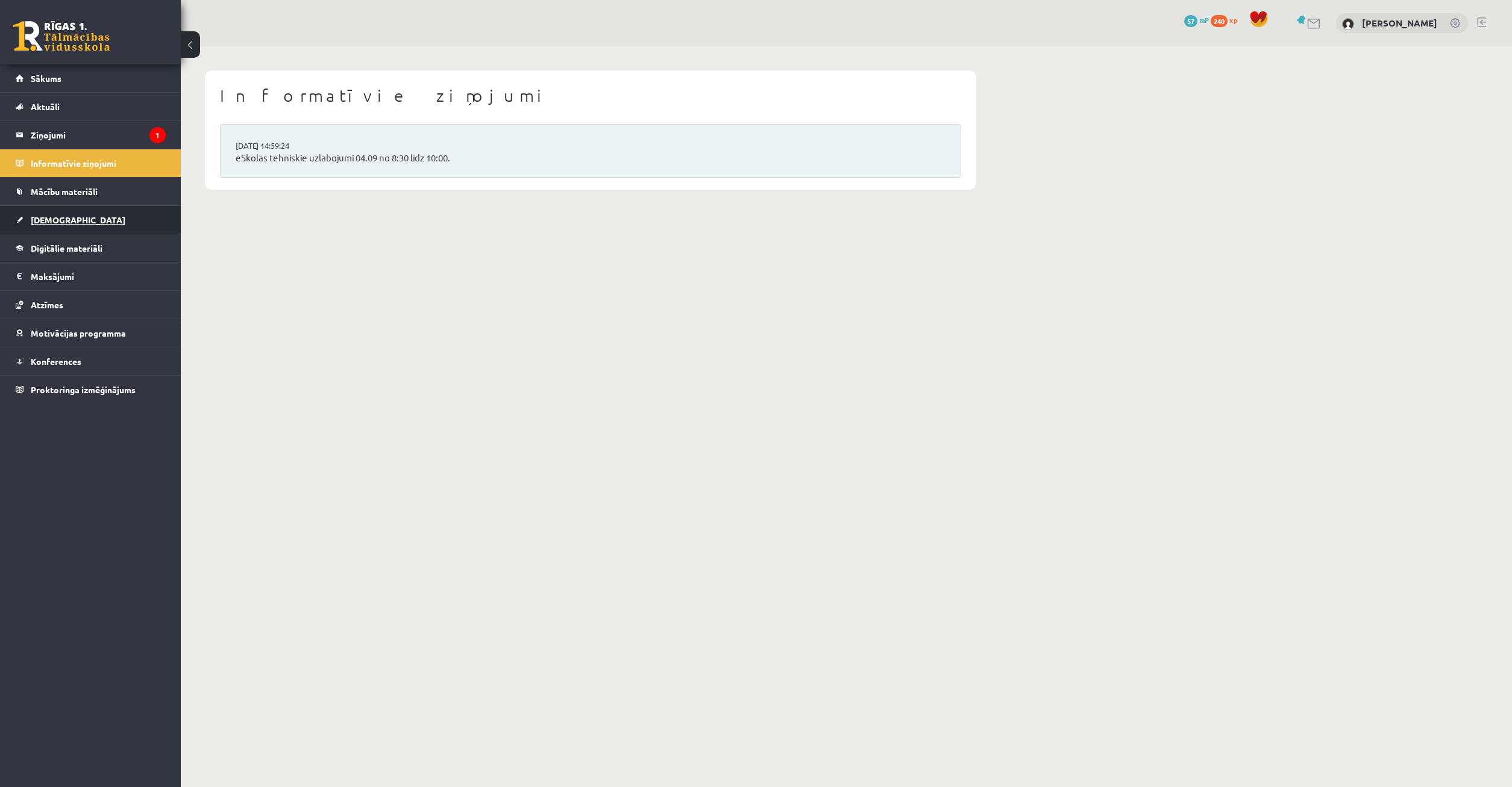
click at [78, 220] on link "[DEMOGRAPHIC_DATA]" at bounding box center [90, 220] width 150 height 28
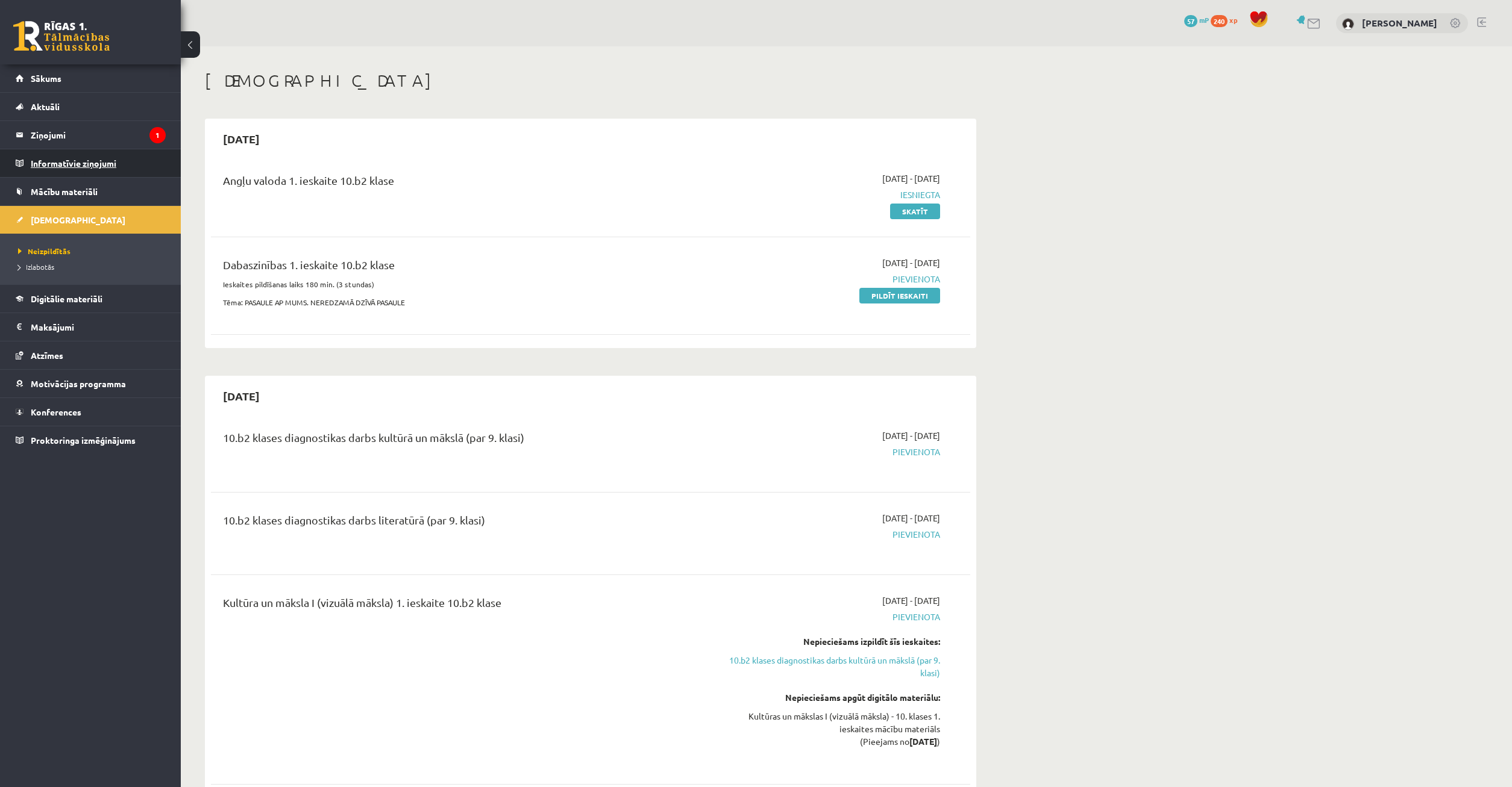
scroll to position [61, 0]
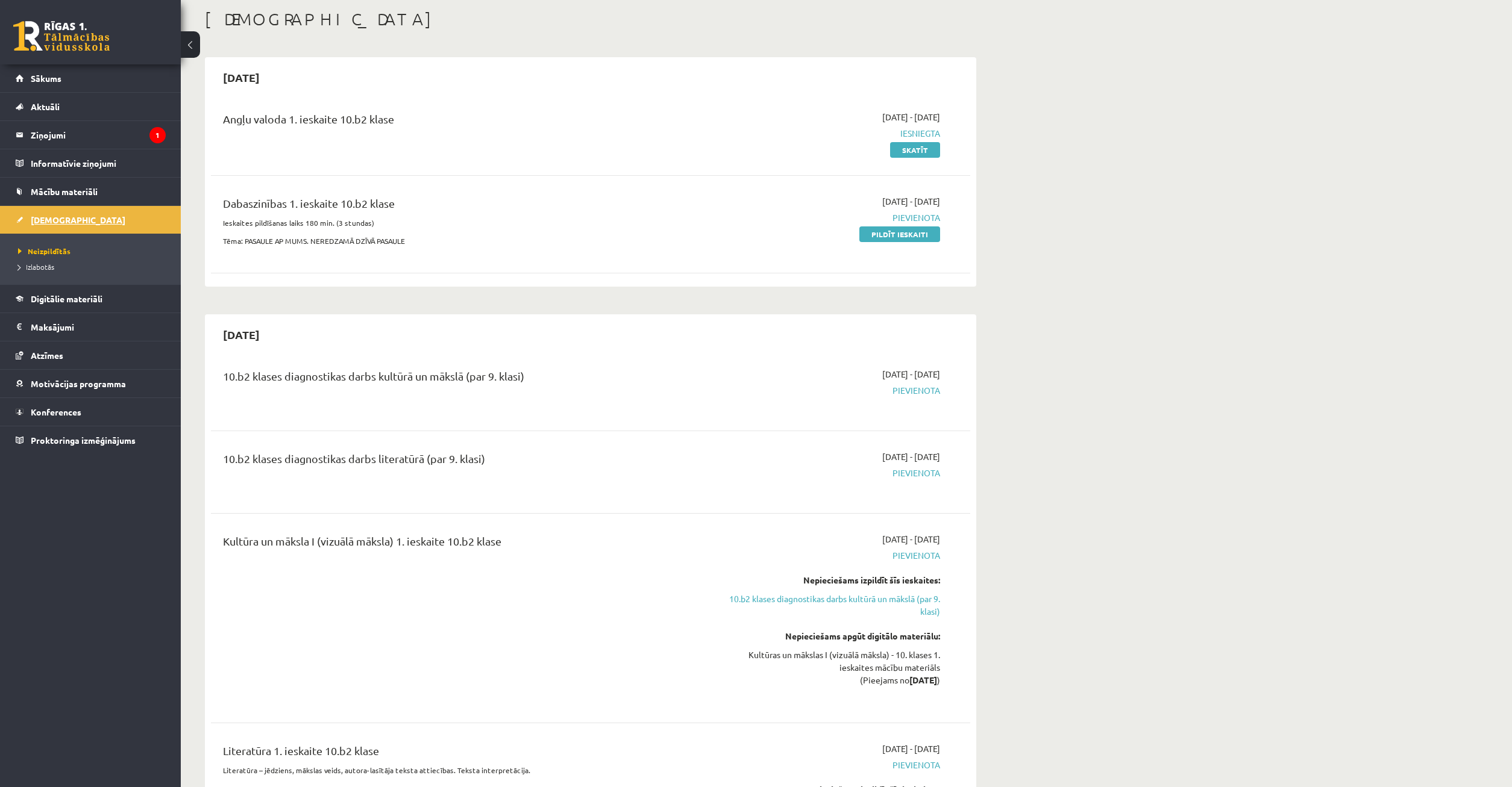
click at [80, 223] on link "[DEMOGRAPHIC_DATA]" at bounding box center [90, 220] width 150 height 28
click at [82, 86] on link "Sākums" at bounding box center [90, 78] width 150 height 28
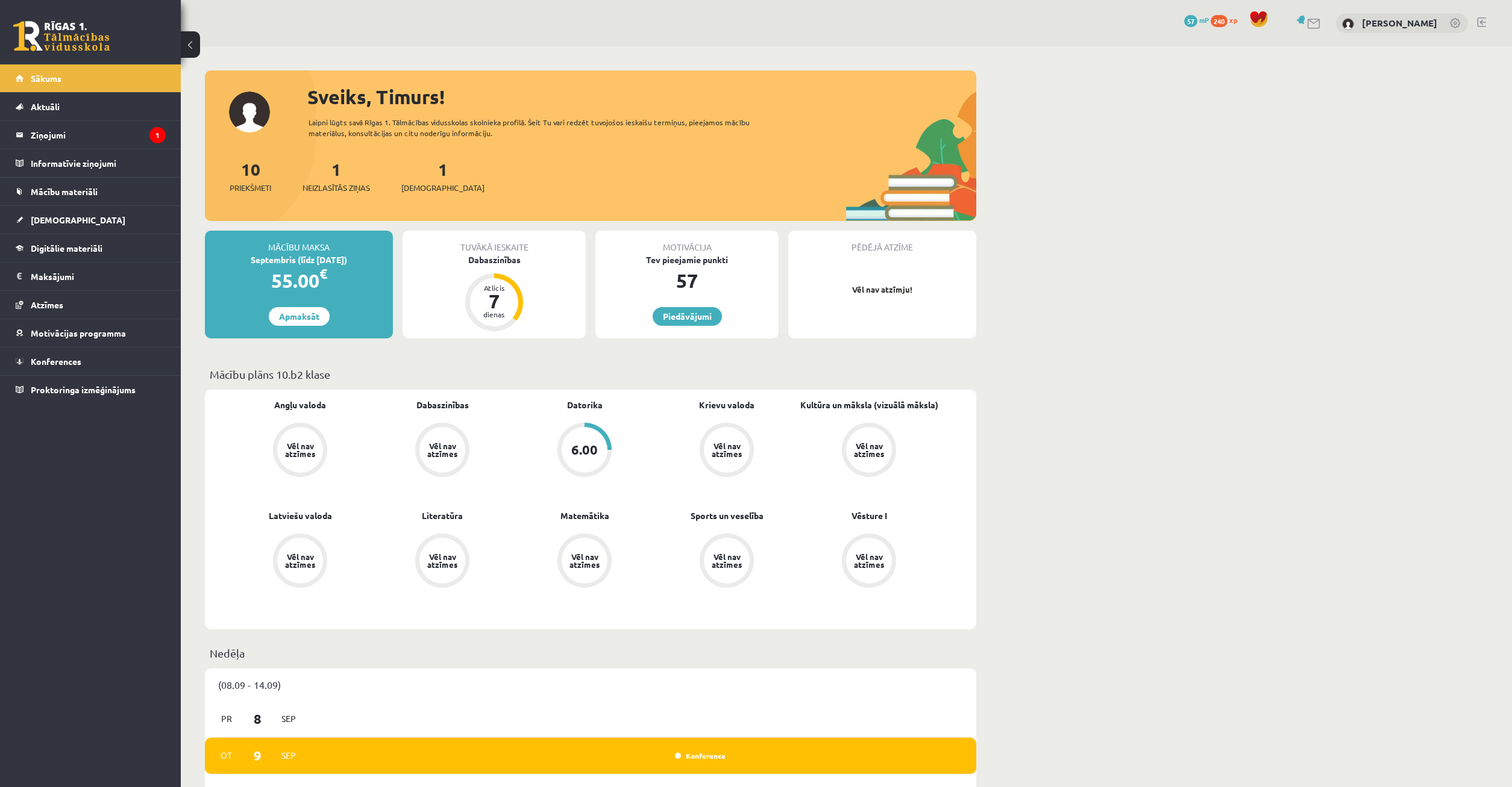
drag, startPoint x: 1259, startPoint y: 72, endPoint x: 1198, endPoint y: 109, distance: 71.3
